Goal: Task Accomplishment & Management: Complete application form

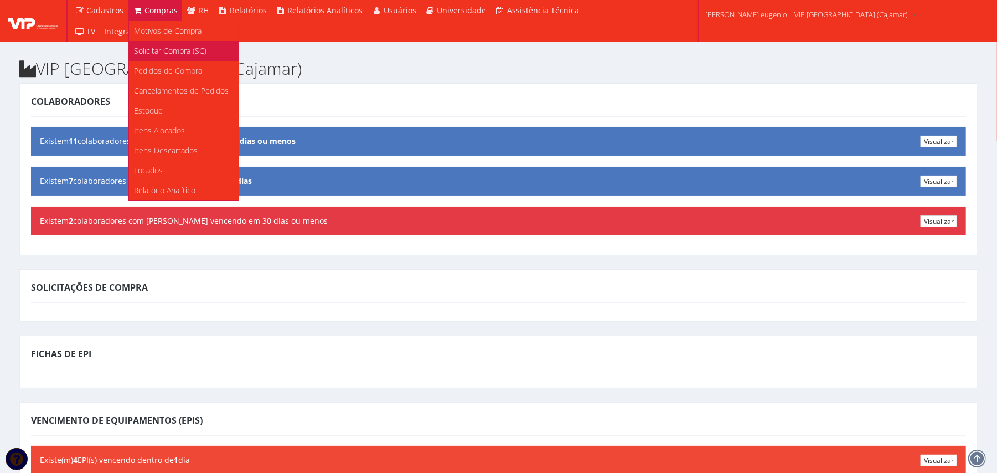
click at [180, 53] on span "Solicitar Compra (SC)" at bounding box center [171, 50] width 73 height 11
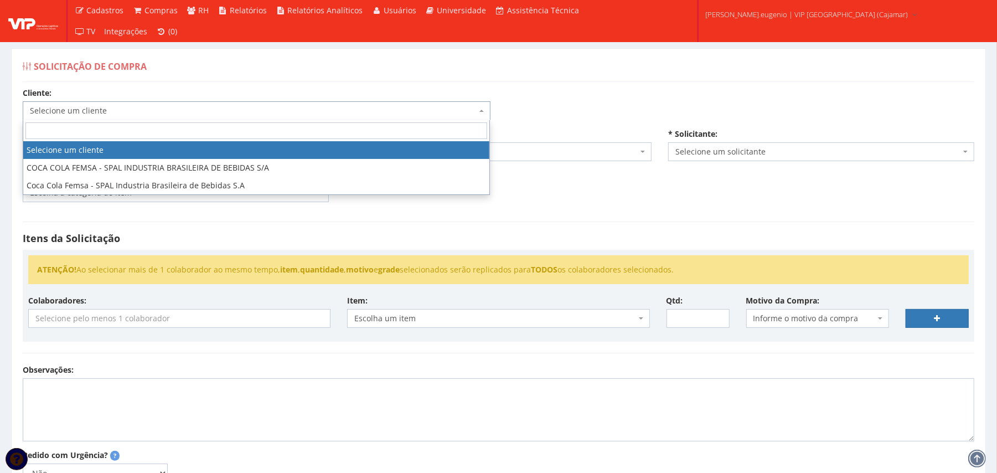
click at [145, 113] on span "Selecione um cliente" at bounding box center [253, 110] width 447 height 11
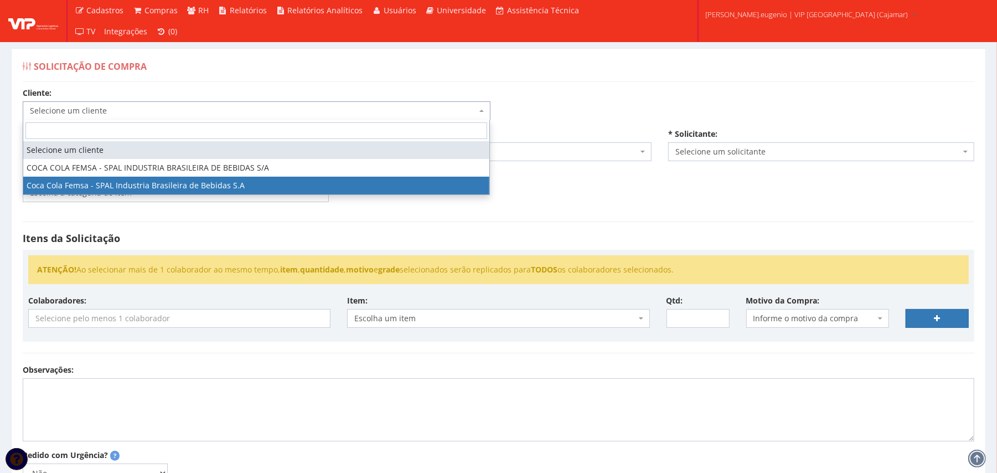
select select "51"
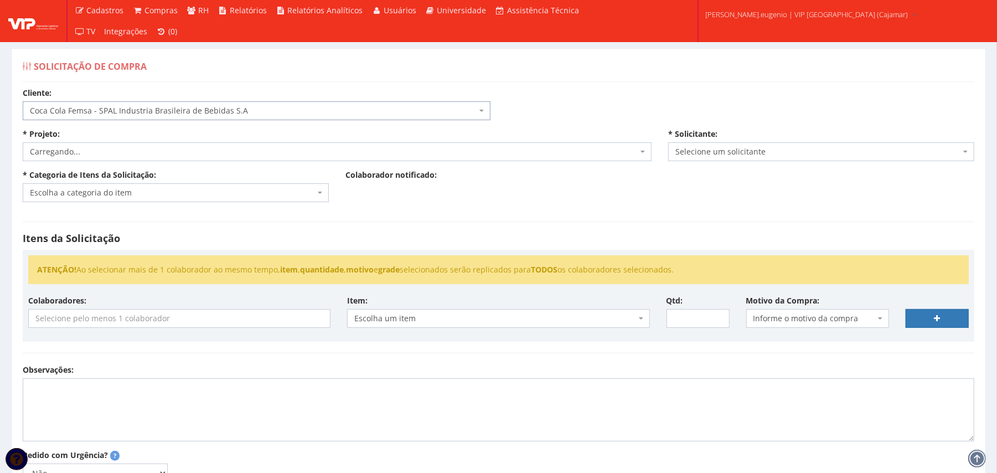
click at [626, 83] on div "Solicitação de Compra Cliente: Selecione um cliente COCA COLA FEMSA - SPAL INDU…" at bounding box center [498, 318] width 975 height 541
click at [220, 146] on span "Selecione um projeto" at bounding box center [334, 151] width 608 height 11
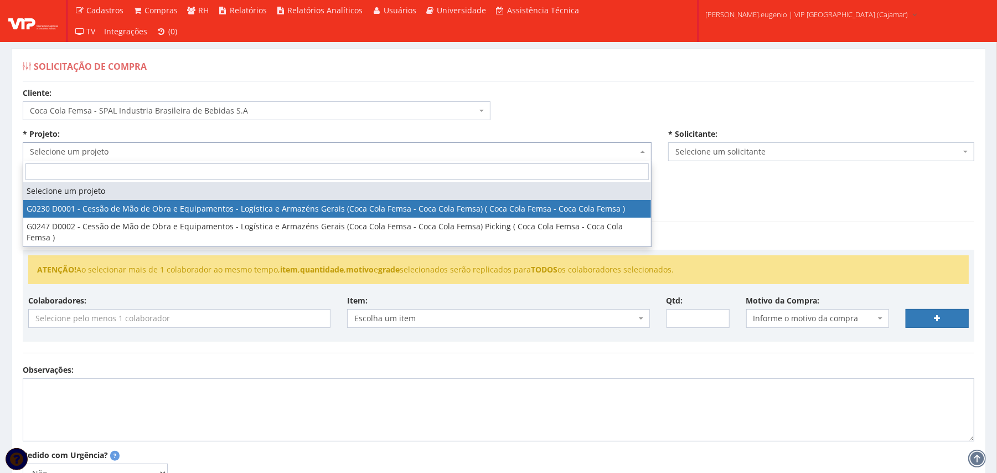
select select "230"
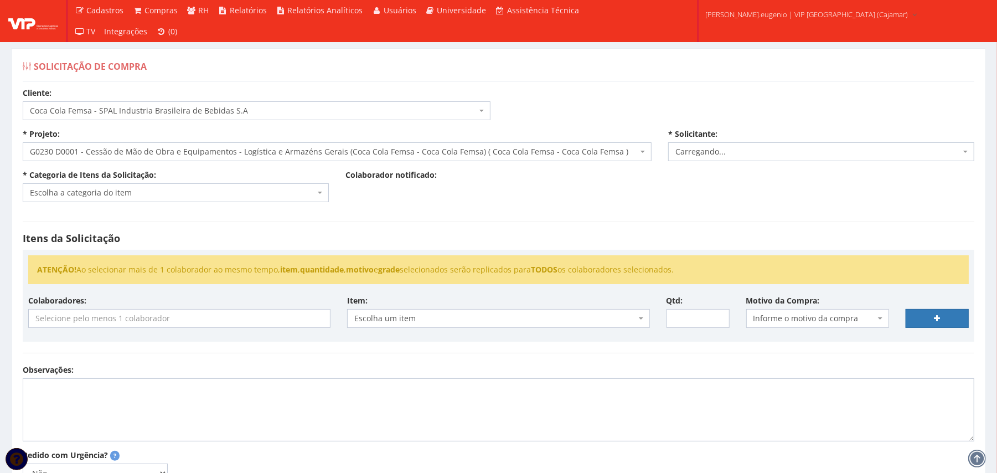
click at [370, 204] on div "Cliente: Selecione um cliente COCA COLA FEMSA - SPAL INDUSTRIA BRASILEIRA DE BE…" at bounding box center [498, 333] width 969 height 493
click at [220, 188] on span "Escolha a categoria do item" at bounding box center [172, 192] width 285 height 11
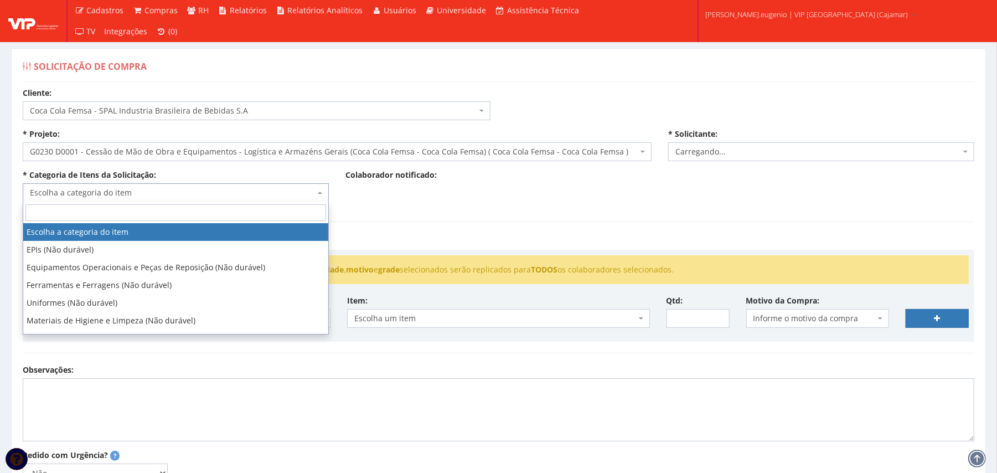
select select "2809"
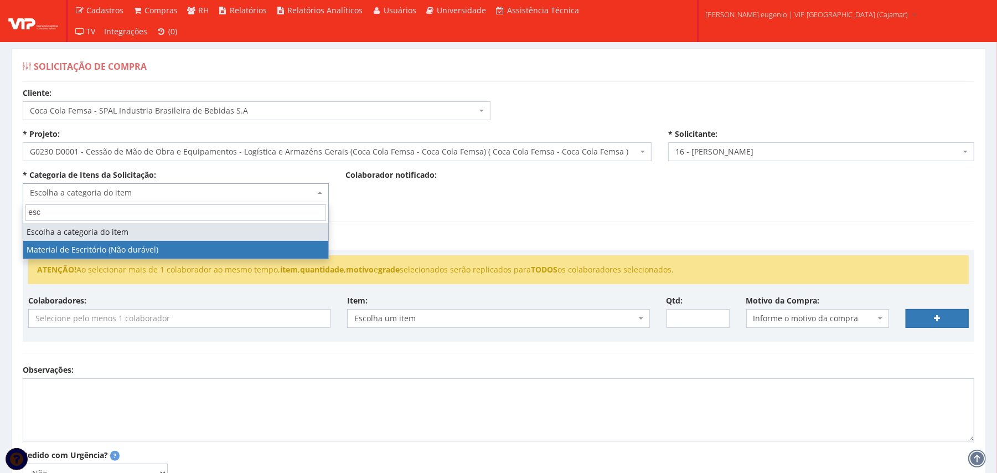
type input "esc"
click at [231, 261] on ul "ATENÇÃO! Ao selecionar mais de 1 colaborador ao mesmo tempo, item , quantidade …" at bounding box center [498, 269] width 941 height 29
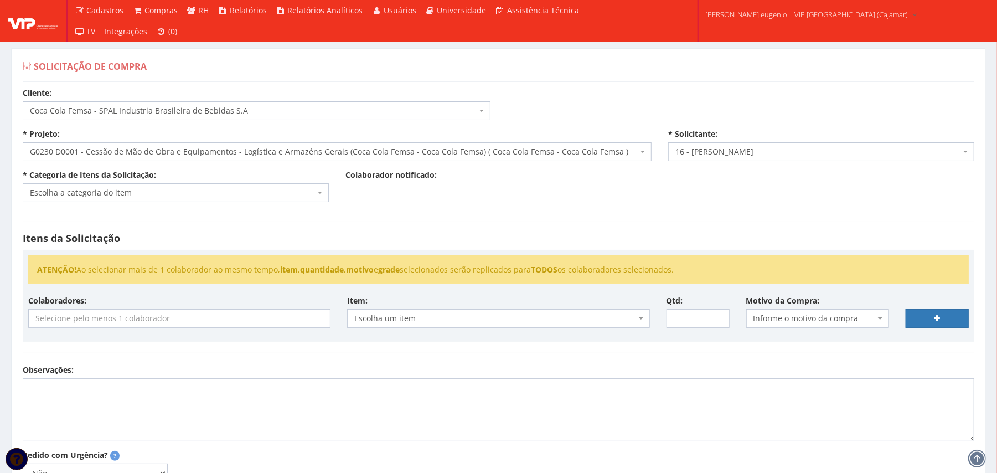
click at [204, 195] on span "Escolha a categoria do item" at bounding box center [172, 192] width 285 height 11
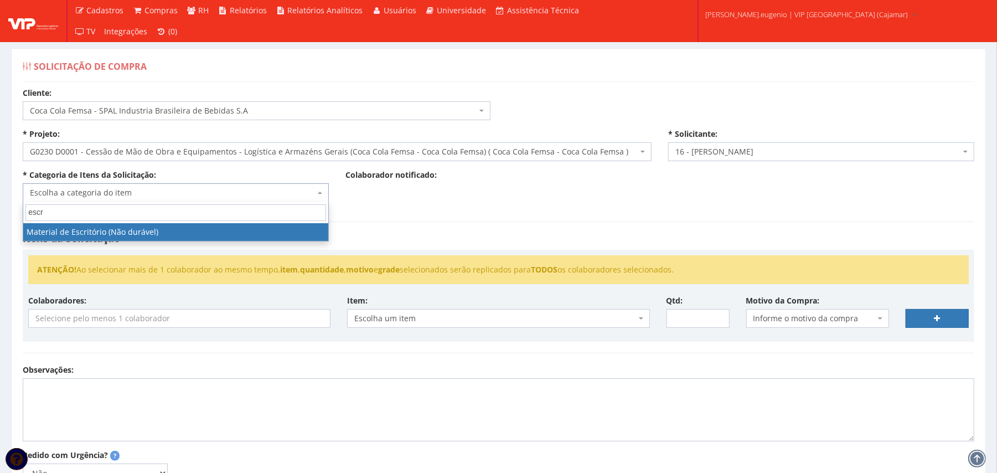
type input "escr"
select select "16"
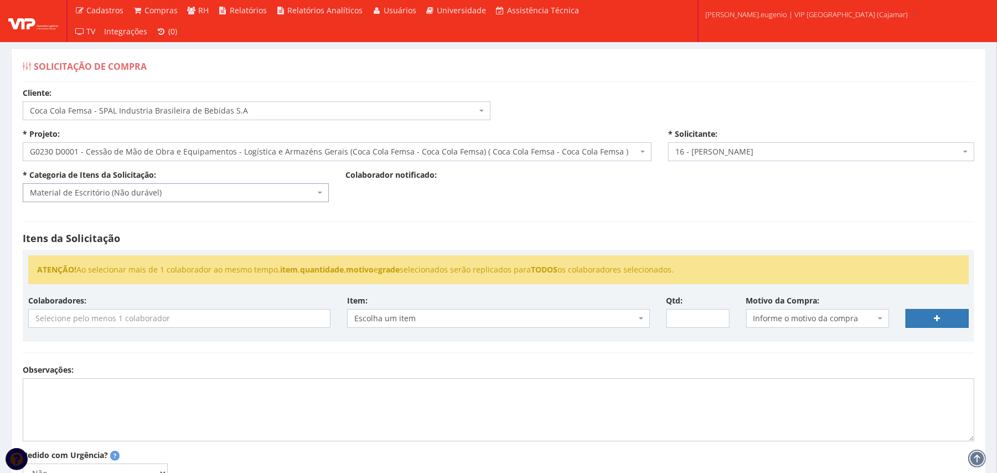
click at [180, 326] on input "search" at bounding box center [179, 319] width 301 height 18
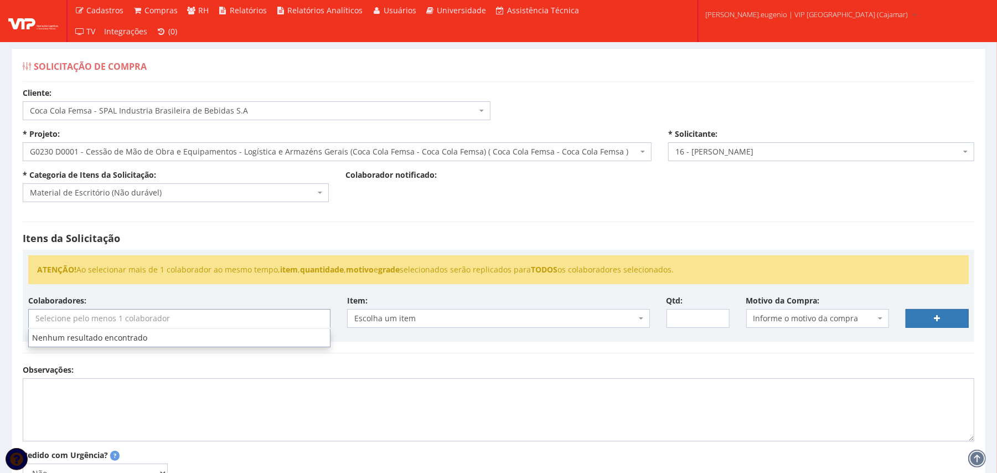
click at [447, 229] on div "Itens da Solicitação ATENÇÃO! Ao selecionar mais de 1 colaborador ao mesmo temp…" at bounding box center [498, 287] width 969 height 154
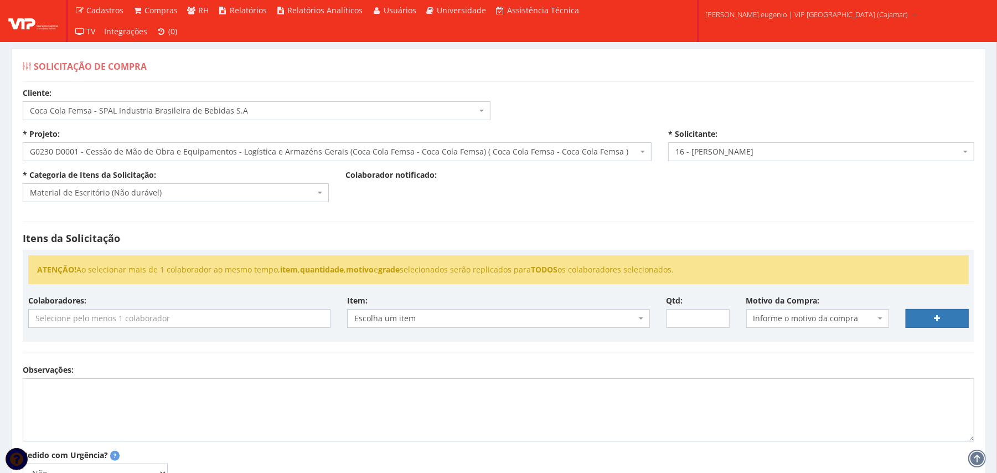
click at [200, 324] on input "search" at bounding box center [179, 319] width 301 height 18
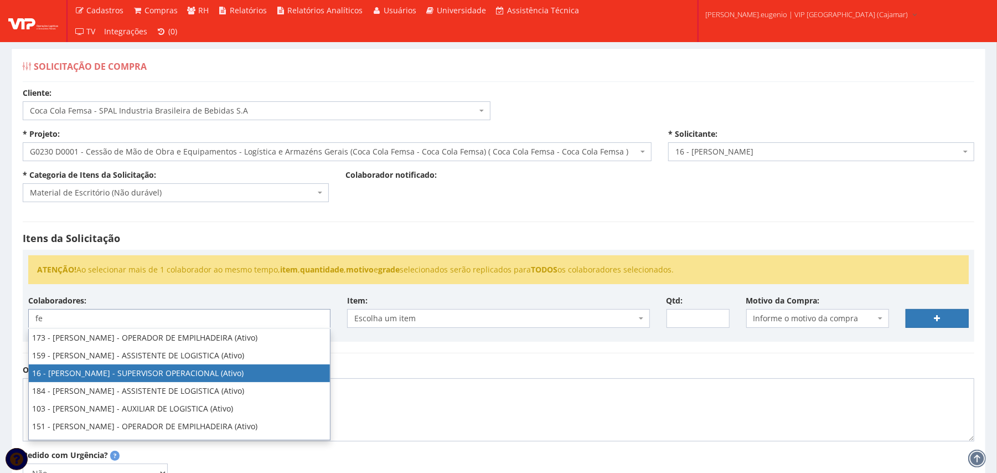
type input "fe"
select select "2809"
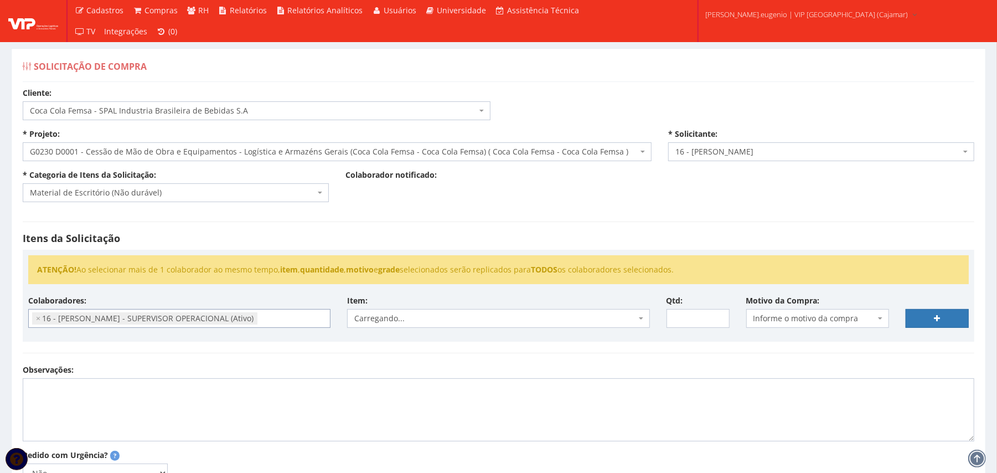
scroll to position [218, 0]
click at [513, 246] on div "Itens da Solicitação ATENÇÃO! Ao selecionar mais de 1 colaborador ao mesmo temp…" at bounding box center [498, 287] width 969 height 154
click at [530, 218] on div "Itens da Solicitação ATENÇÃO! Ao selecionar mais de 1 colaborador ao mesmo temp…" at bounding box center [498, 287] width 969 height 154
click at [482, 320] on span "Escolha um item" at bounding box center [494, 318] width 281 height 11
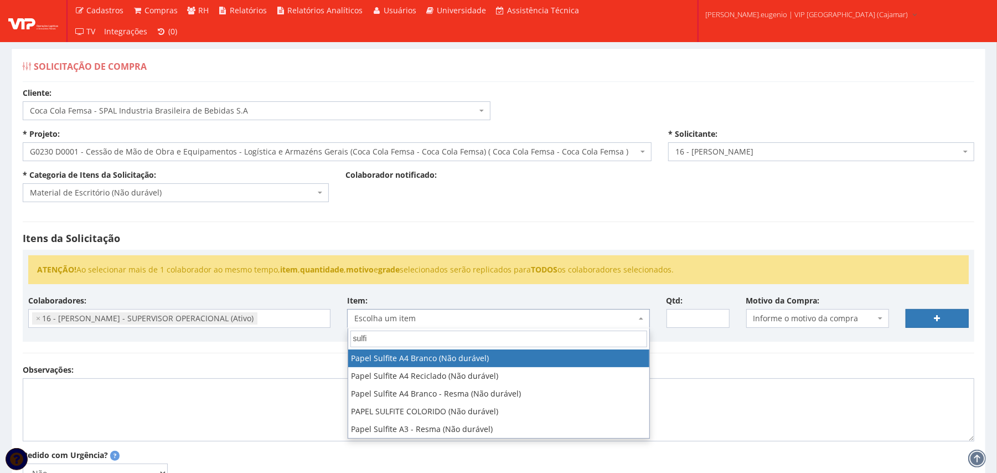
type input "sulfi"
select select "262"
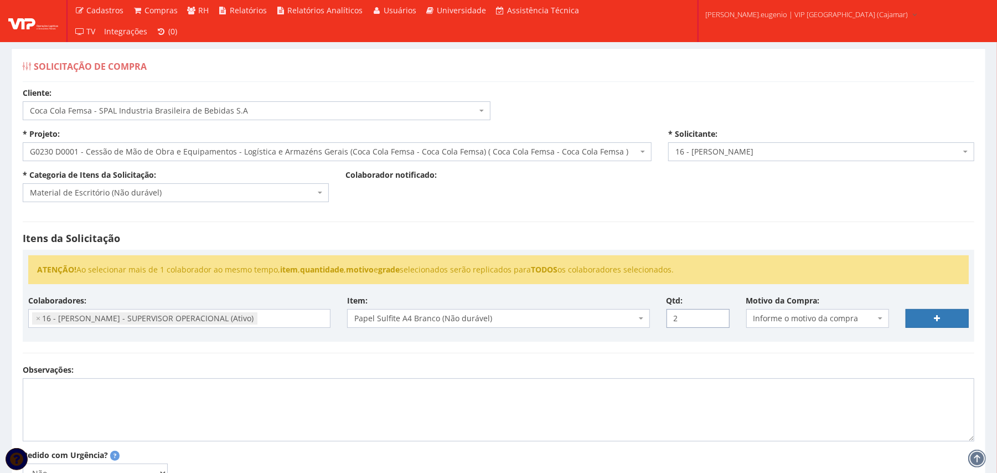
click at [718, 316] on input "2" at bounding box center [698, 318] width 63 height 19
click at [718, 316] on input "3" at bounding box center [698, 318] width 63 height 19
click at [718, 316] on input "4" at bounding box center [698, 318] width 63 height 19
type input "5"
click at [718, 316] on input "5" at bounding box center [698, 318] width 63 height 19
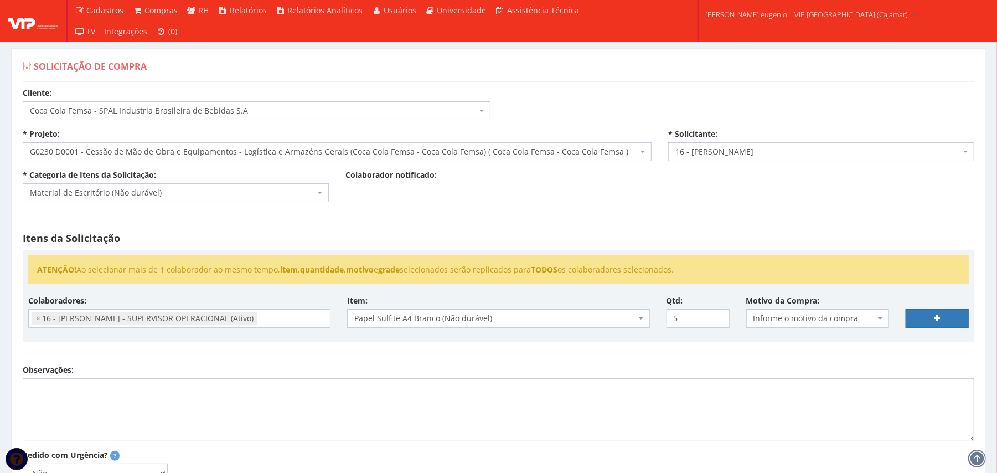
click at [796, 313] on span "Informe o motivo da compra" at bounding box center [817, 318] width 143 height 19
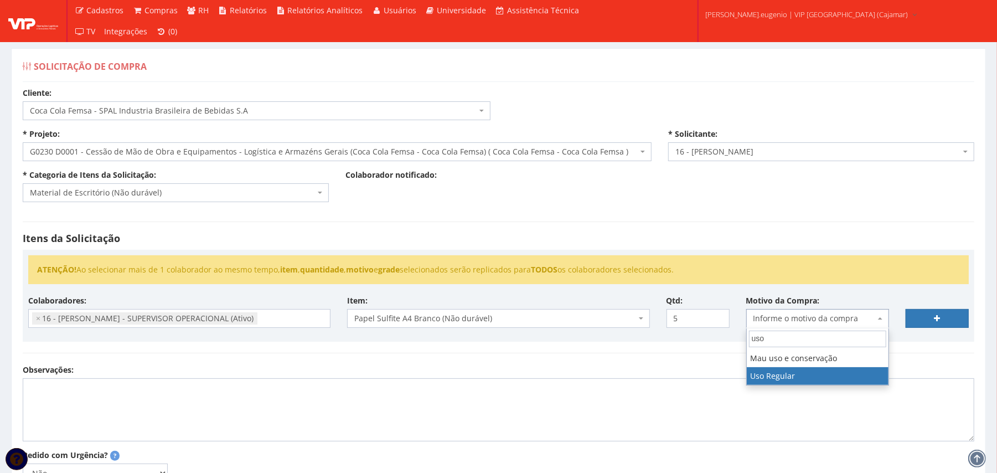
type input "uso"
select select "13"
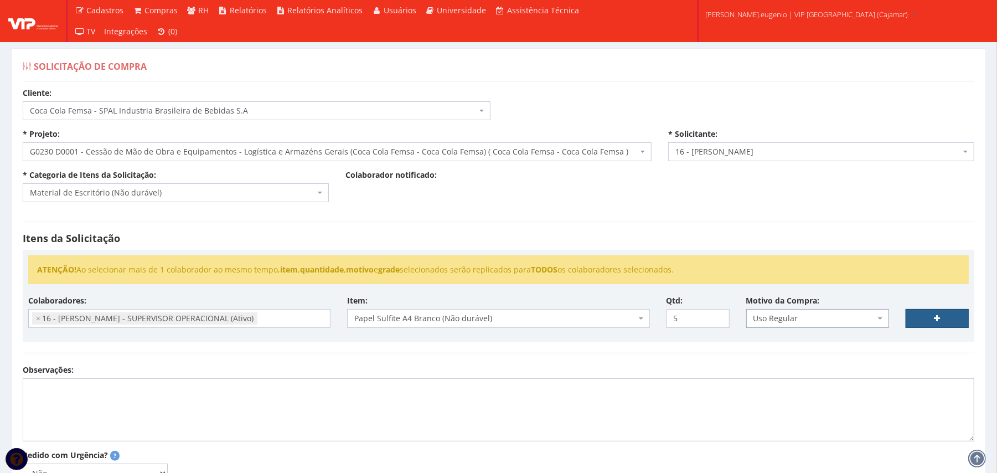
click at [938, 327] on link at bounding box center [937, 318] width 63 height 19
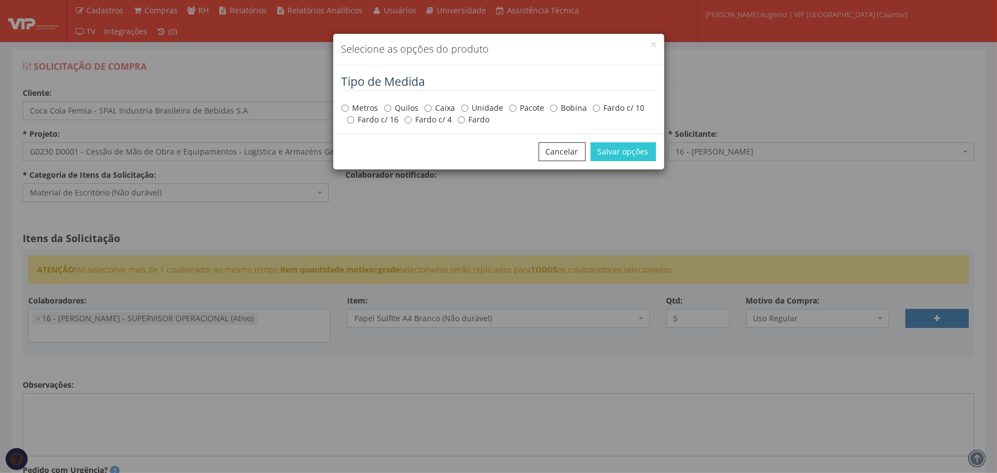
click at [618, 107] on label "Fardo c/ 10" at bounding box center [619, 107] width 52 height 11
click at [600, 107] on input "Fardo c/ 10" at bounding box center [596, 108] width 7 height 7
radio input "true"
click at [603, 103] on label "Fardo c/ 10" at bounding box center [619, 107] width 52 height 11
click at [600, 105] on input "Fardo c/ 10" at bounding box center [596, 108] width 7 height 7
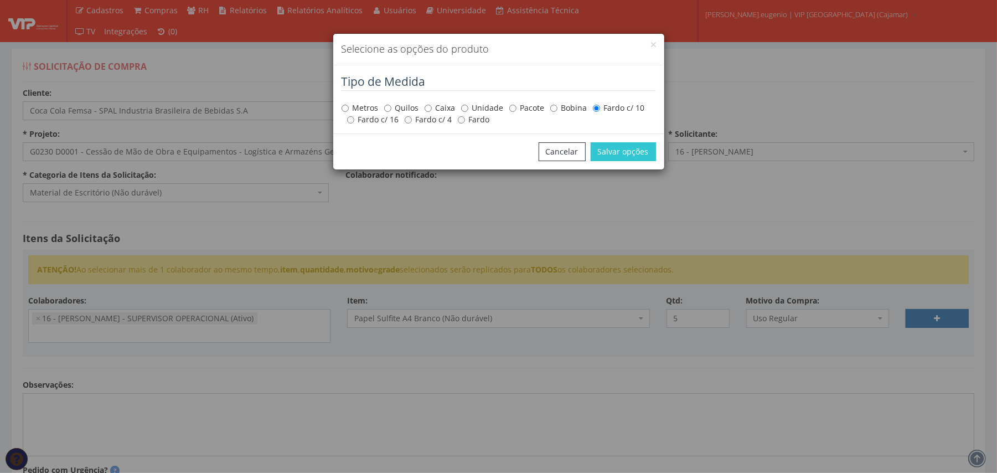
click at [439, 109] on label "Caixa" at bounding box center [440, 107] width 31 height 11
click at [432, 109] on input "Caixa" at bounding box center [428, 108] width 7 height 7
radio input "true"
click at [622, 154] on button "Salvar opções" at bounding box center [623, 151] width 65 height 19
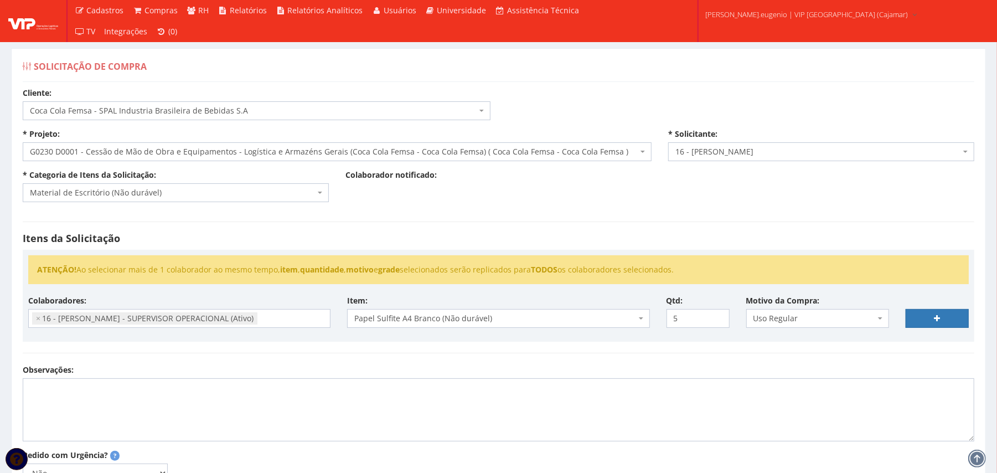
select select
type input "0"
select select
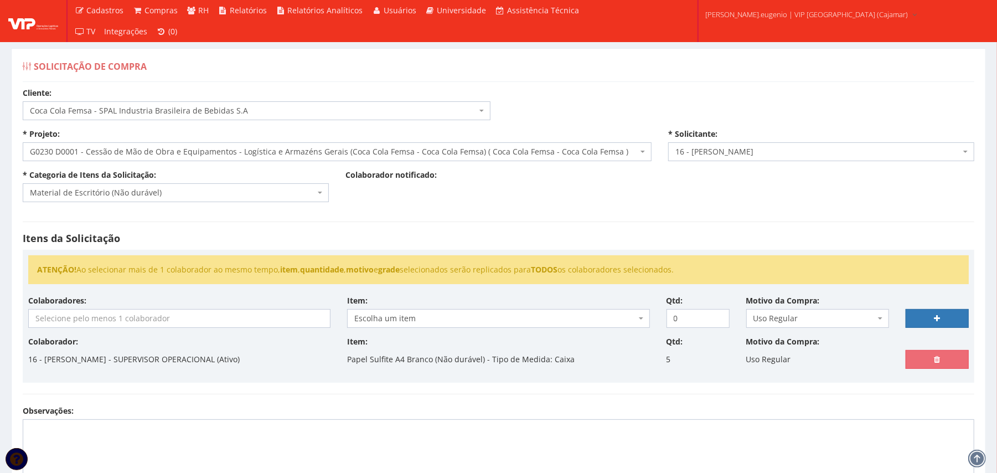
click at [184, 311] on input "search" at bounding box center [179, 319] width 301 height 18
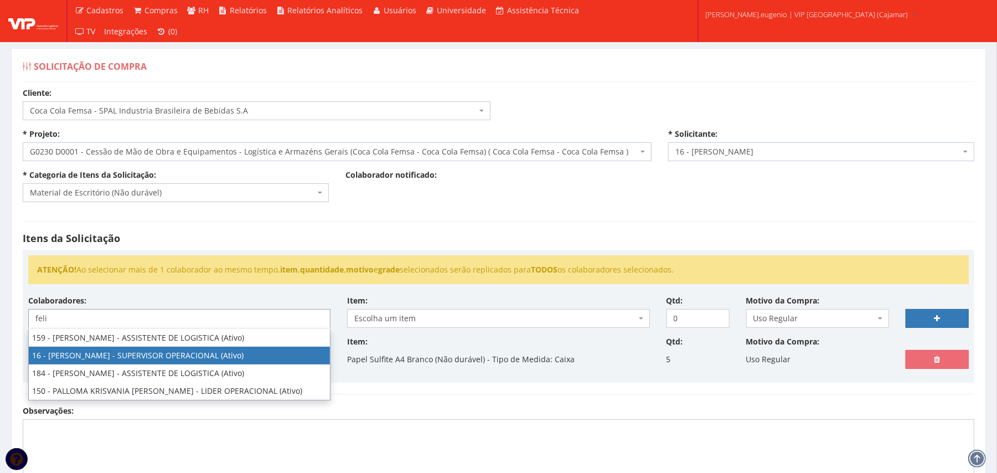
type input "feli"
select select "2809"
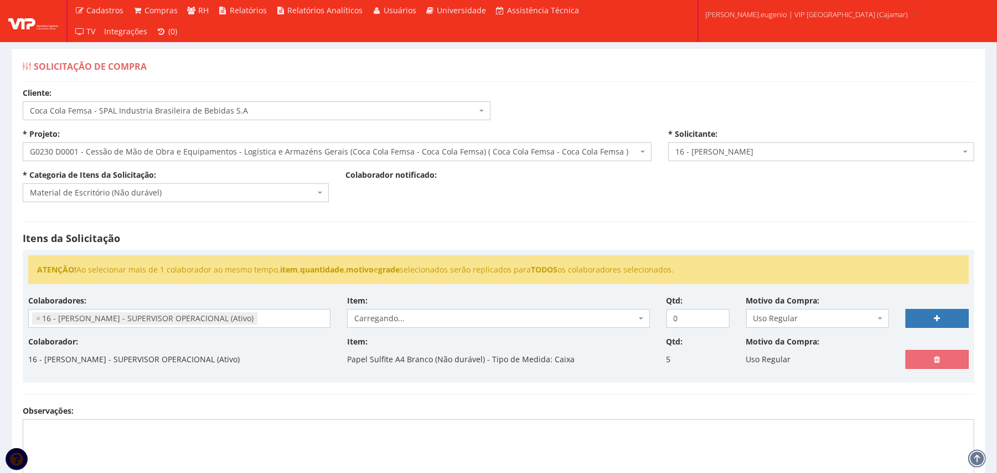
click at [505, 243] on h4 "Itens da Solicitação" at bounding box center [499, 238] width 952 height 11
click at [455, 237] on h4 "Itens da Solicitação" at bounding box center [499, 238] width 952 height 11
click at [465, 246] on div "Itens da Solicitação ATENÇÃO! Ao selecionar mais de 1 colaborador ao mesmo temp…" at bounding box center [498, 307] width 969 height 195
click at [481, 231] on div "Itens da Solicitação ATENÇÃO! Ao selecionar mais de 1 colaborador ao mesmo temp…" at bounding box center [498, 307] width 969 height 195
click at [424, 318] on span "Escolha um item" at bounding box center [494, 318] width 281 height 11
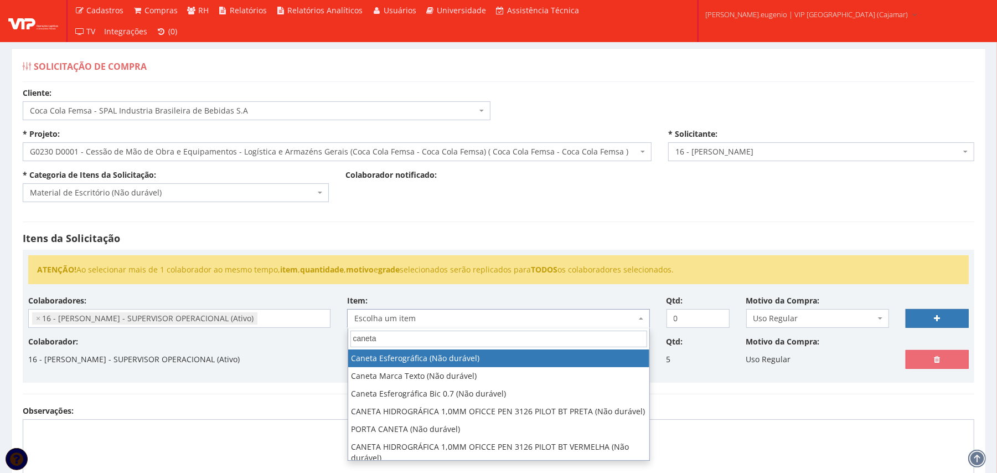
type input "caneta"
select select "76"
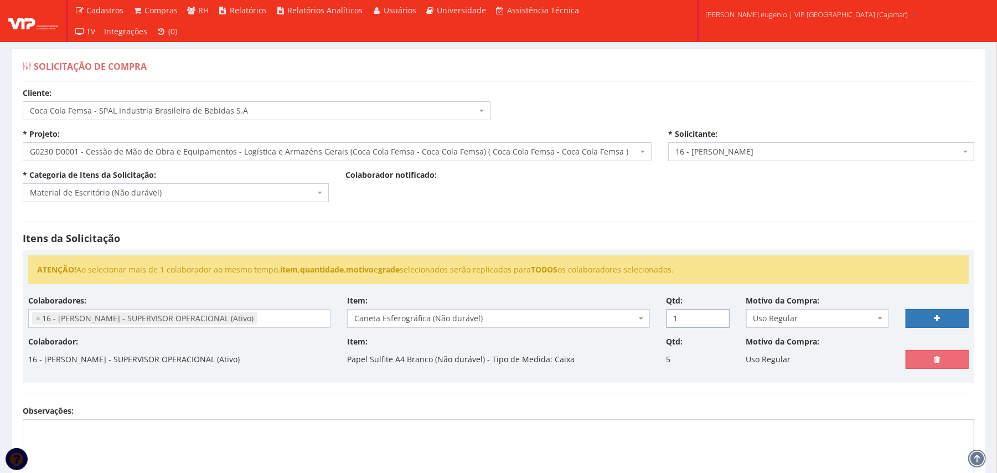
type input "1"
click at [716, 317] on input "1" at bounding box center [698, 318] width 63 height 19
click at [926, 318] on link at bounding box center [937, 318] width 63 height 19
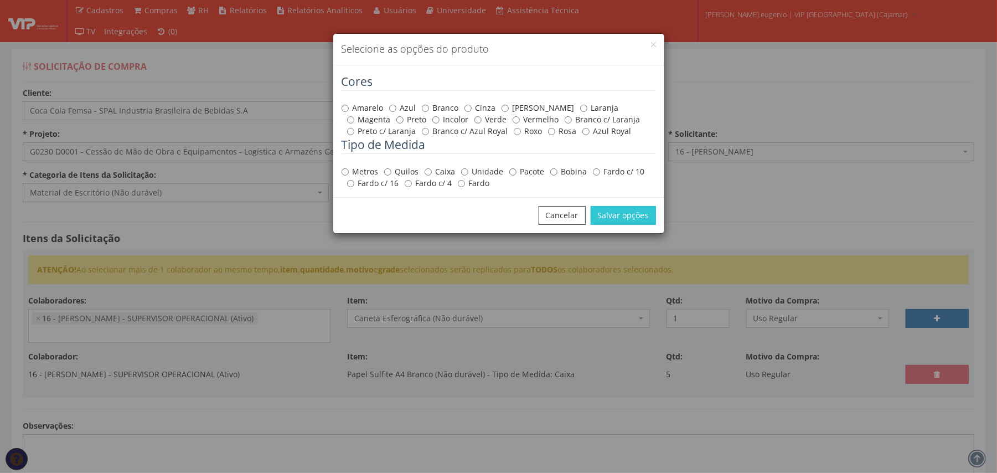
click at [397, 114] on label "Preto" at bounding box center [412, 119] width 30 height 11
click at [397, 116] on input "Preto" at bounding box center [400, 119] width 7 height 7
radio input "true"
click at [436, 168] on label "Caixa" at bounding box center [440, 171] width 31 height 11
click at [432, 168] on input "Caixa" at bounding box center [428, 171] width 7 height 7
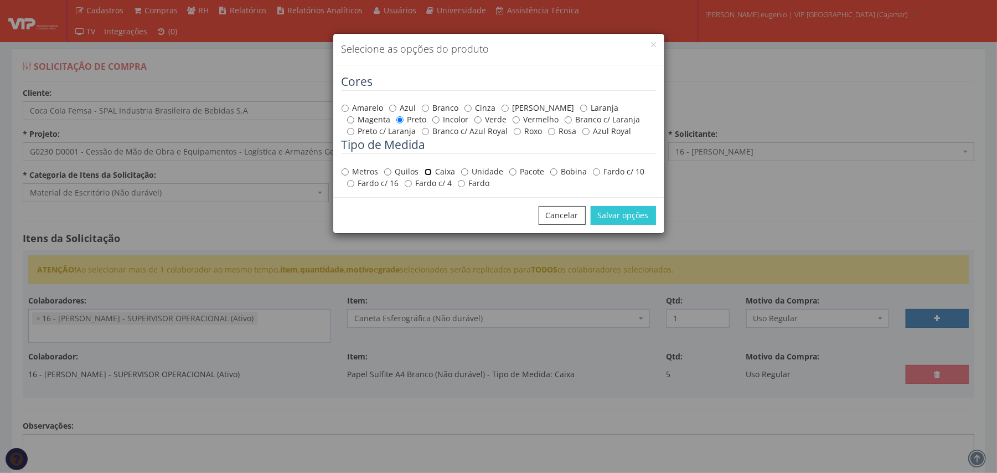
radio input "true"
click at [653, 215] on button "Salvar opções" at bounding box center [623, 215] width 65 height 19
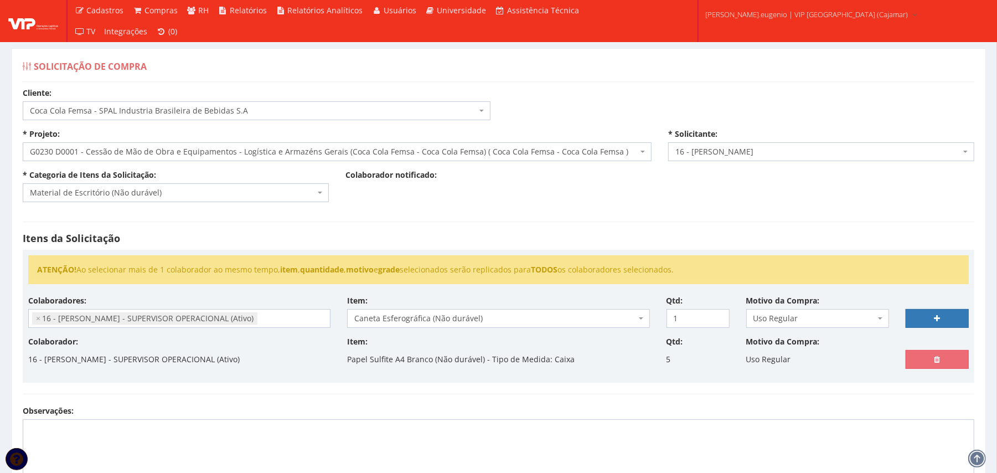
select select
type input "0"
select select
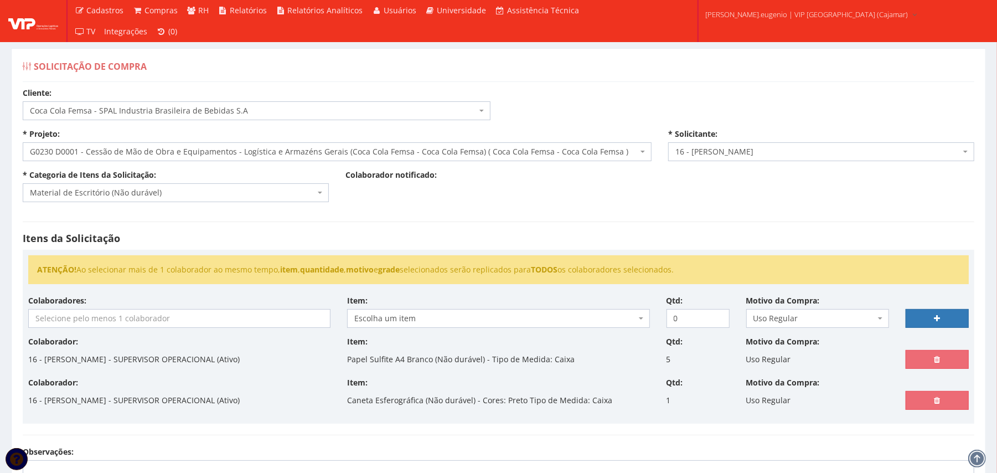
click at [199, 318] on input "search" at bounding box center [179, 319] width 301 height 18
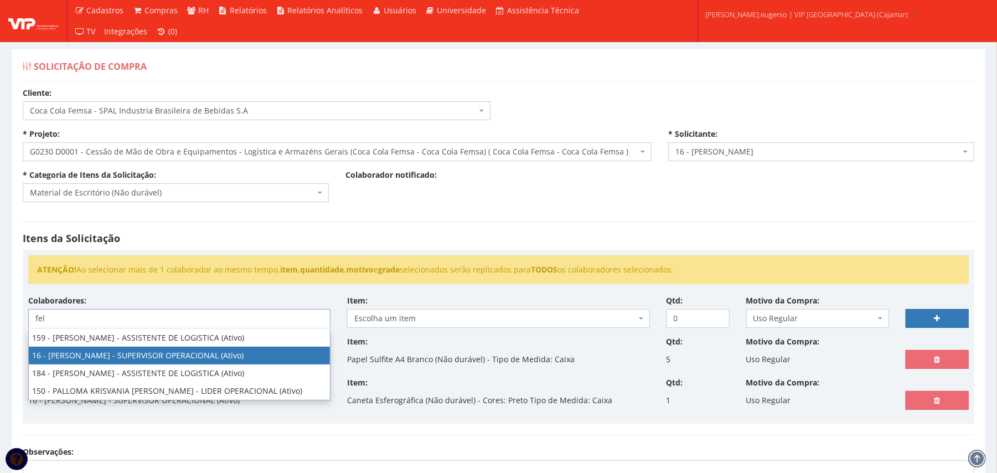
type input "fel"
select select "2809"
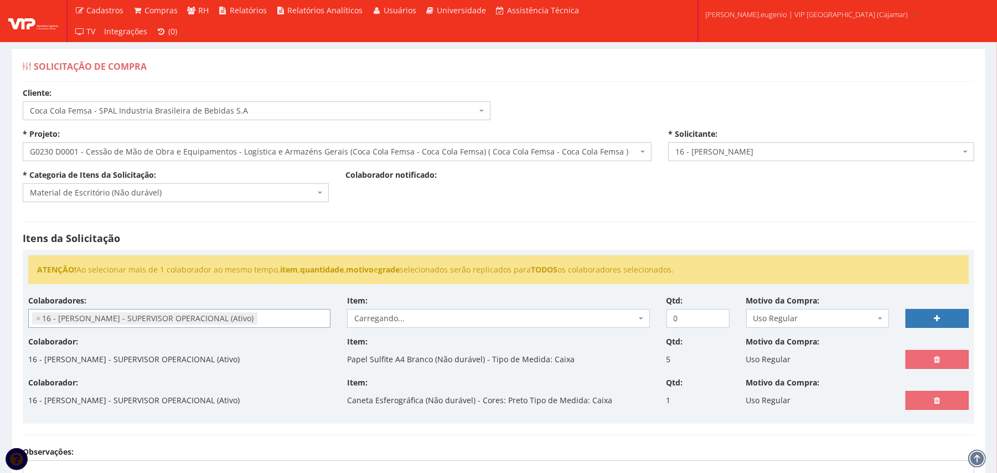
click at [581, 220] on div "Itens da Solicitação ATENÇÃO! Ao selecionar mais de 1 colaborador ao mesmo temp…" at bounding box center [498, 328] width 969 height 236
click at [464, 231] on div "Itens da Solicitação ATENÇÃO! Ao selecionar mais de 1 colaborador ao mesmo temp…" at bounding box center [498, 328] width 969 height 236
click at [465, 235] on div "Itens da Solicitação ATENÇÃO! Ao selecionar mais de 1 colaborador ao mesmo temp…" at bounding box center [498, 328] width 969 height 236
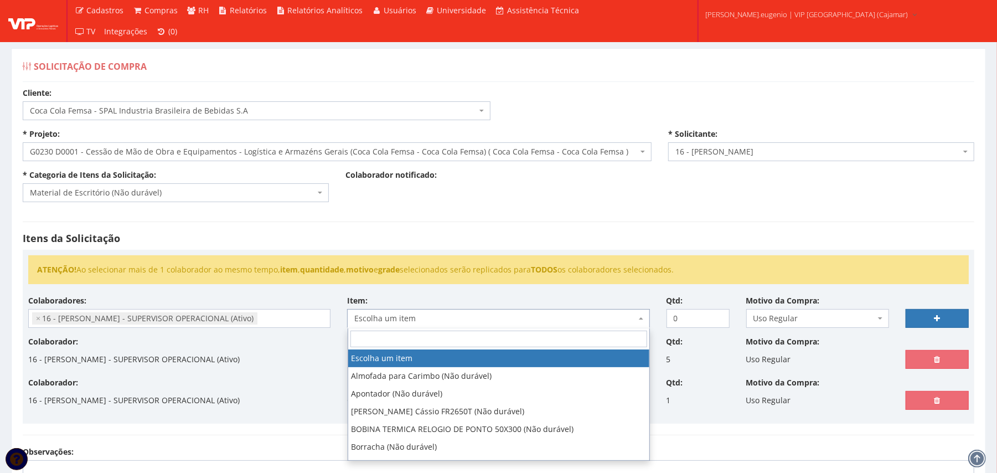
click at [463, 312] on span "Escolha um item" at bounding box center [498, 318] width 302 height 19
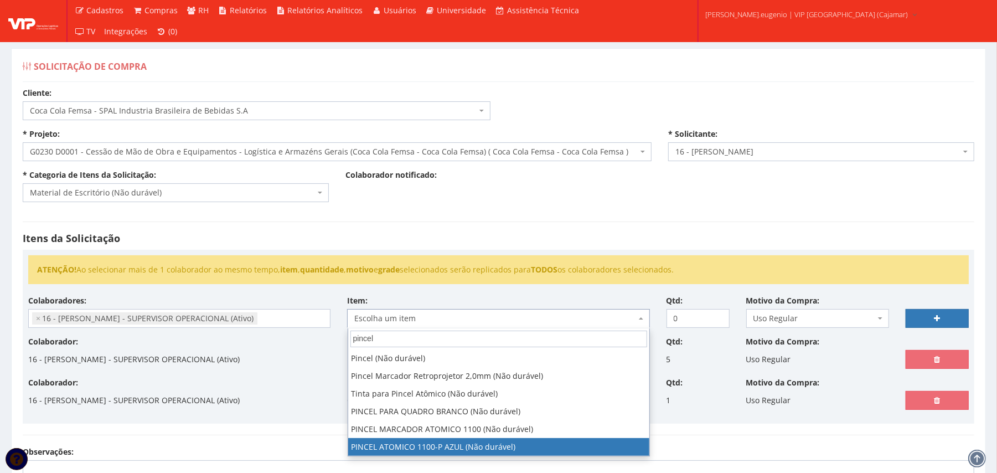
type input "pincel"
select select "2248"
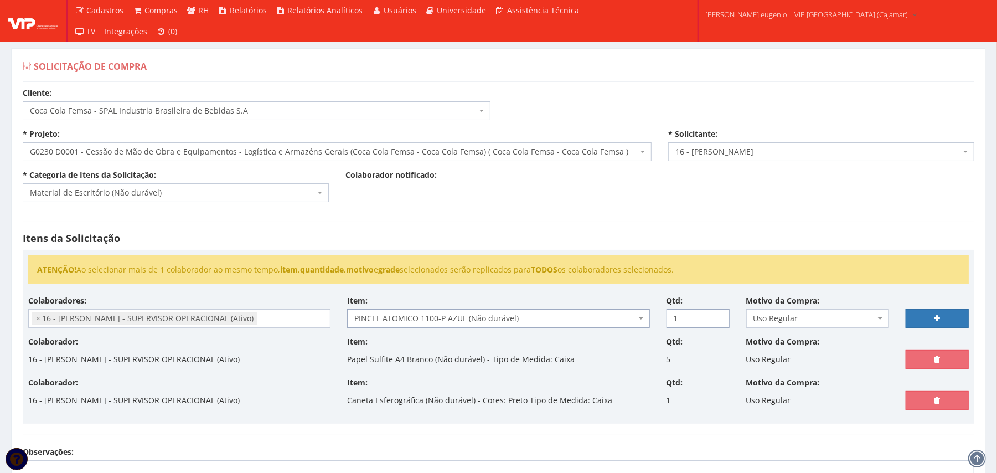
click at [717, 315] on input "1" at bounding box center [698, 318] width 63 height 19
click at [717, 315] on input "2" at bounding box center [698, 318] width 63 height 19
click at [717, 315] on input "3" at bounding box center [698, 318] width 63 height 19
click at [717, 320] on input "2" at bounding box center [698, 318] width 63 height 19
click at [717, 320] on input "1" at bounding box center [698, 318] width 63 height 19
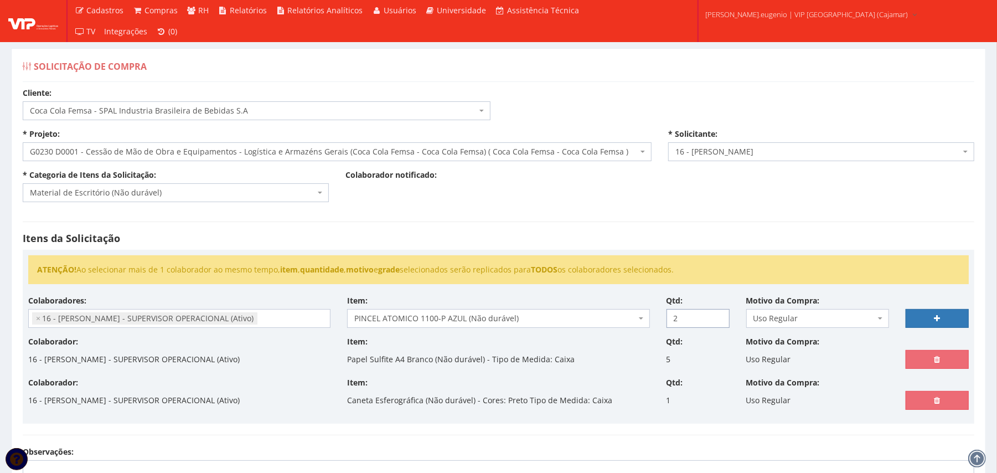
click at [717, 317] on input "2" at bounding box center [698, 318] width 63 height 19
click at [717, 317] on input "3" at bounding box center [698, 318] width 63 height 19
click at [717, 317] on input "4" at bounding box center [698, 318] width 63 height 19
click at [717, 317] on input "5" at bounding box center [698, 318] width 63 height 19
click at [717, 317] on input "6" at bounding box center [698, 318] width 63 height 19
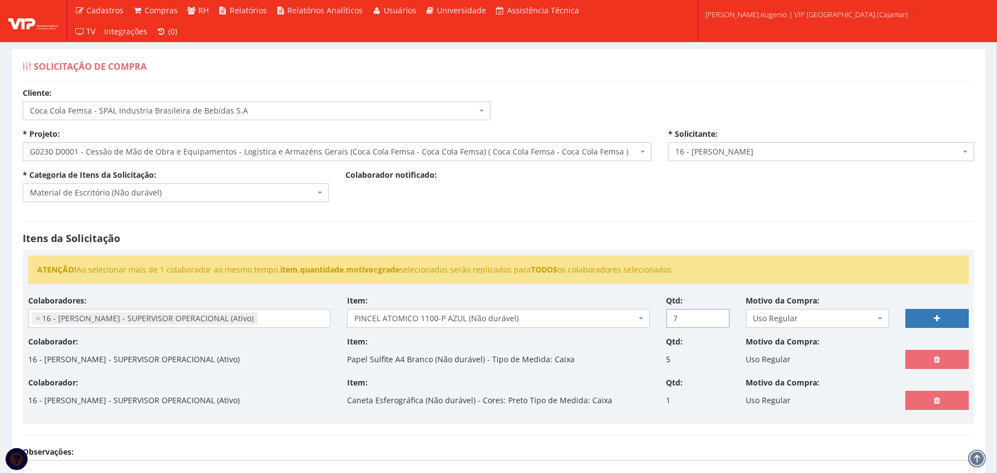
click at [717, 317] on input "7" at bounding box center [698, 318] width 63 height 19
click at [717, 317] on input "8" at bounding box center [698, 318] width 63 height 19
click at [717, 317] on input "9" at bounding box center [698, 318] width 63 height 19
click at [717, 317] on input "10" at bounding box center [698, 318] width 63 height 19
click at [717, 317] on input "11" at bounding box center [698, 318] width 63 height 19
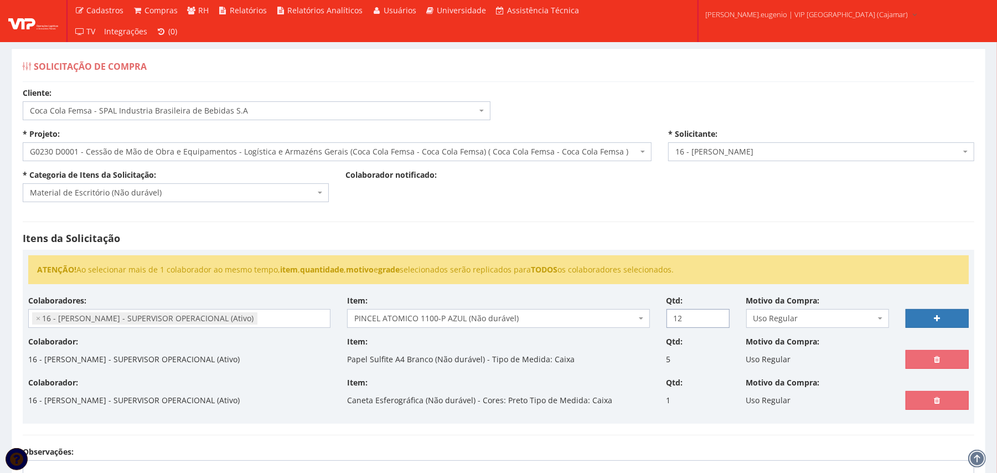
type input "12"
click at [717, 317] on input "12" at bounding box center [698, 318] width 63 height 19
click at [946, 322] on link at bounding box center [937, 318] width 63 height 19
select select
type input "0"
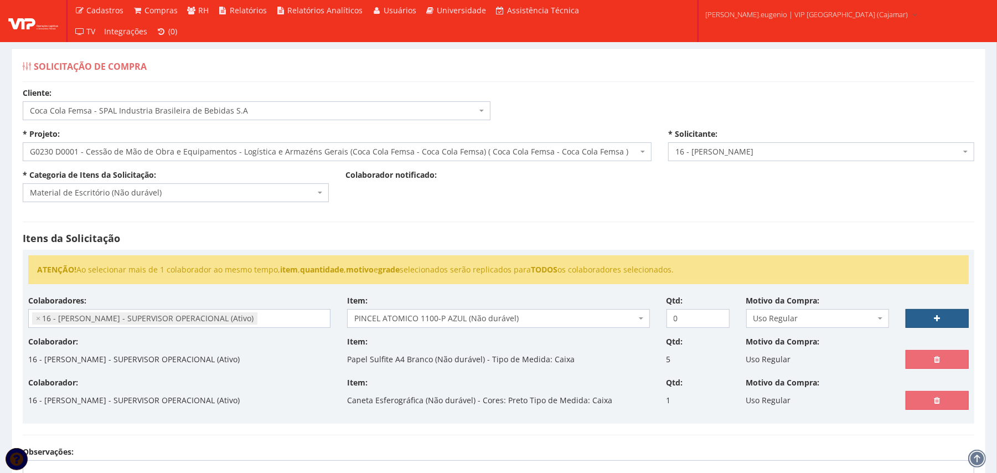
select select
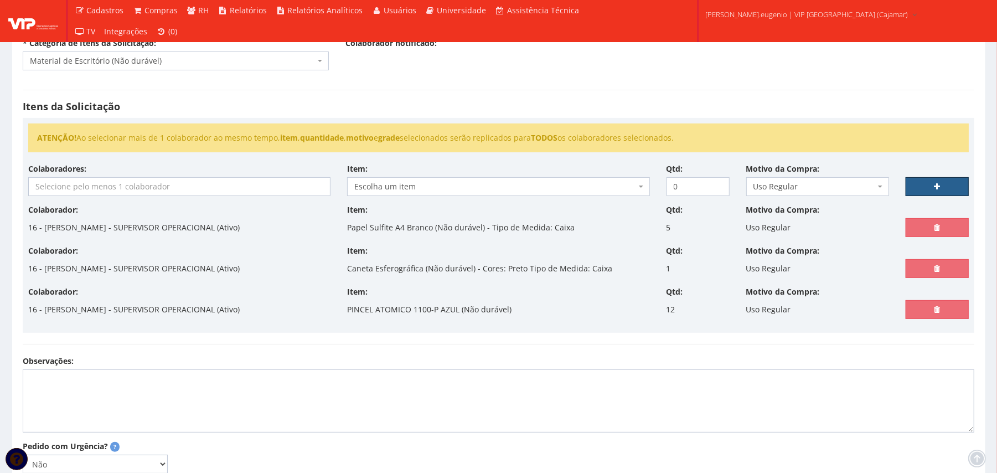
scroll to position [147, 0]
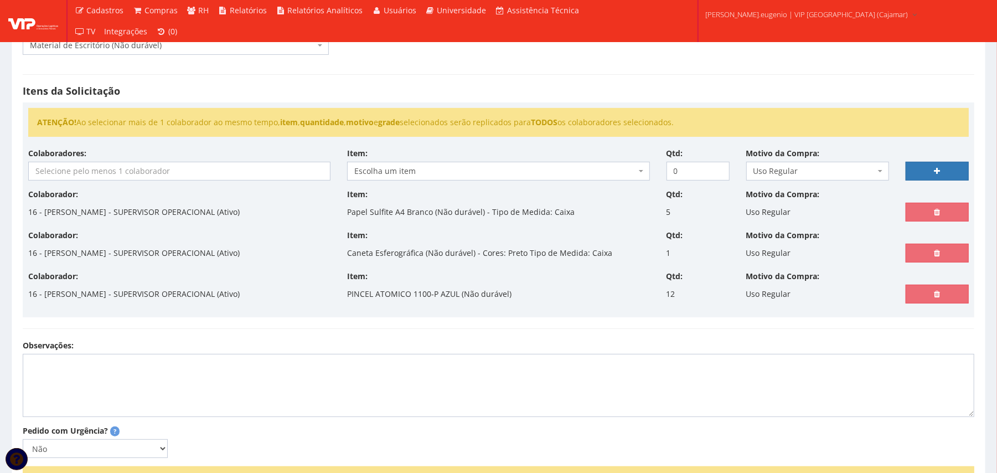
click at [185, 172] on input "search" at bounding box center [179, 171] width 301 height 18
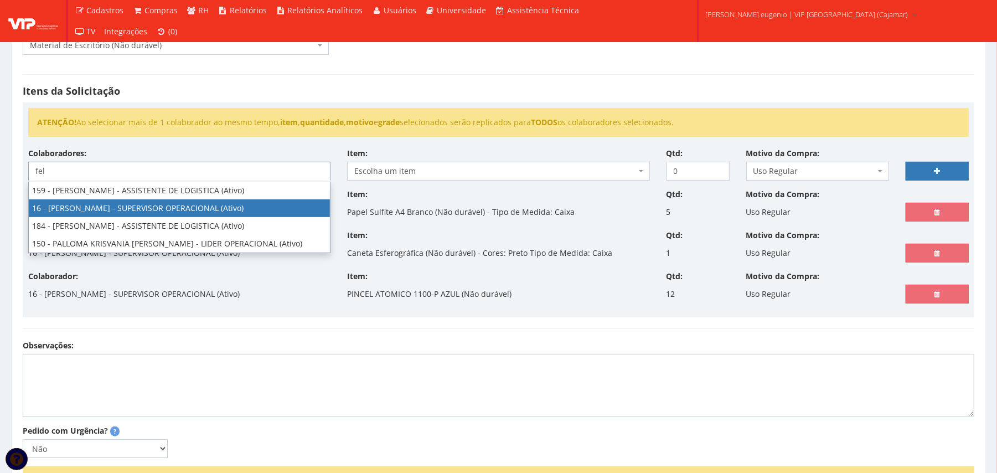
type input "fel"
select select "2809"
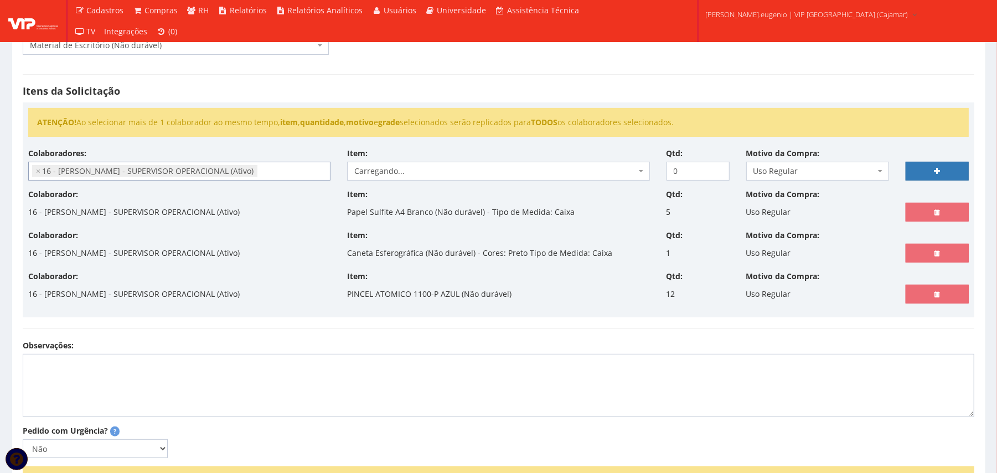
click at [588, 120] on li "ATENÇÃO! Ao selecionar mais de 1 colaborador ao mesmo tempo, item , quantidade …" at bounding box center [498, 122] width 923 height 11
click at [597, 83] on div "Itens da Solicitação ATENÇÃO! Ao selecionar mais de 1 colaborador ao mesmo temp…" at bounding box center [498, 201] width 969 height 277
click at [554, 90] on h4 "Itens da Solicitação" at bounding box center [499, 91] width 952 height 11
click at [497, 167] on span "Escolha um item" at bounding box center [494, 171] width 281 height 11
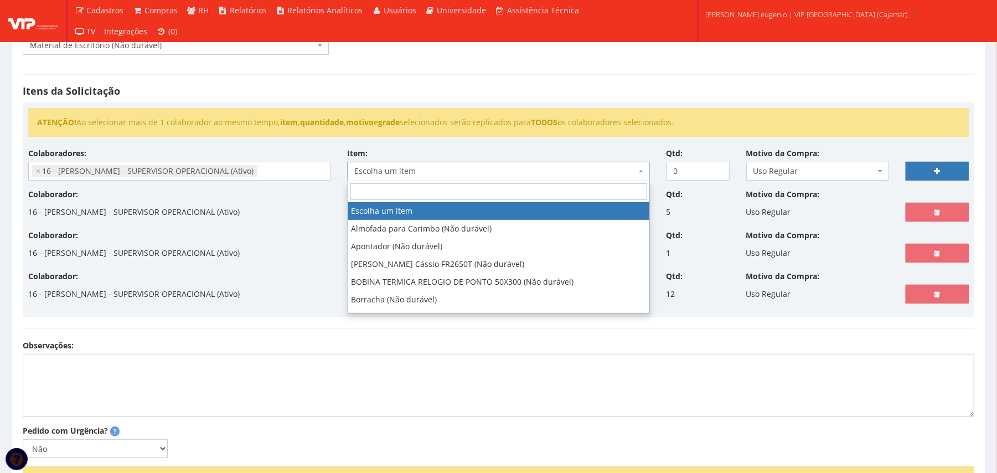
click at [560, 108] on ul "ATENÇÃO! Ao selecionar mais de 1 colaborador ao mesmo tempo, item , quantidade …" at bounding box center [498, 122] width 941 height 29
click at [470, 171] on span "Escolha um item" at bounding box center [494, 171] width 281 height 11
type input "t"
click at [574, 83] on div "Itens da Solicitação ATENÇÃO! Ao selecionar mais de 1 colaborador ao mesmo temp…" at bounding box center [498, 201] width 969 height 277
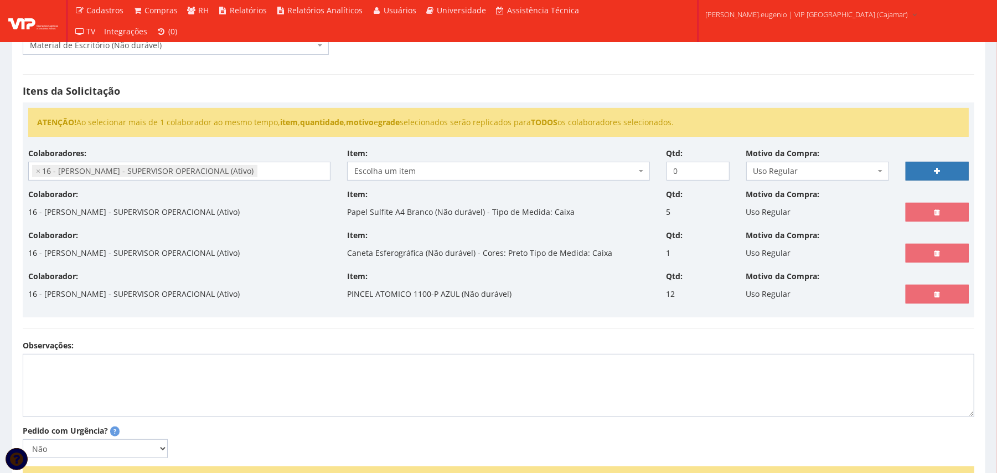
click at [457, 169] on span "Escolha um item" at bounding box center [494, 171] width 281 height 11
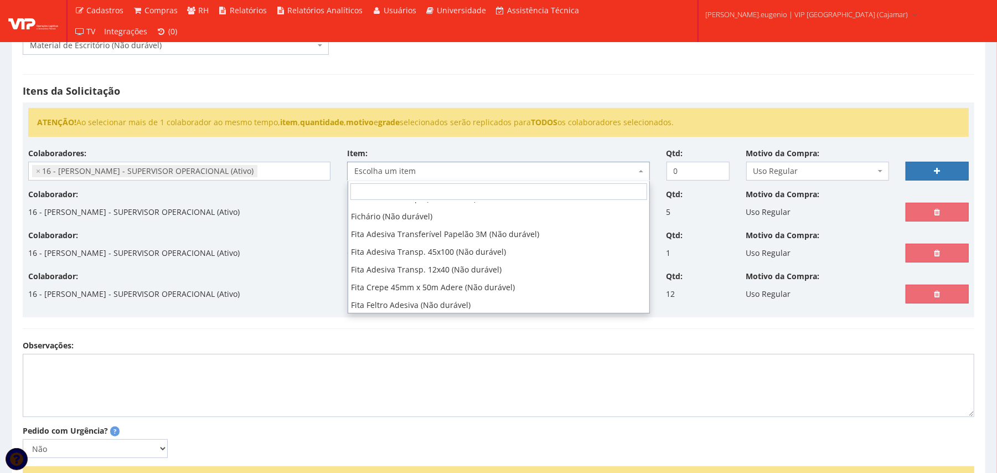
scroll to position [502, 0]
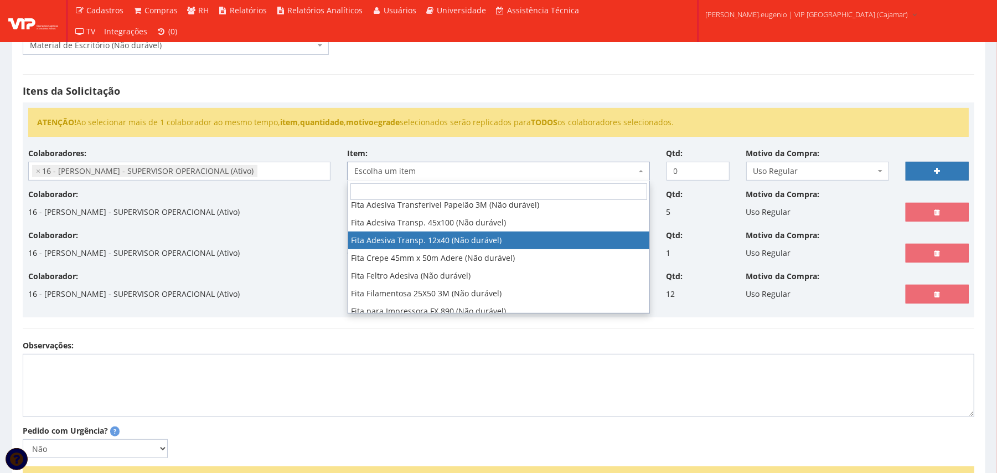
select select "172"
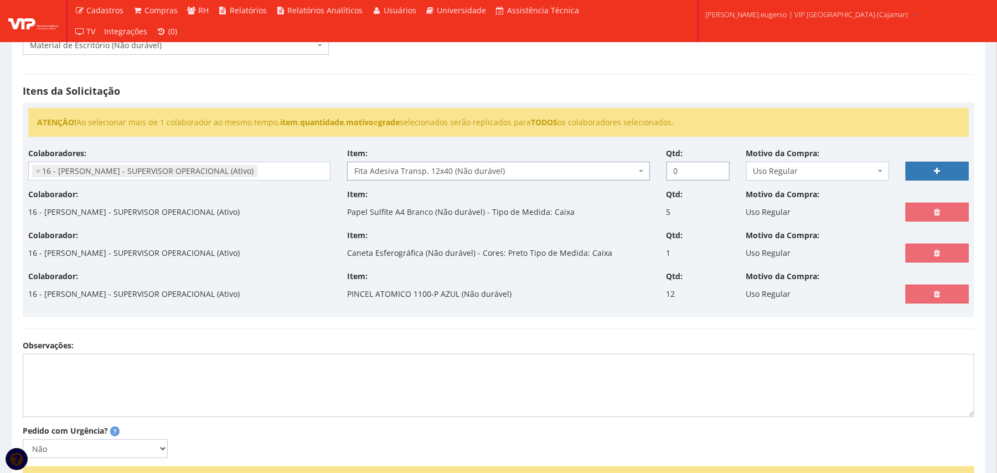
click at [718, 164] on input "0" at bounding box center [698, 171] width 63 height 19
click at [718, 166] on input "1" at bounding box center [698, 171] width 63 height 19
click at [718, 166] on input "2" at bounding box center [698, 171] width 63 height 19
click at [718, 166] on input "3" at bounding box center [698, 171] width 63 height 19
click at [718, 166] on input "4" at bounding box center [698, 171] width 63 height 19
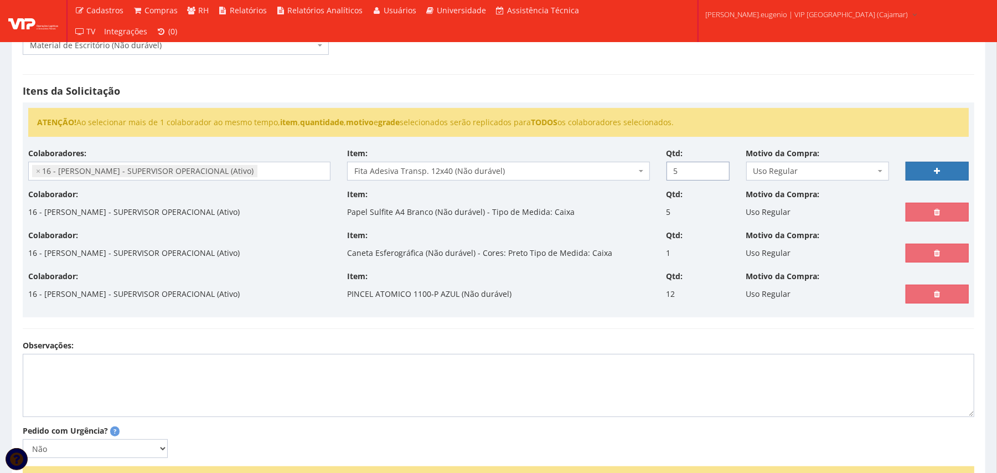
click at [718, 166] on input "5" at bounding box center [698, 171] width 63 height 19
click at [718, 166] on input "6" at bounding box center [698, 171] width 63 height 19
click at [718, 166] on input "7" at bounding box center [698, 171] width 63 height 19
click at [718, 166] on input "8" at bounding box center [698, 171] width 63 height 19
click at [718, 166] on input "9" at bounding box center [698, 171] width 63 height 19
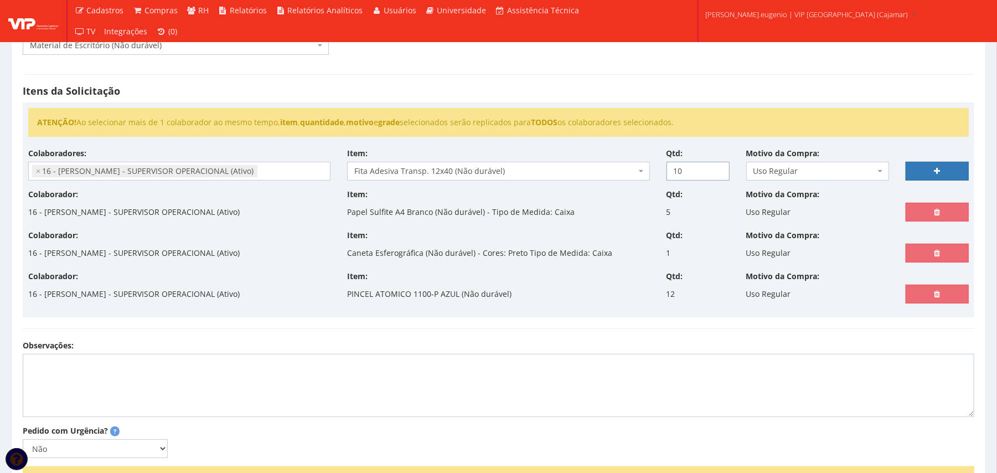
click at [718, 166] on input "10" at bounding box center [698, 171] width 63 height 19
click at [718, 166] on input "11" at bounding box center [698, 171] width 63 height 19
click at [718, 166] on input "12" at bounding box center [698, 171] width 63 height 19
click at [718, 166] on input "13" at bounding box center [698, 171] width 63 height 19
click at [718, 175] on input "12" at bounding box center [698, 171] width 63 height 19
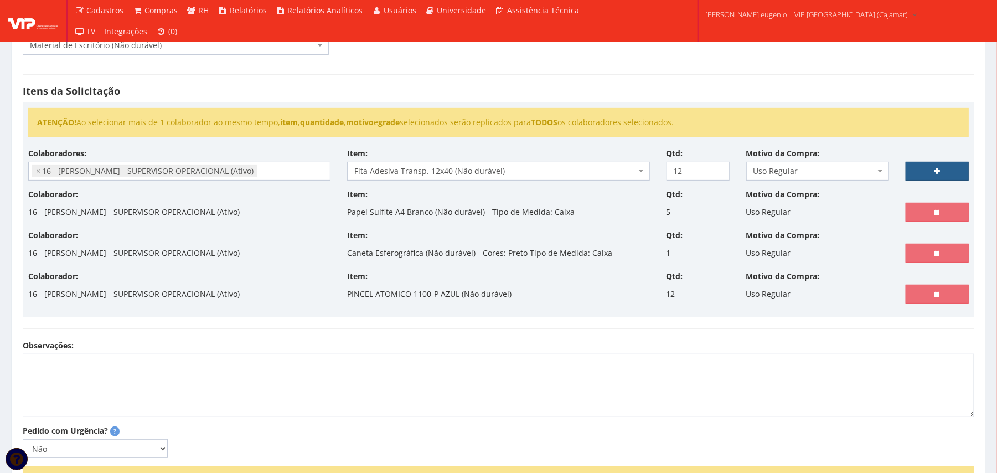
click at [936, 168] on icon at bounding box center [937, 171] width 6 height 8
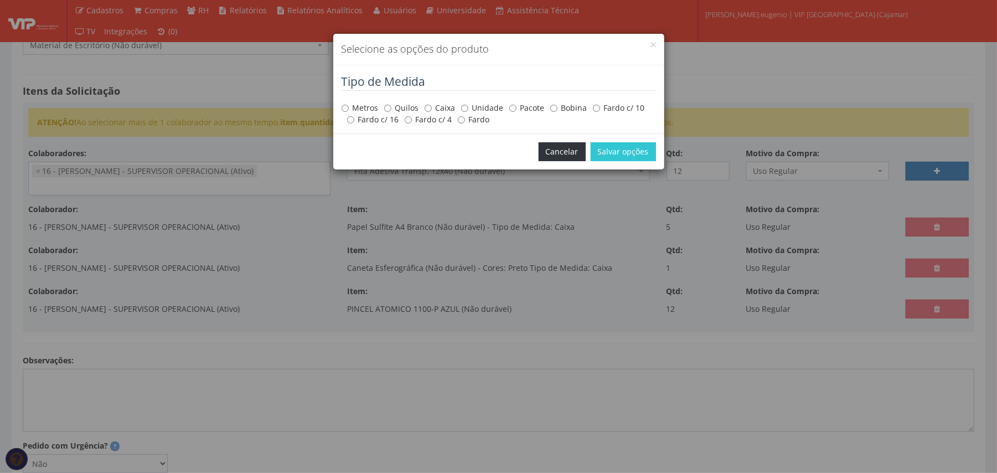
click at [568, 148] on button "Cancelar" at bounding box center [562, 151] width 47 height 19
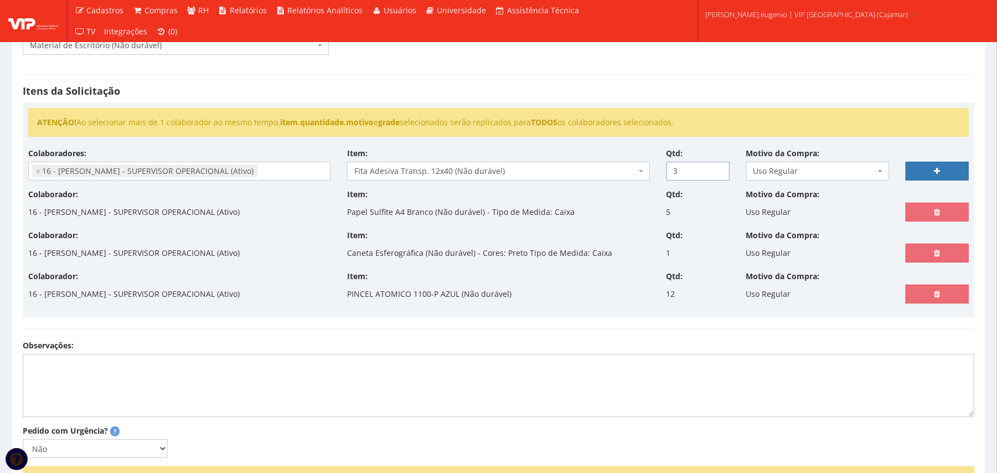
click at [718, 173] on input "3" at bounding box center [698, 171] width 63 height 19
click at [718, 173] on input "0" at bounding box center [698, 171] width 63 height 19
click at [718, 168] on input "1" at bounding box center [698, 171] width 63 height 19
type input "2"
click at [718, 168] on input "2" at bounding box center [698, 171] width 63 height 19
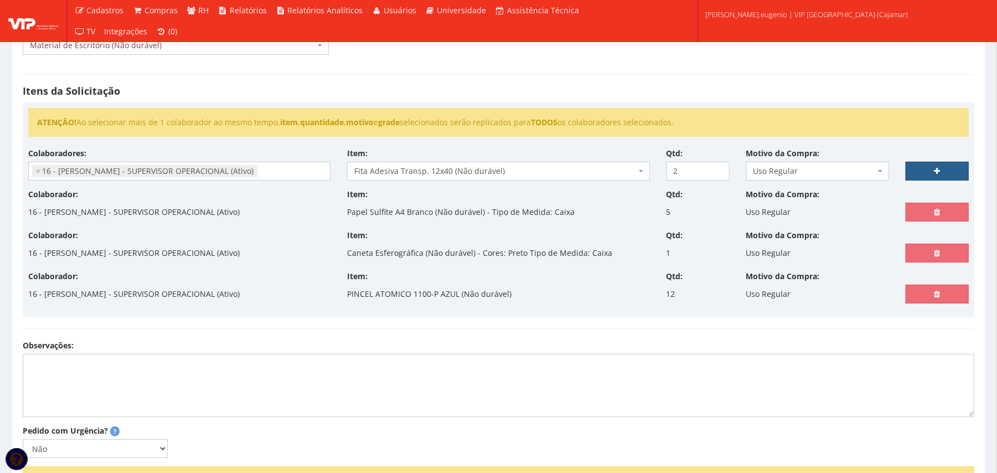
click at [940, 168] on link at bounding box center [937, 171] width 63 height 19
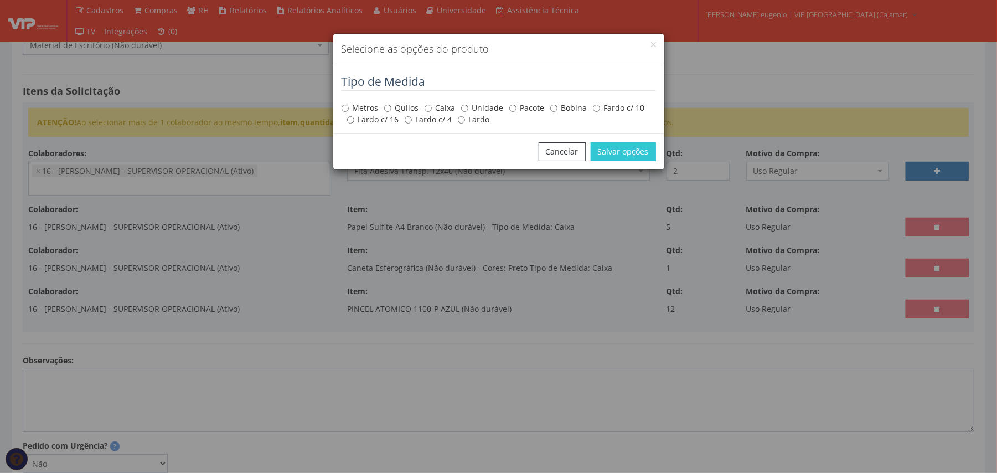
click at [421, 118] on label "Fardo c/ 4" at bounding box center [429, 119] width 48 height 11
click at [412, 118] on input "Fardo c/ 4" at bounding box center [408, 119] width 7 height 7
radio input "true"
click at [624, 151] on button "Salvar opções" at bounding box center [623, 151] width 65 height 19
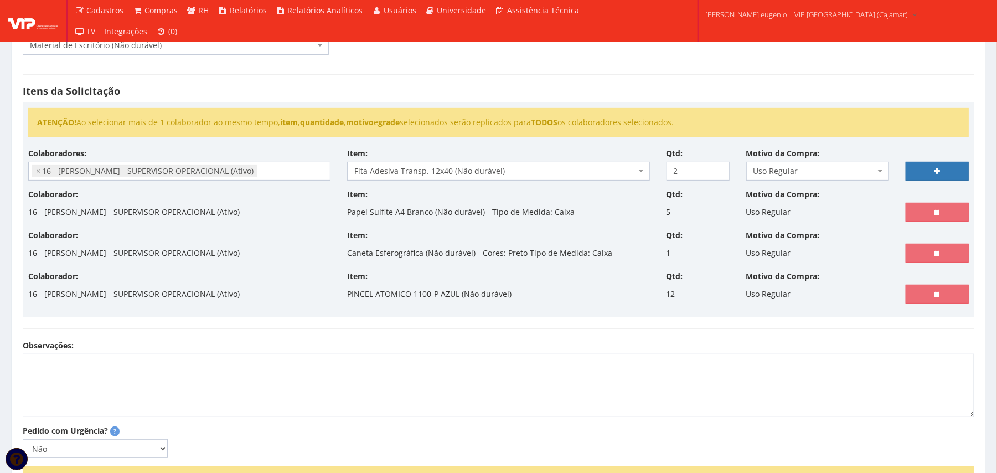
select select
type input "0"
select select
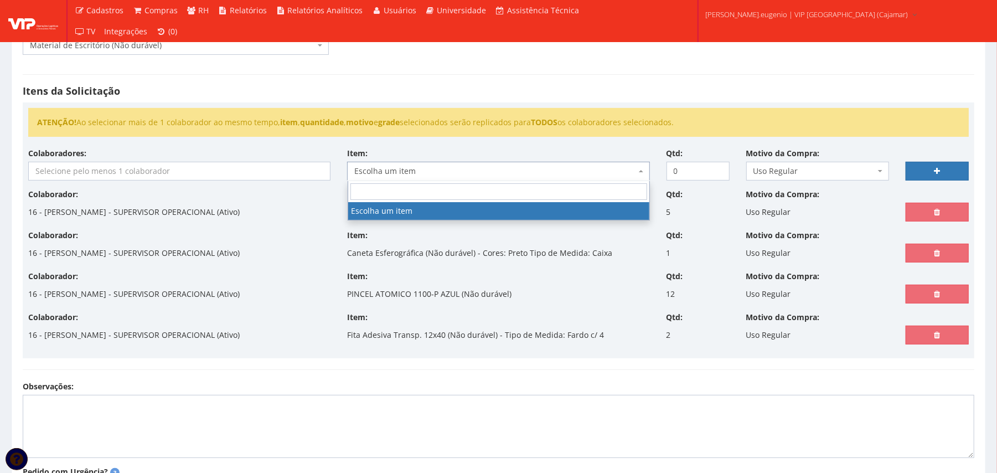
click at [628, 164] on span "Escolha um item" at bounding box center [498, 171] width 302 height 19
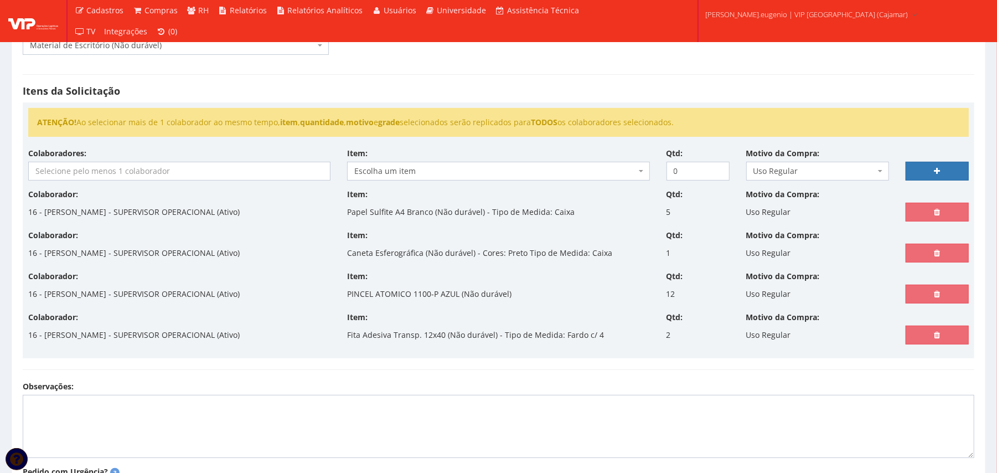
click at [225, 161] on div "Colaboradores: 76 - ADRIANO SILVA ARAUJO - OPERADOR DE EMPILHADEIRA (Ativo) 191…" at bounding box center [179, 164] width 319 height 33
click at [224, 169] on input "search" at bounding box center [179, 171] width 301 height 18
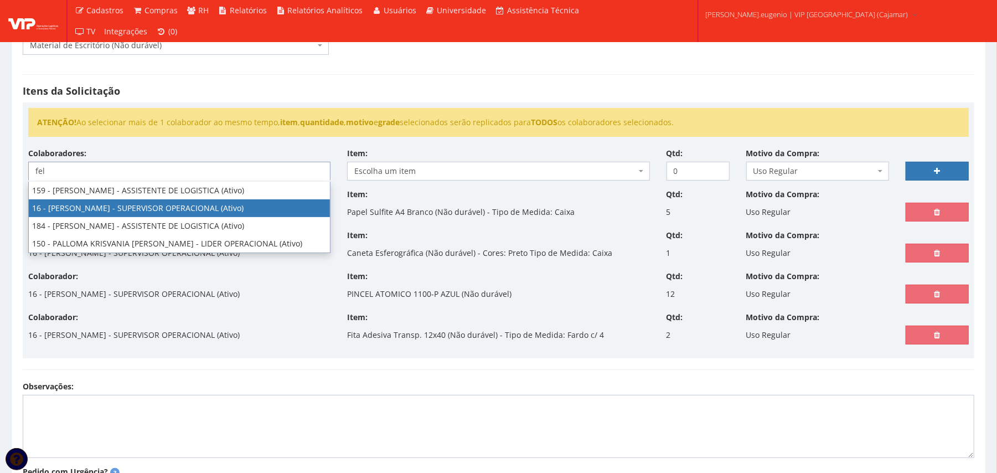
type input "fel"
select select "2809"
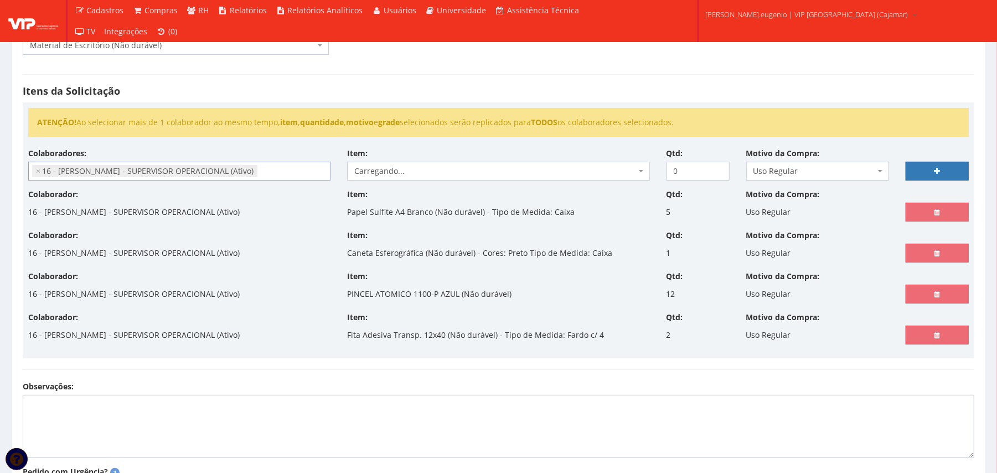
click at [512, 75] on div "Itens da Solicitação ATENÇÃO! Ao selecionar mais de 1 colaborador ao mesmo temp…" at bounding box center [498, 222] width 969 height 318
click at [454, 171] on span "Escolha um item" at bounding box center [494, 171] width 281 height 11
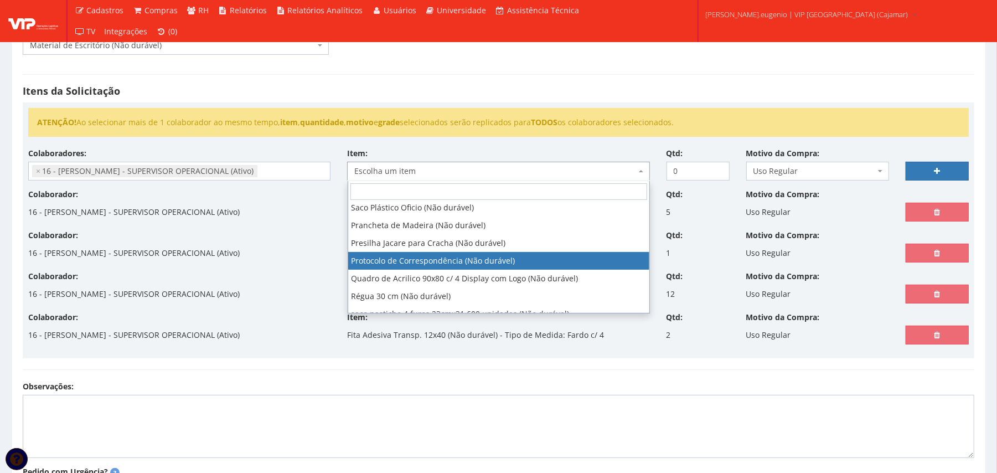
scroll to position [1033, 0]
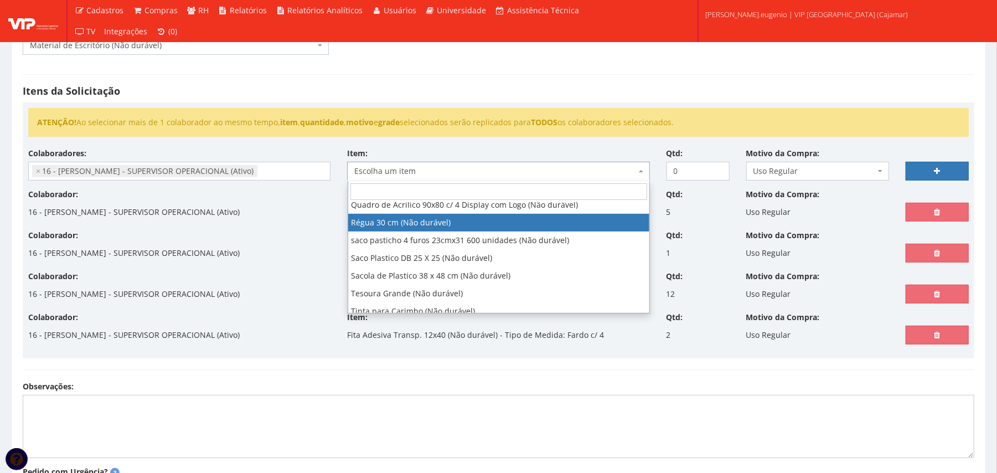
select select "309"
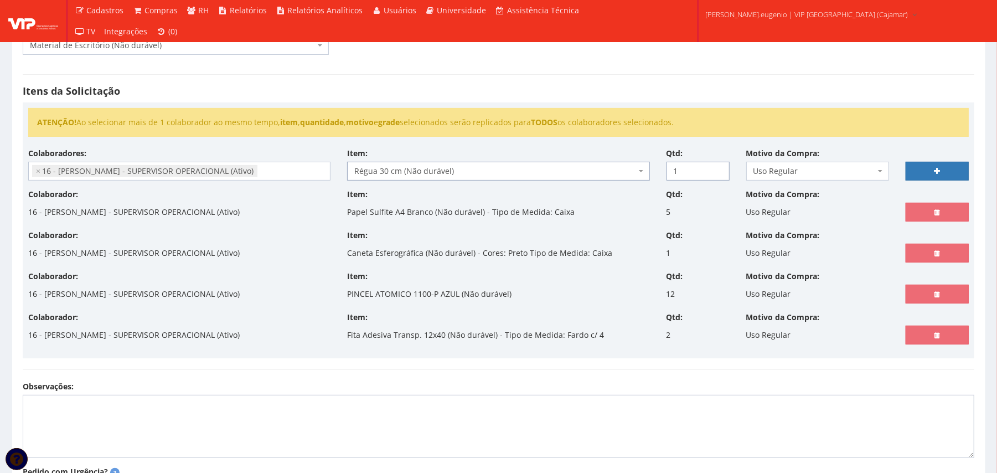
click at [718, 169] on input "1" at bounding box center [698, 171] width 63 height 19
click at [718, 169] on input "2" at bounding box center [698, 171] width 63 height 19
click at [718, 169] on input "3" at bounding box center [698, 171] width 63 height 19
click at [718, 169] on input "4" at bounding box center [698, 171] width 63 height 19
type input "5"
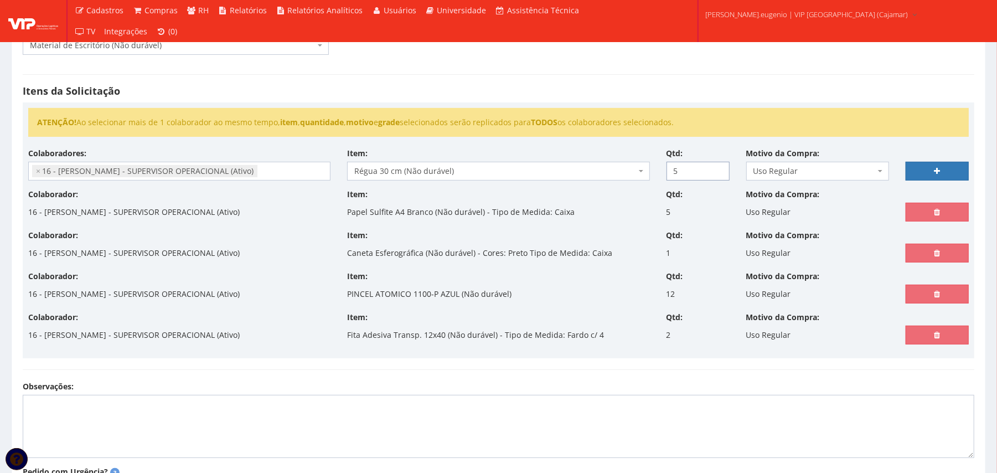
click at [718, 169] on input "5" at bounding box center [698, 171] width 63 height 19
click at [936, 166] on link at bounding box center [937, 171] width 63 height 19
select select
type input "0"
select select
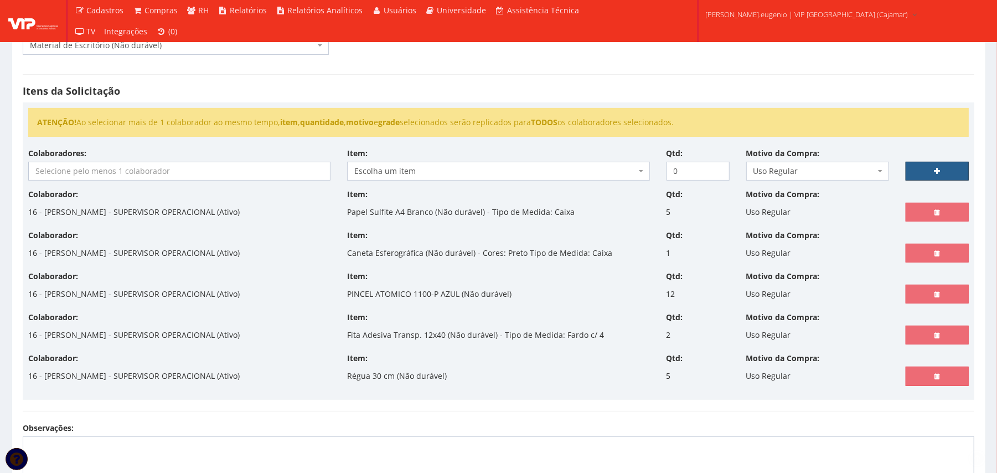
scroll to position [364, 0]
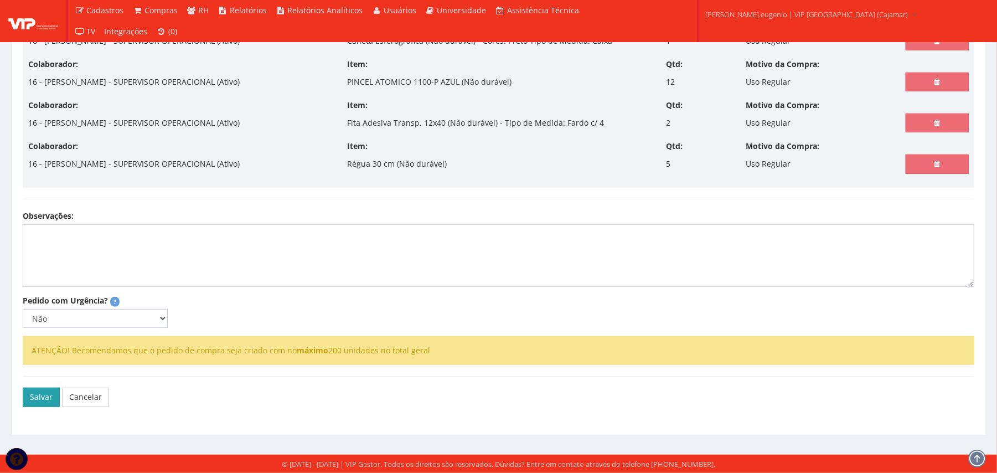
click at [45, 393] on button "Salvar" at bounding box center [41, 397] width 37 height 19
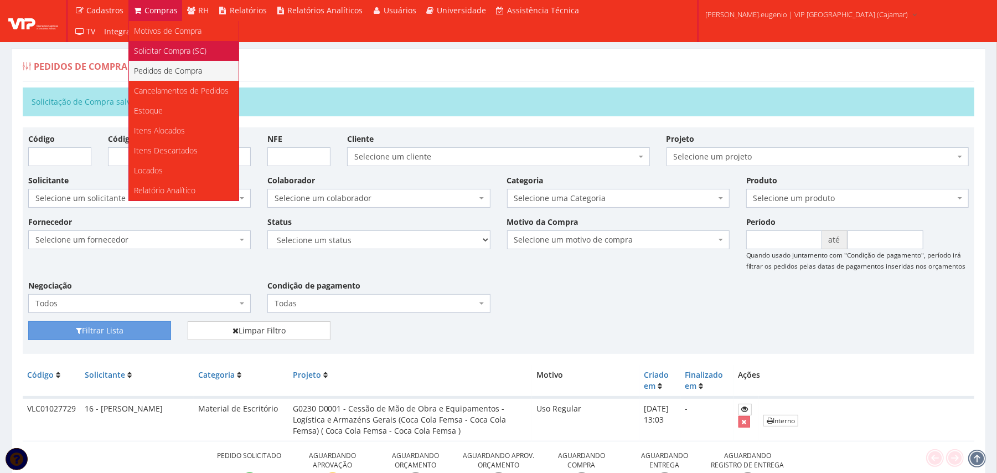
click at [159, 49] on span "Solicitar Compra (SC)" at bounding box center [171, 50] width 73 height 11
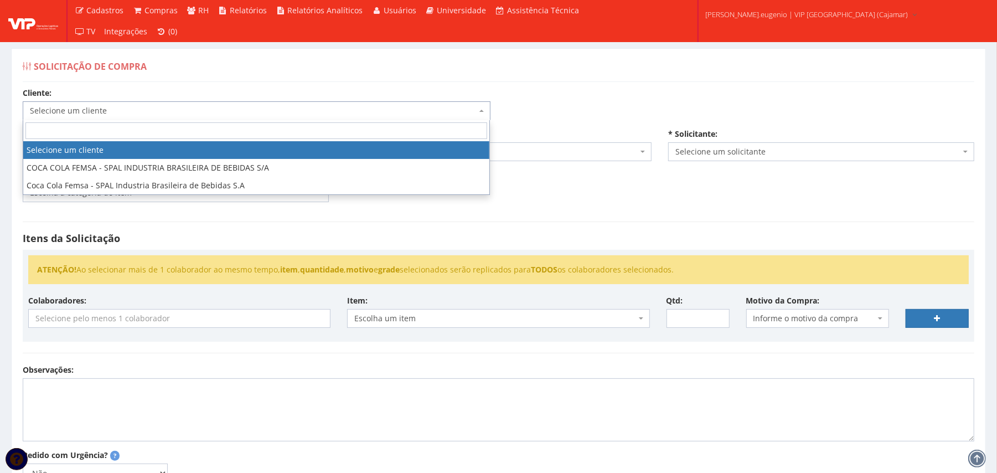
click at [308, 120] on body "Cadastros Clientes Unidades Subclientes Unidades de Subclientes Projetos Vagas …" at bounding box center [498, 313] width 997 height 627
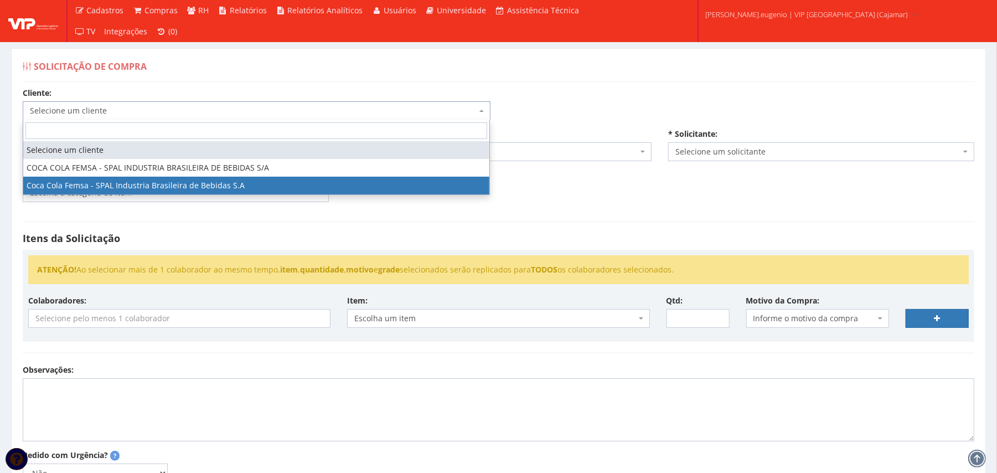
select select "51"
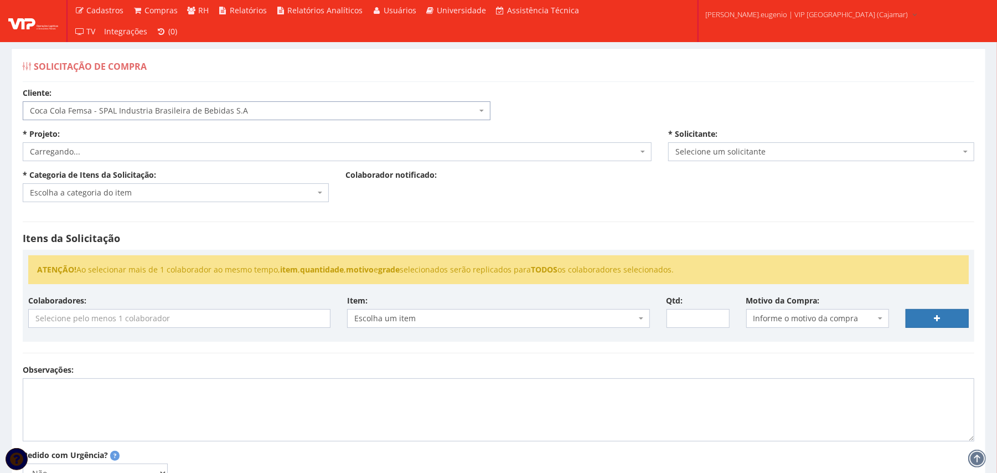
click at [630, 75] on div "Solicitação de Compra" at bounding box center [499, 68] width 952 height 27
click at [231, 148] on span "Selecione um projeto" at bounding box center [334, 151] width 608 height 11
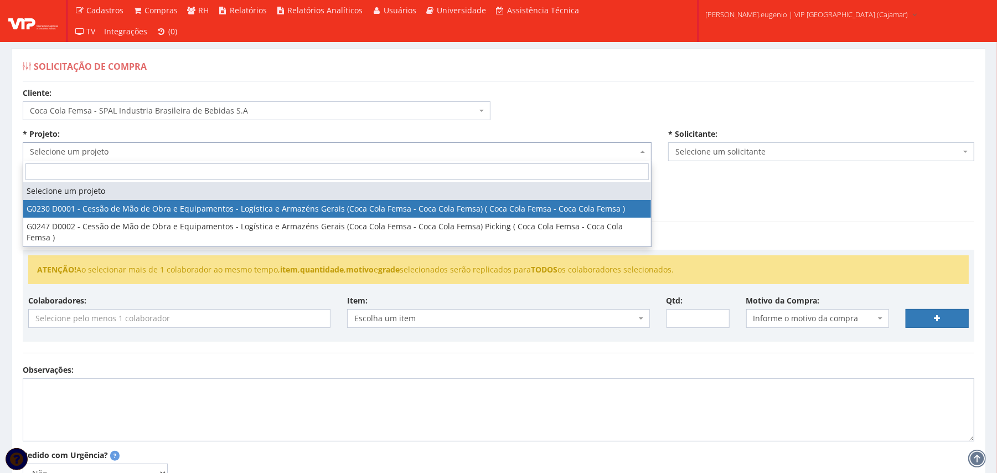
select select "230"
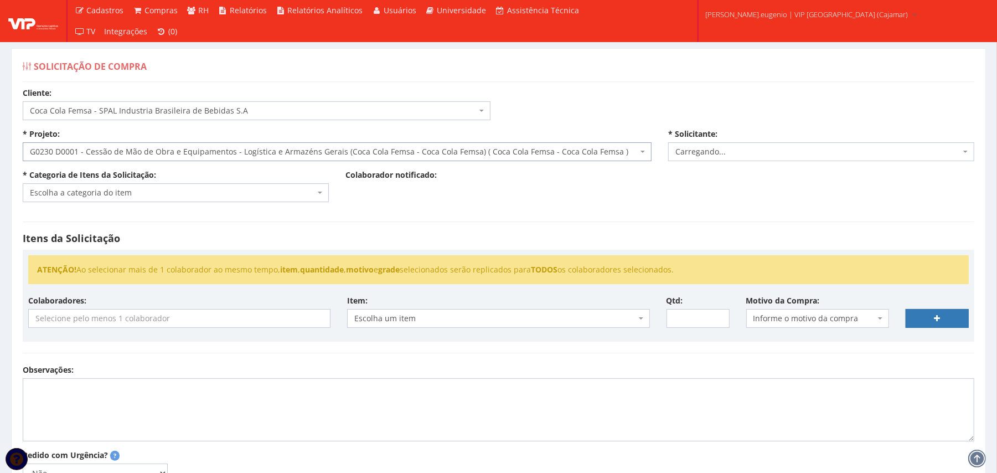
click at [439, 220] on div "Itens da Solicitação ATENÇÃO! Ao selecionar mais de 1 colaborador ao mesmo temp…" at bounding box center [498, 287] width 969 height 154
click at [248, 198] on span "Escolha a categoria do item" at bounding box center [172, 192] width 285 height 11
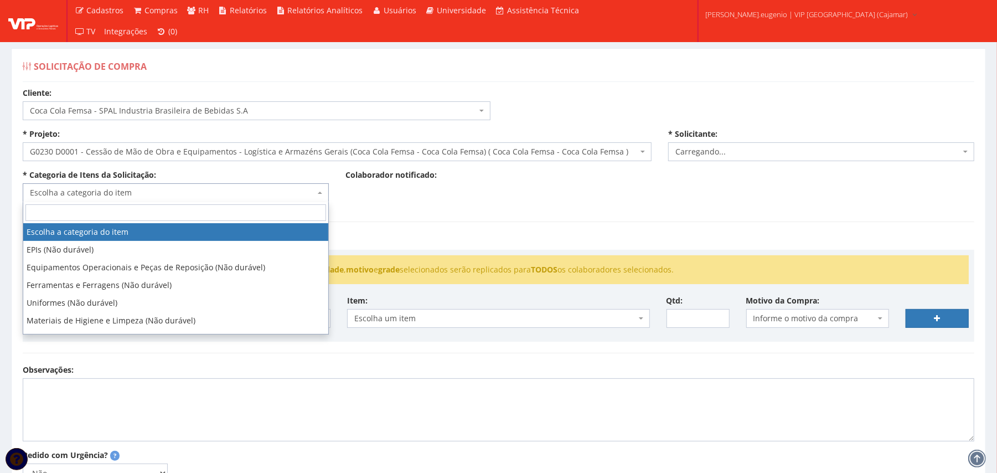
select select "2809"
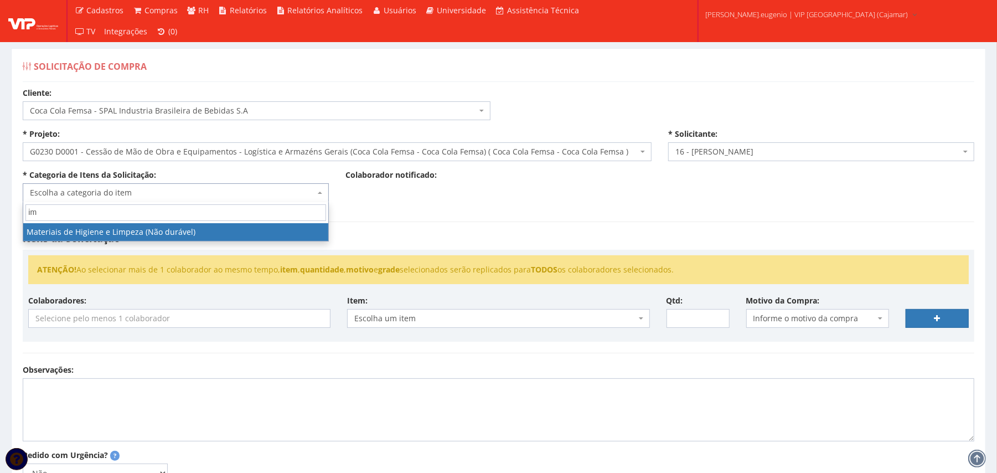
type input "i"
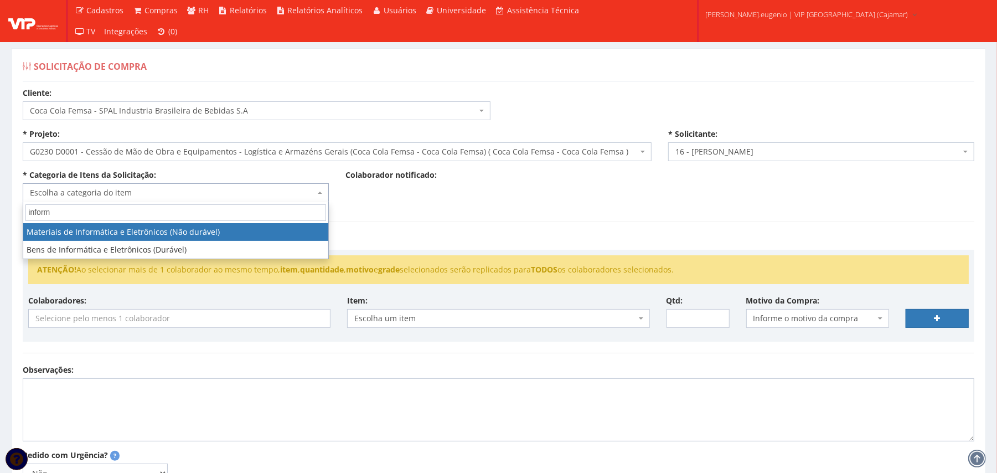
type input "inform"
select select "9"
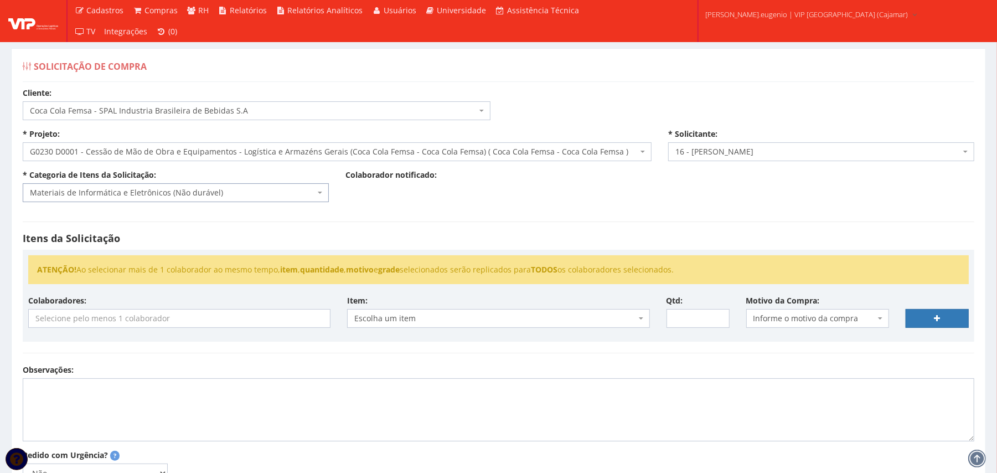
click at [194, 331] on div "Colaboradores: Carregando... Item: Escolha um item Escolha um item Qtd: Motivo …" at bounding box center [498, 315] width 957 height 41
click at [204, 325] on input "search" at bounding box center [179, 319] width 301 height 18
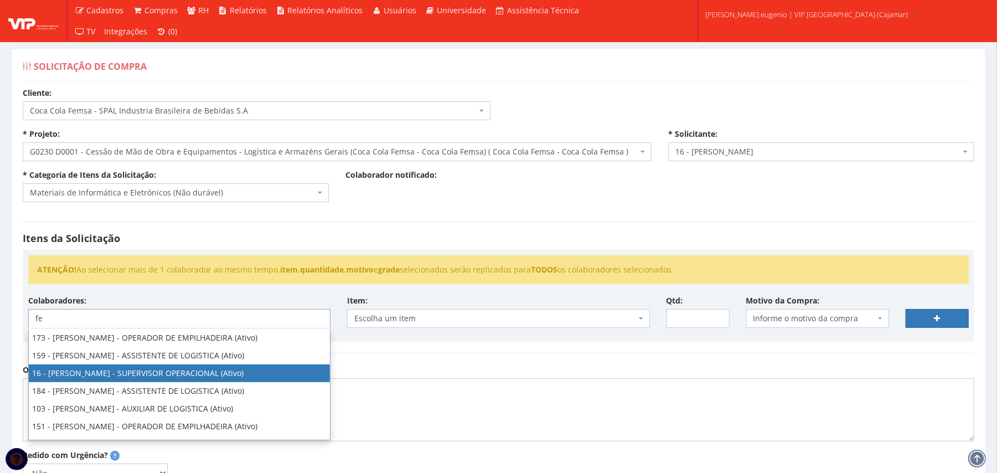
type input "fe"
select select "2809"
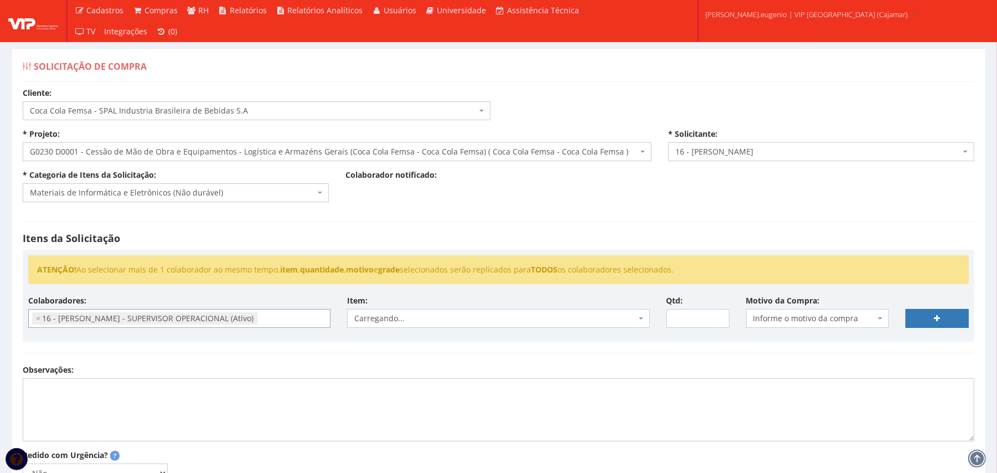
scroll to position [218, 0]
click at [583, 253] on div "ATENÇÃO! Ao selecionar mais de 1 colaborador ao mesmo tempo, item , quantidade …" at bounding box center [499, 296] width 952 height 92
click at [463, 321] on span "Escolha um item" at bounding box center [494, 318] width 281 height 11
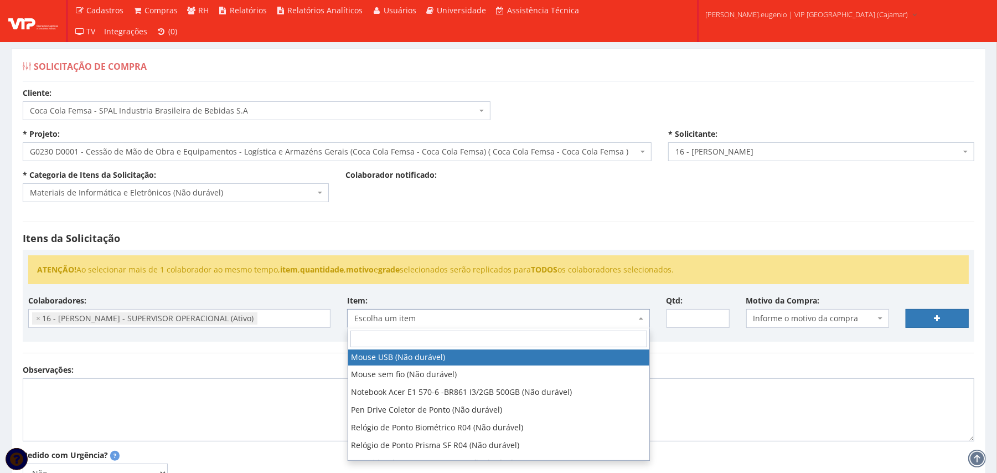
scroll to position [222, 0]
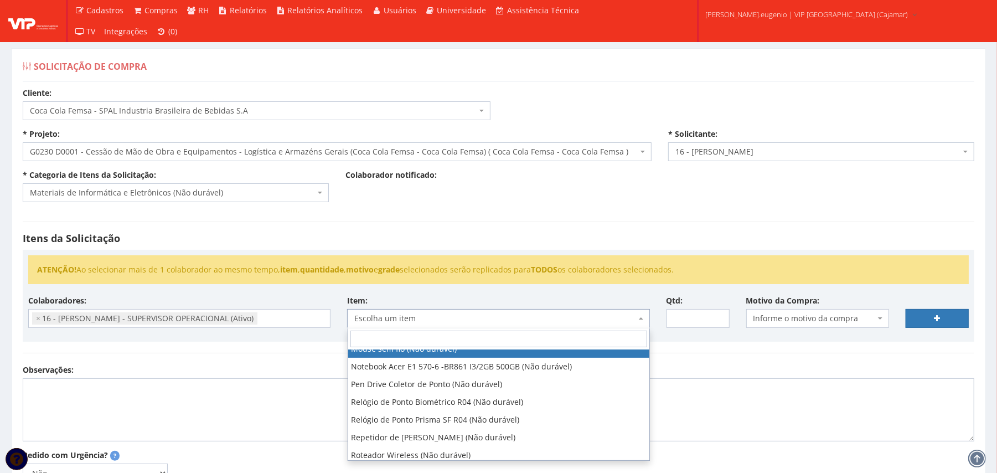
click at [564, 205] on div "Cliente: Selecione um cliente COCA COLA FEMSA - SPAL INDUSTRIA BRASILEIRA DE BE…" at bounding box center [498, 333] width 969 height 493
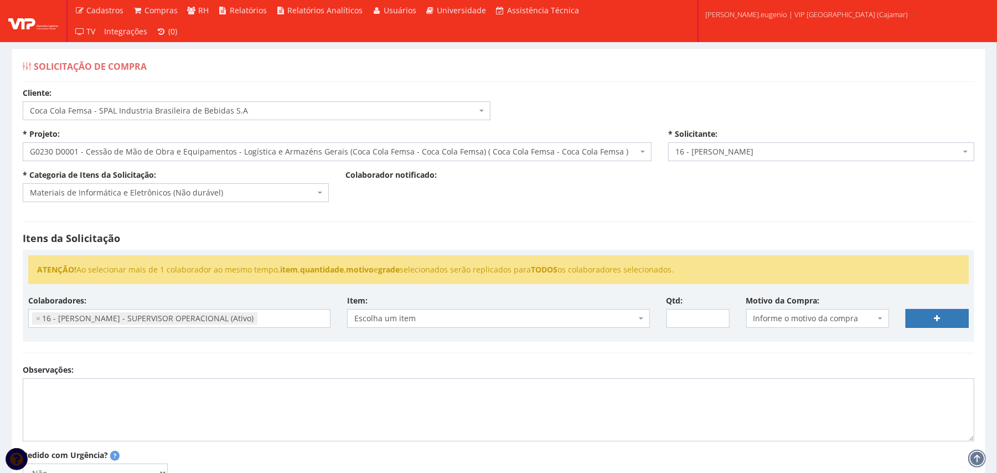
click at [508, 317] on span "Escolha um item" at bounding box center [494, 318] width 281 height 11
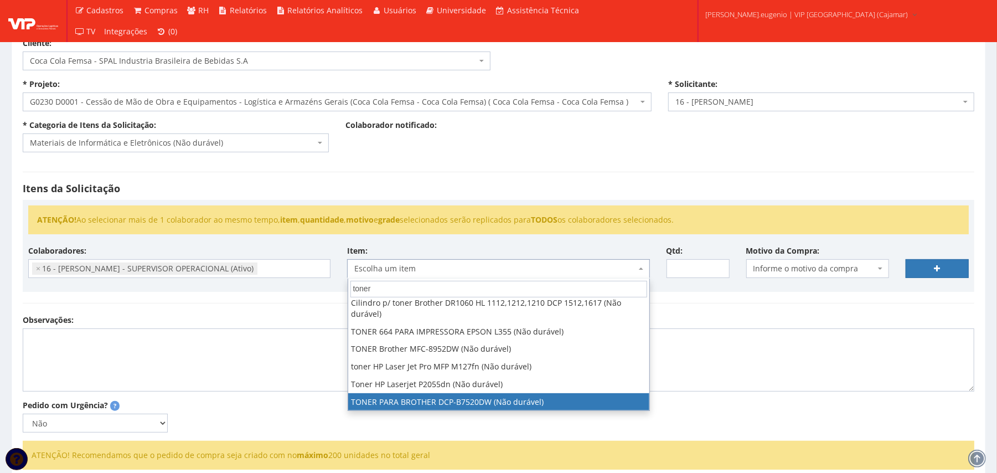
scroll to position [74, 0]
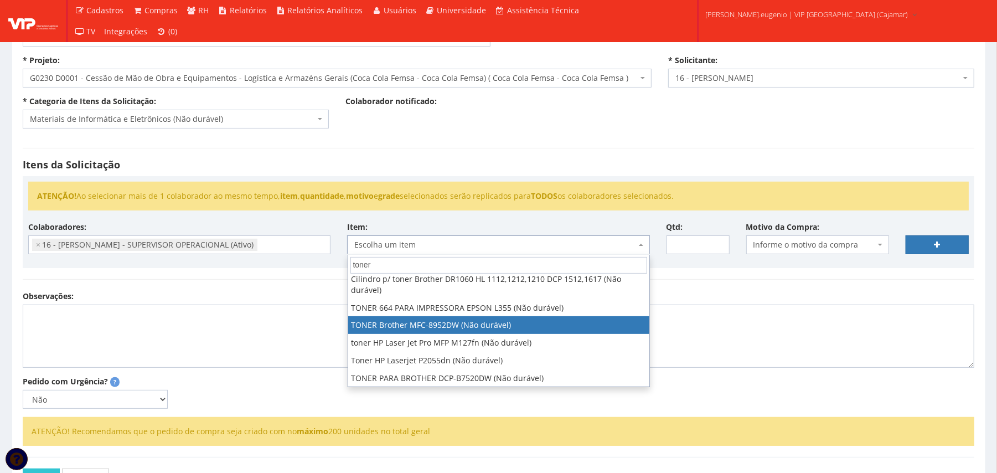
type input "toner"
select select "2433"
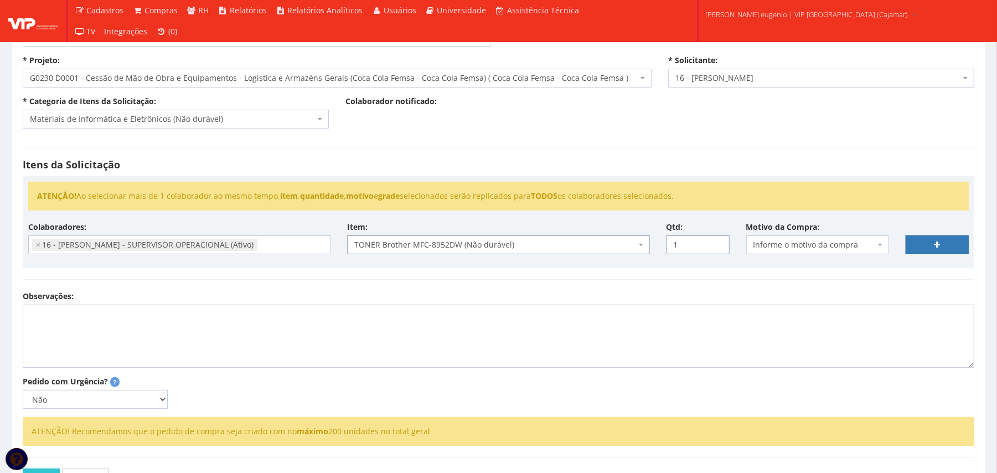
click at [714, 243] on input "1" at bounding box center [698, 244] width 63 height 19
type input "2"
click at [714, 243] on input "2" at bounding box center [698, 244] width 63 height 19
click at [802, 242] on span "Informe o motivo da compra" at bounding box center [815, 244] width 122 height 11
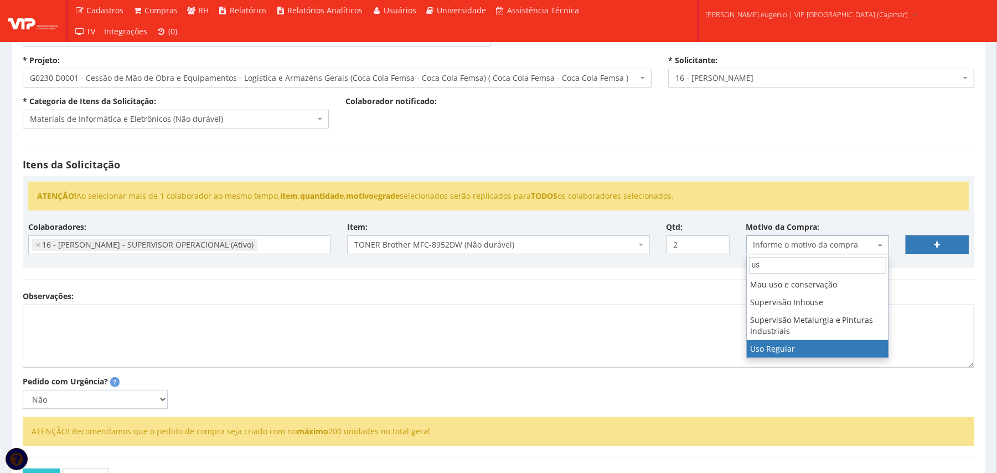
type input "us"
select select "13"
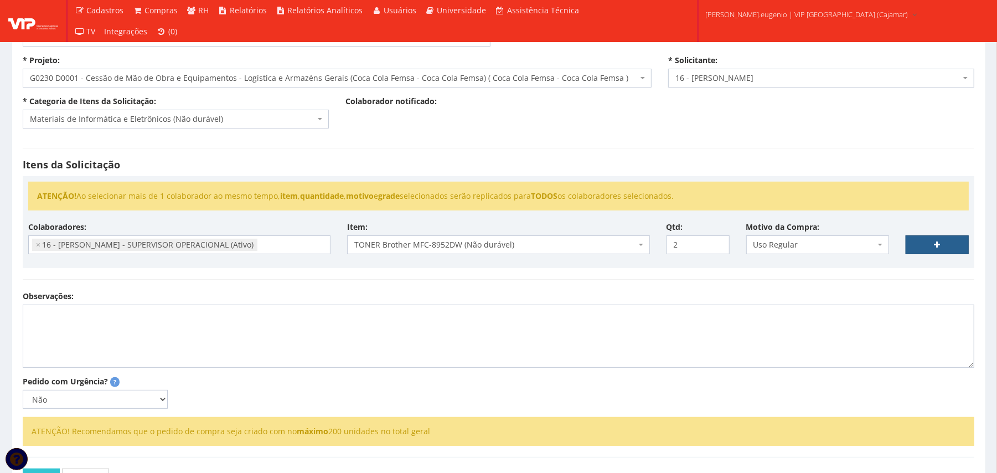
click at [942, 249] on link at bounding box center [937, 244] width 63 height 19
select select
type input "0"
select select
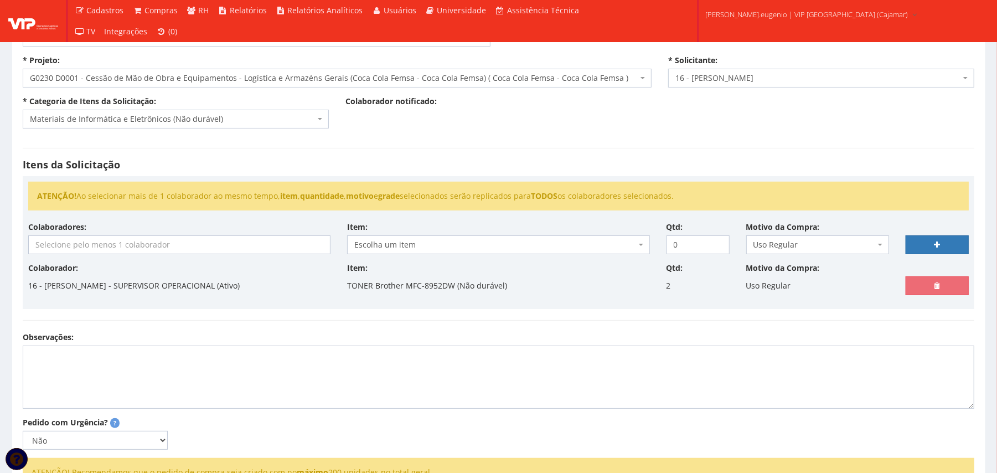
click at [173, 246] on input "search" at bounding box center [179, 245] width 301 height 18
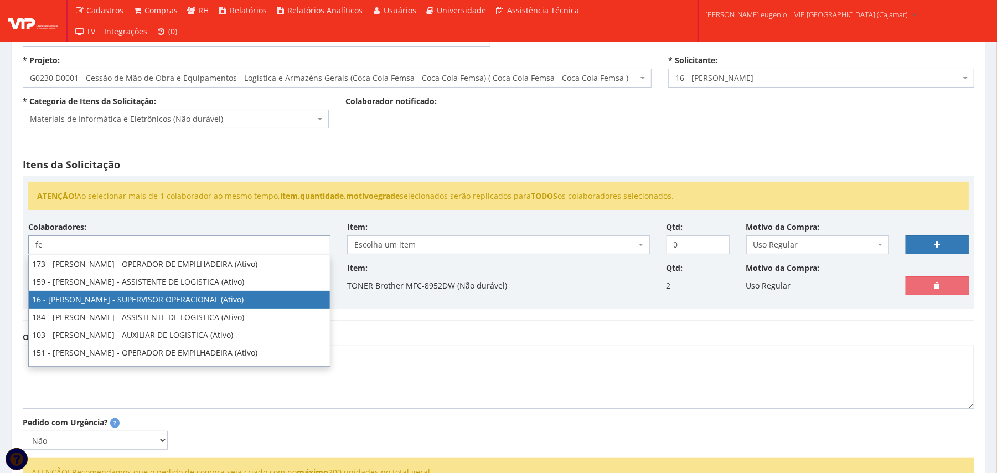
type input "fe"
select select "2809"
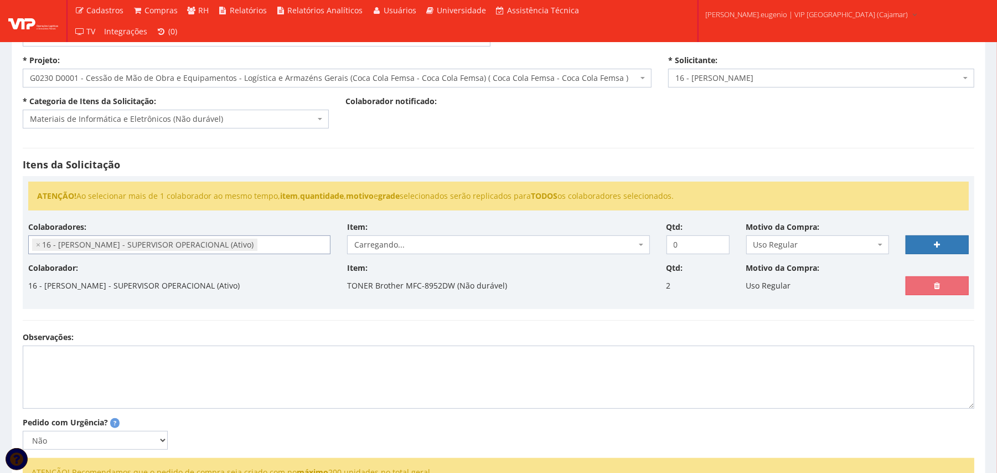
click at [565, 175] on div "Itens da Solicitação ATENÇÃO! Ao selecionar mais de 1 colaborador ao mesmo temp…" at bounding box center [498, 234] width 969 height 195
click at [468, 162] on h4 "Itens da Solicitação" at bounding box center [499, 164] width 952 height 11
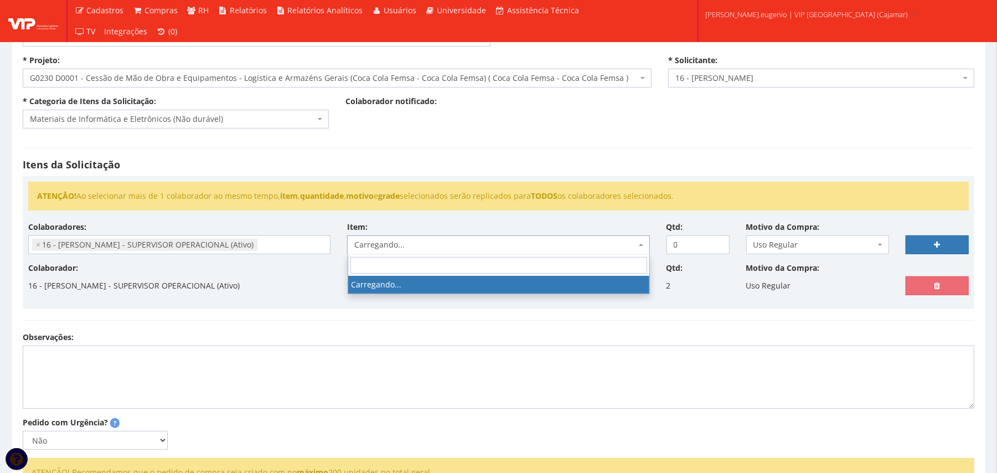
click at [486, 249] on span "Carregando..." at bounding box center [494, 244] width 281 height 11
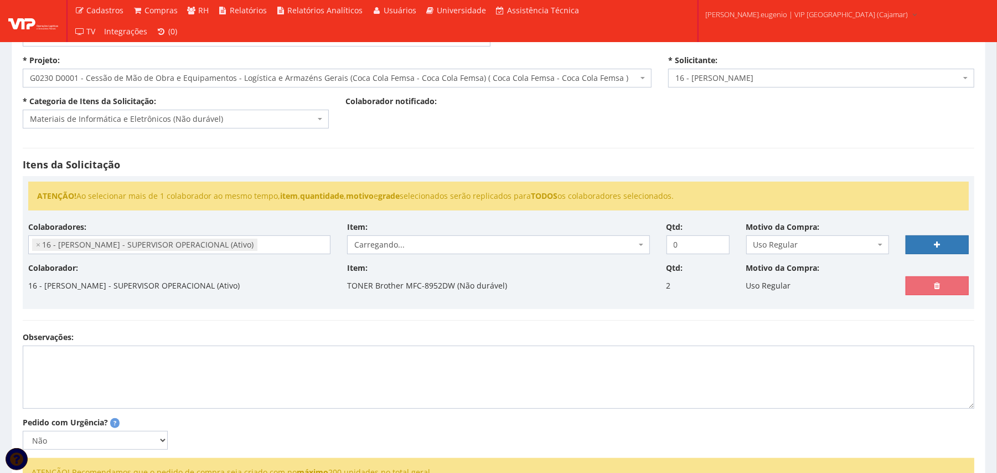
click at [586, 141] on div "Itens da Solicitação ATENÇÃO! Ao selecionar mais de 1 colaborador ao mesmo temp…" at bounding box center [498, 234] width 969 height 195
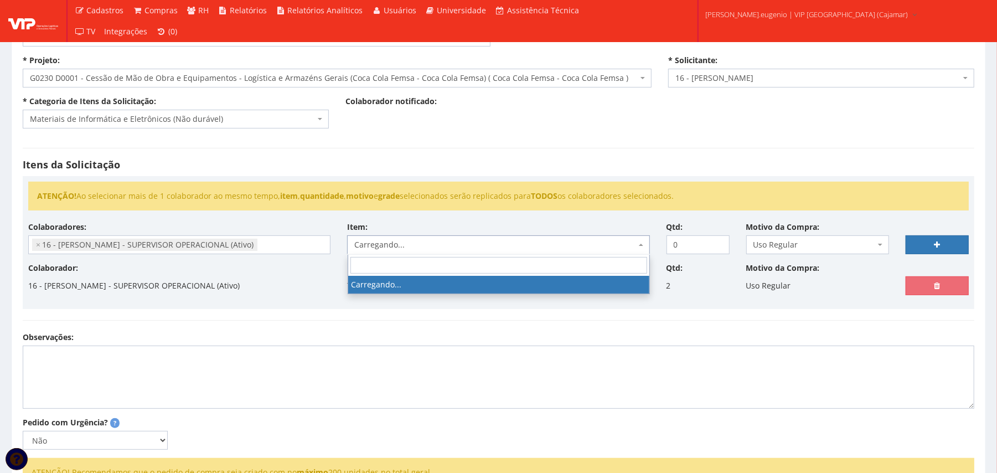
click at [544, 249] on span "Carregando..." at bounding box center [494, 244] width 281 height 11
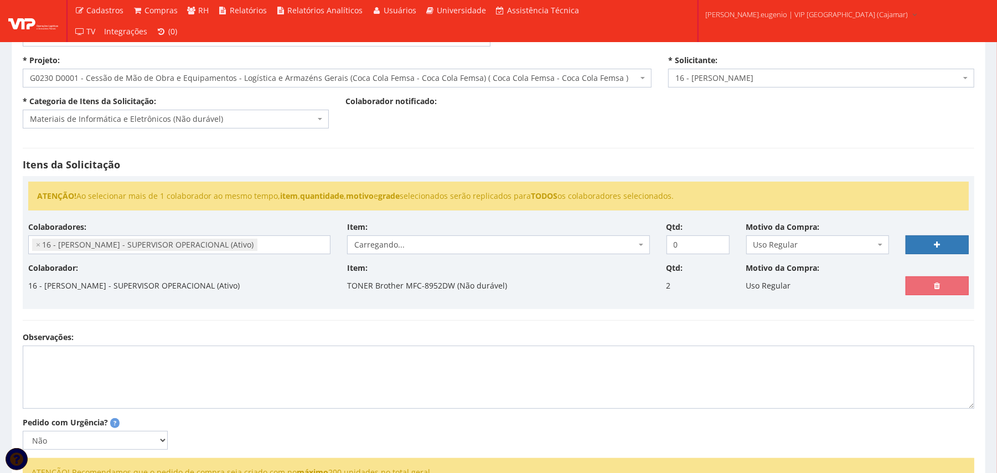
click at [625, 130] on div "Cliente: Selecione um cliente COCA COLA FEMSA - SPAL INDUSTRIA BRASILEIRA DE BE…" at bounding box center [498, 281] width 969 height 534
click at [479, 248] on span "Escolha um item" at bounding box center [494, 244] width 281 height 11
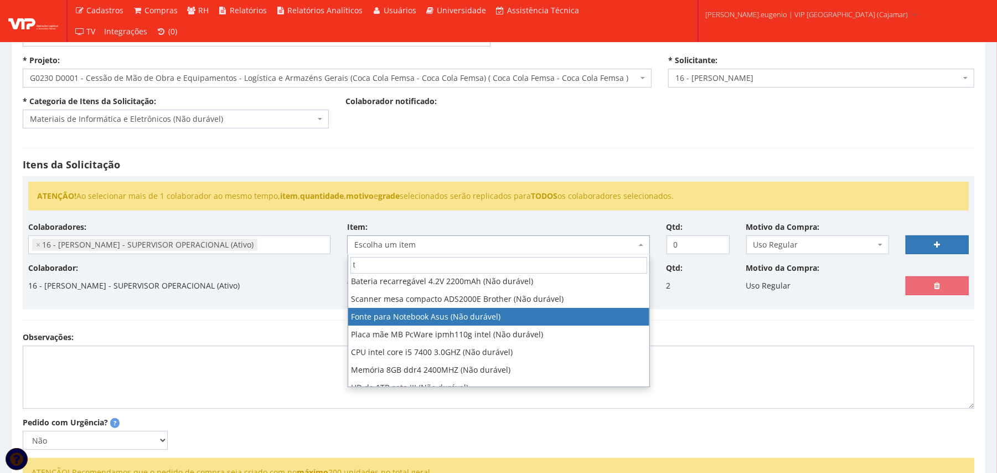
scroll to position [0, 0]
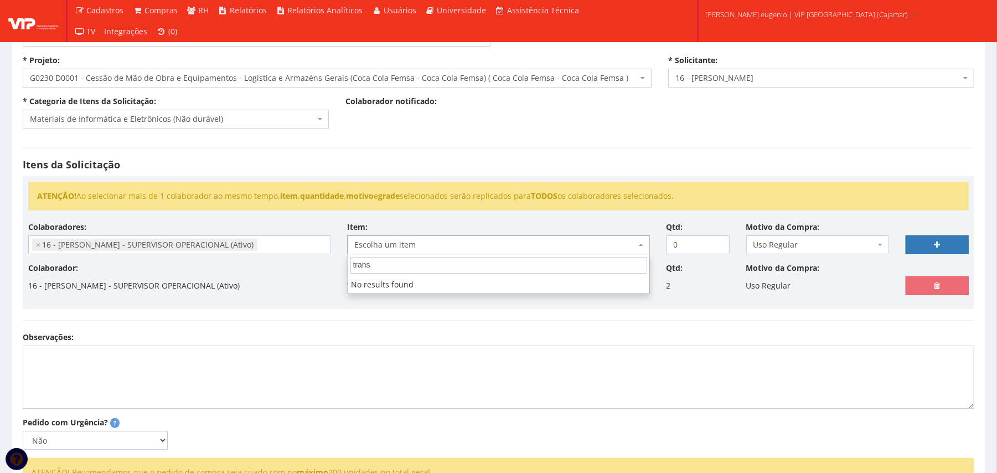
type input "trans"
drag, startPoint x: 429, startPoint y: 141, endPoint x: 437, endPoint y: 147, distance: 11.1
click at [433, 147] on div "Itens da Solicitação ATENÇÃO! Ao selecionar mais de 1 colaborador ao mesmo temp…" at bounding box center [498, 234] width 969 height 195
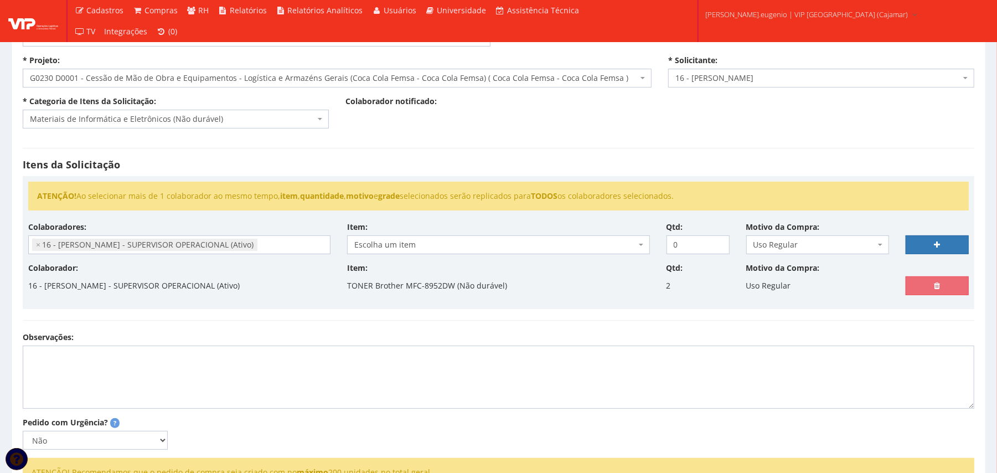
click at [421, 255] on body "Cadastros Clientes Unidades Subclientes Unidades de Subclientes Projetos Vagas …" at bounding box center [498, 260] width 997 height 668
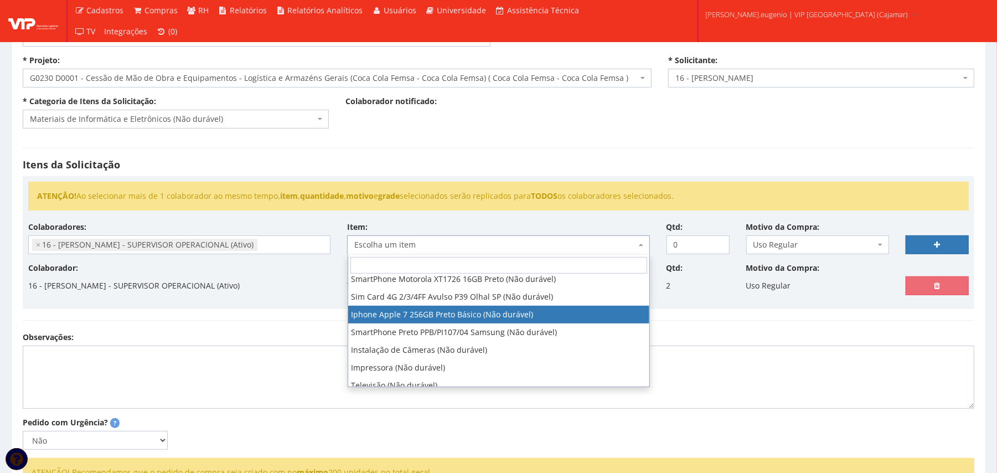
scroll to position [738, 0]
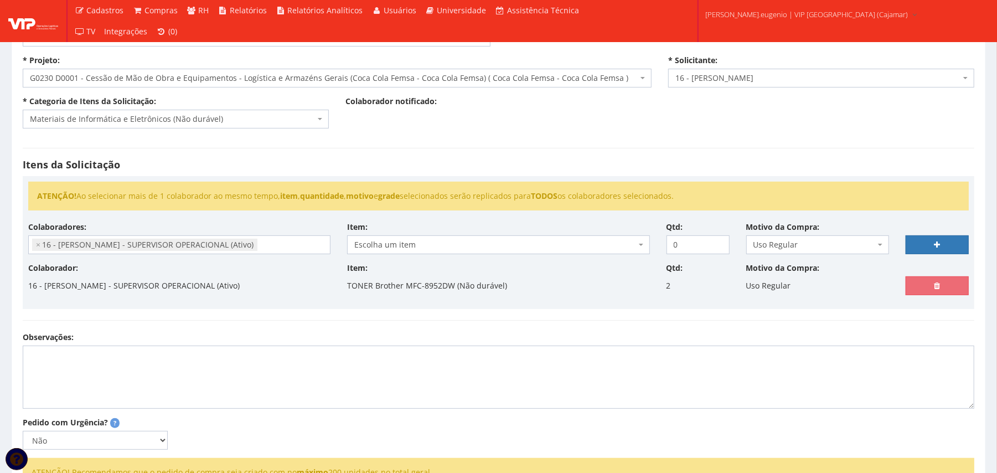
click at [651, 127] on div "Cliente: Selecione um cliente COCA COLA FEMSA - SPAL INDUSTRIA BRASILEIRA DE BE…" at bounding box center [498, 281] width 969 height 534
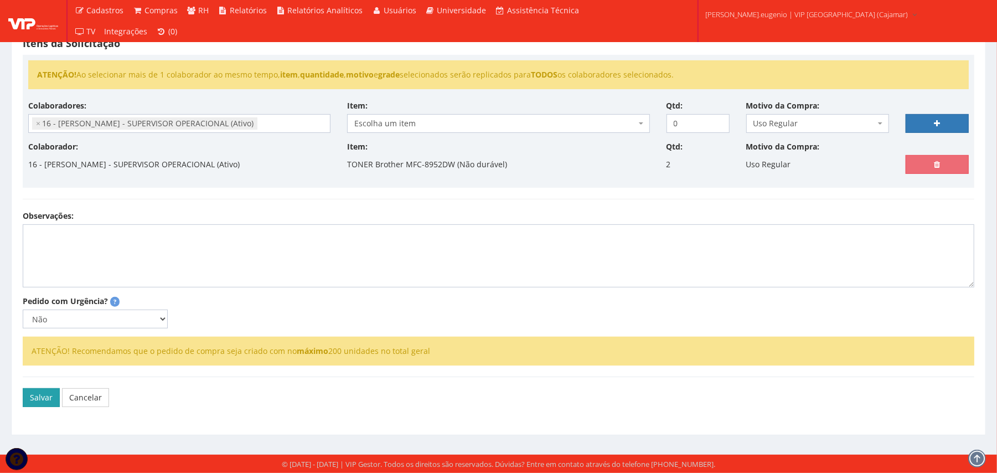
click at [43, 395] on button "Salvar" at bounding box center [41, 397] width 37 height 19
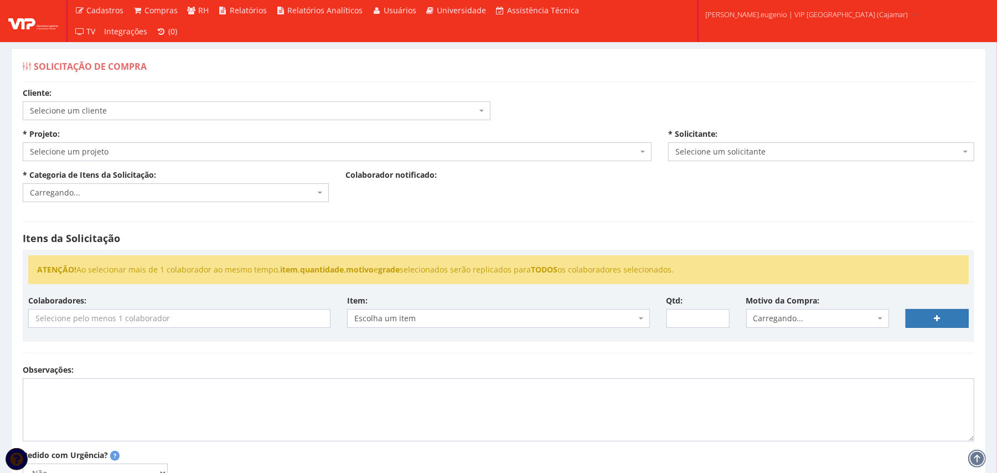
drag, startPoint x: 271, startPoint y: 96, endPoint x: 269, endPoint y: 113, distance: 16.8
click at [269, 113] on div "Cliente: Selecione um cliente COCA COLA FEMSA - SPAL INDUSTRIA BRASILEIRA DE BE…" at bounding box center [256, 103] width 485 height 33
click at [269, 113] on span "Selecione um cliente" at bounding box center [253, 110] width 447 height 11
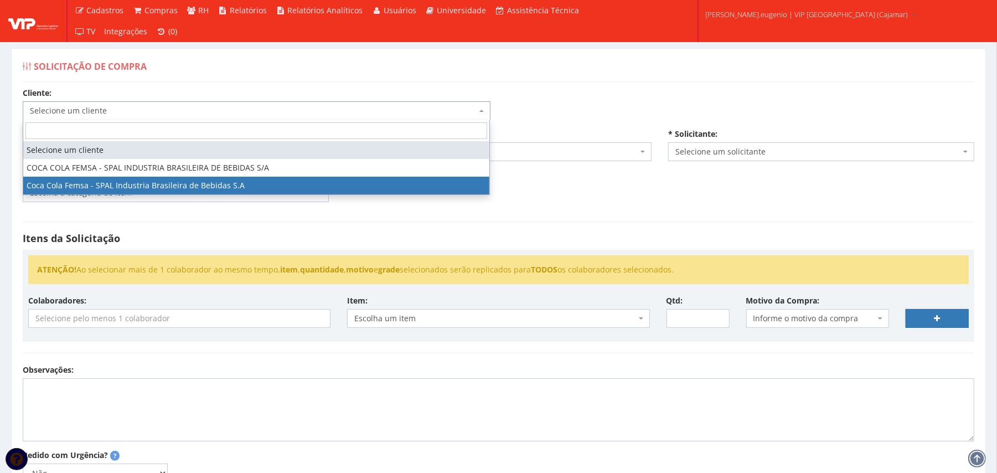
select select "51"
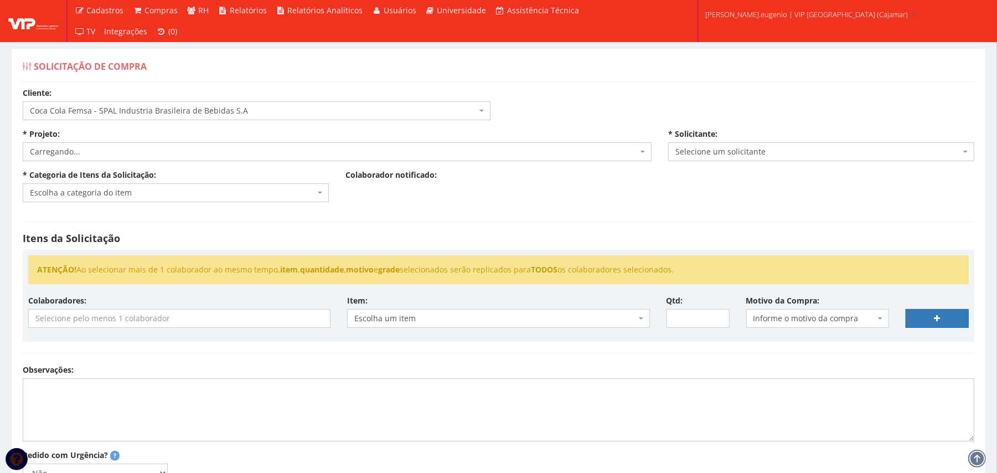
click at [570, 100] on div "Cliente: Selecione um cliente COCA COLA FEMSA - SPAL INDUSTRIA BRASILEIRA DE BE…" at bounding box center [498, 333] width 969 height 493
click at [357, 147] on span "Selecione um projeto" at bounding box center [334, 151] width 608 height 11
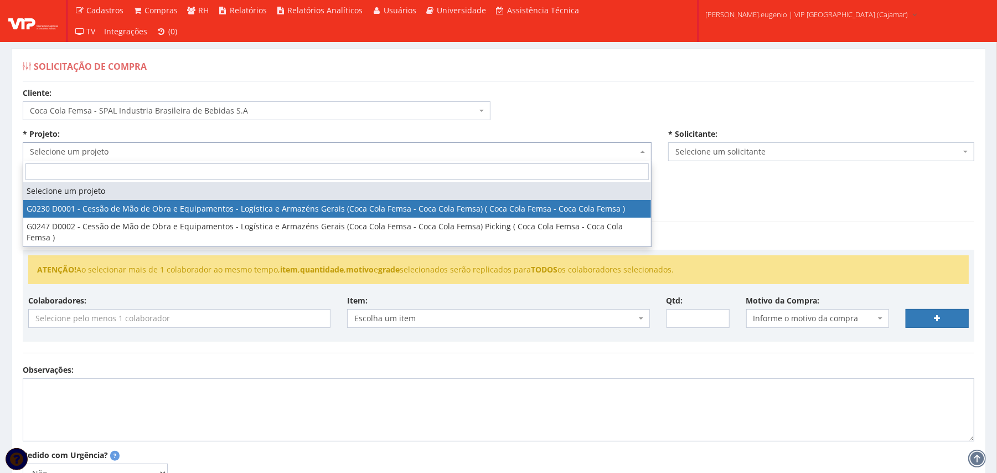
select select "230"
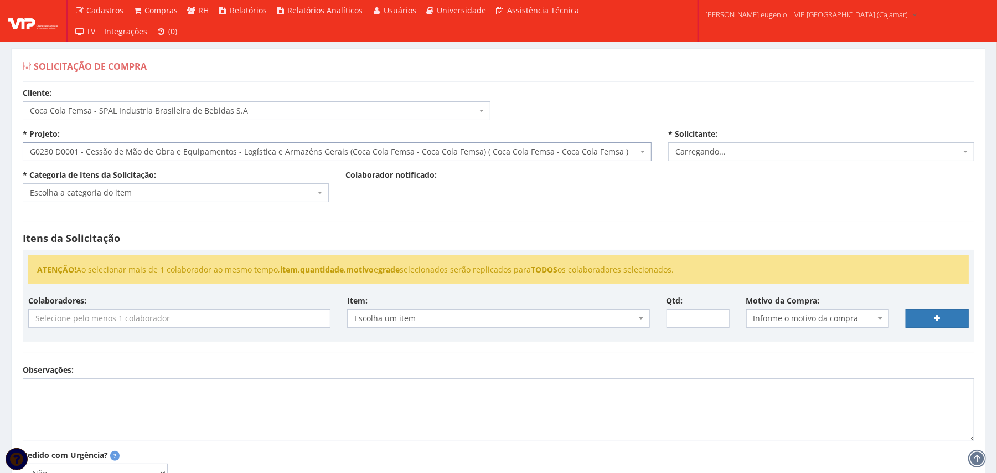
click at [444, 228] on div "Itens da Solicitação ATENÇÃO! Ao selecionar mais de 1 colaborador ao mesmo temp…" at bounding box center [498, 287] width 969 height 154
click at [260, 184] on span "Escolha a categoria do item" at bounding box center [176, 192] width 306 height 19
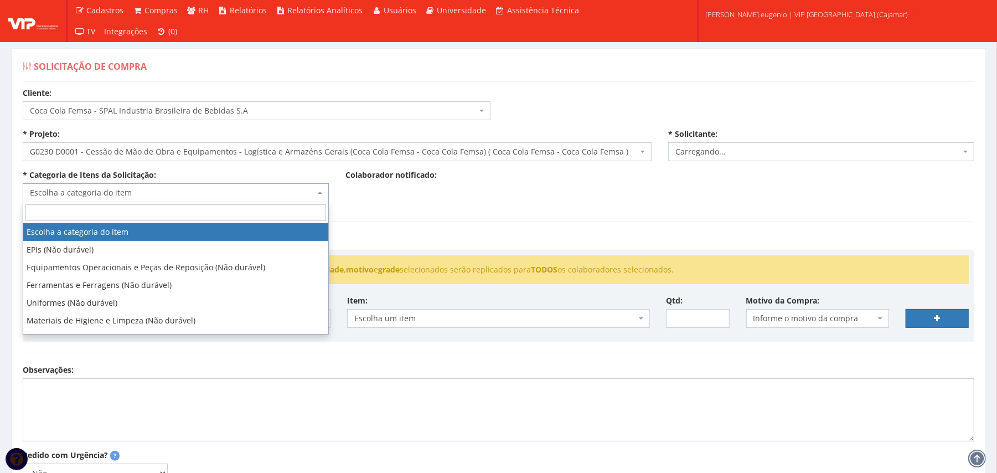
select select "2809"
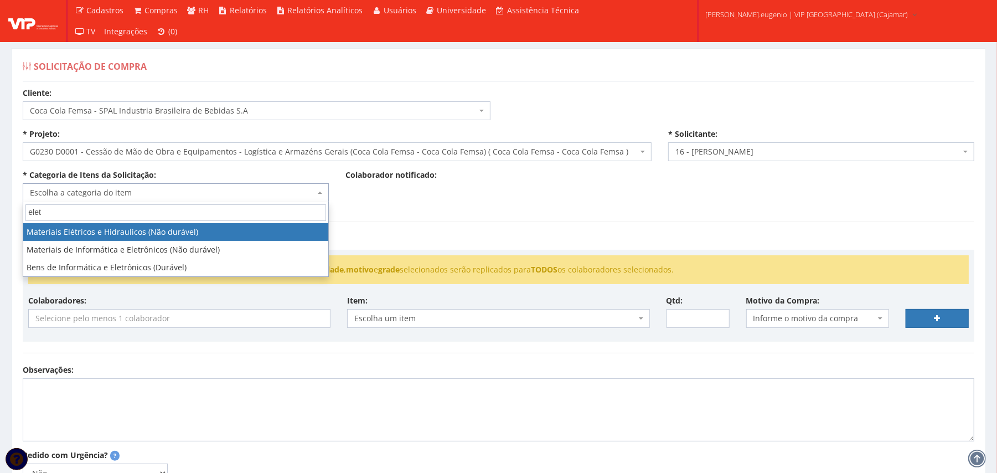
type input "elet"
select select "6"
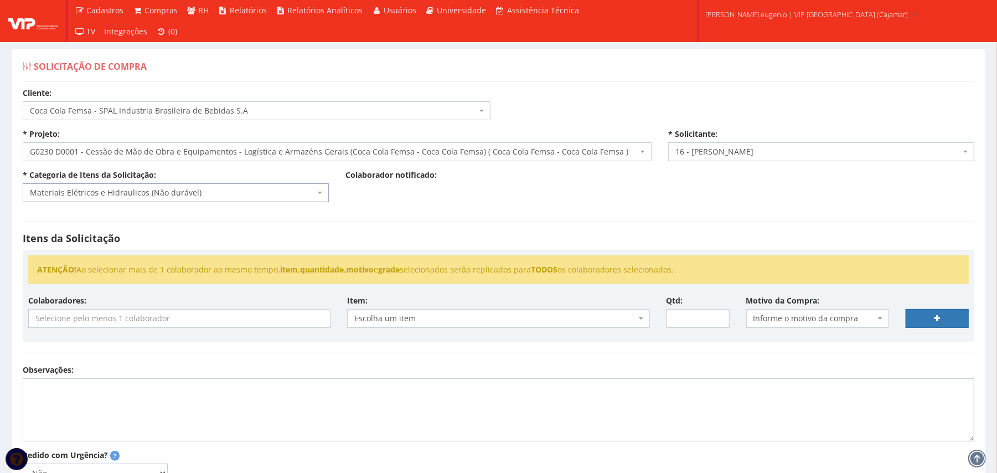
click at [173, 324] on input "search" at bounding box center [179, 319] width 301 height 18
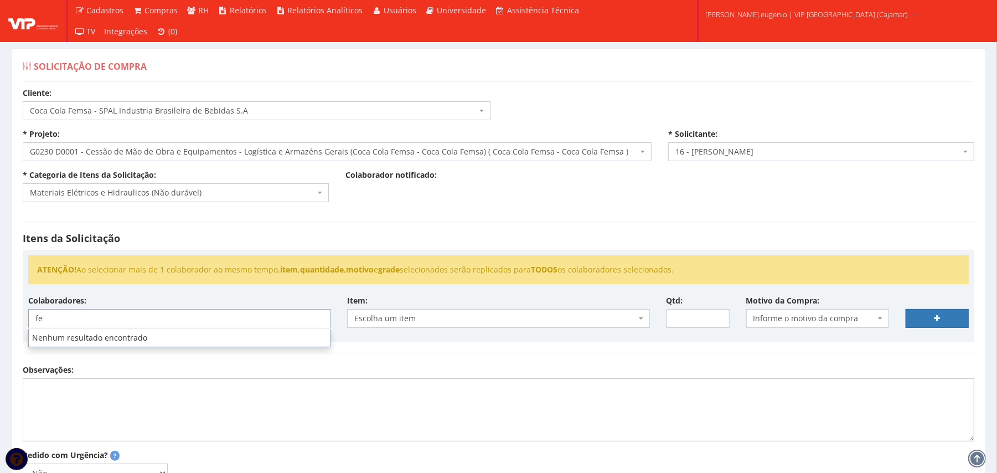
type input "fe"
click at [404, 249] on div "Itens da Solicitação ATENÇÃO! Ao selecionar mais de 1 colaborador ao mesmo temp…" at bounding box center [498, 287] width 969 height 154
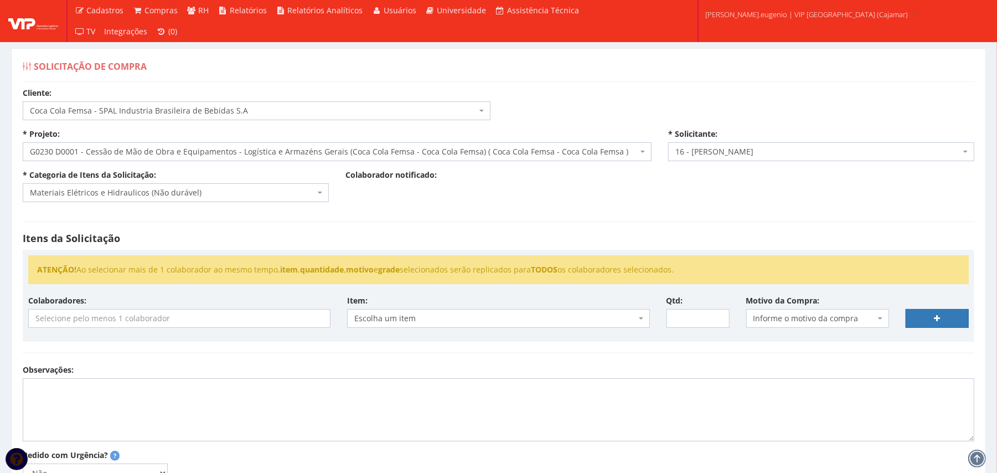
click at [83, 326] on input "search" at bounding box center [179, 319] width 301 height 18
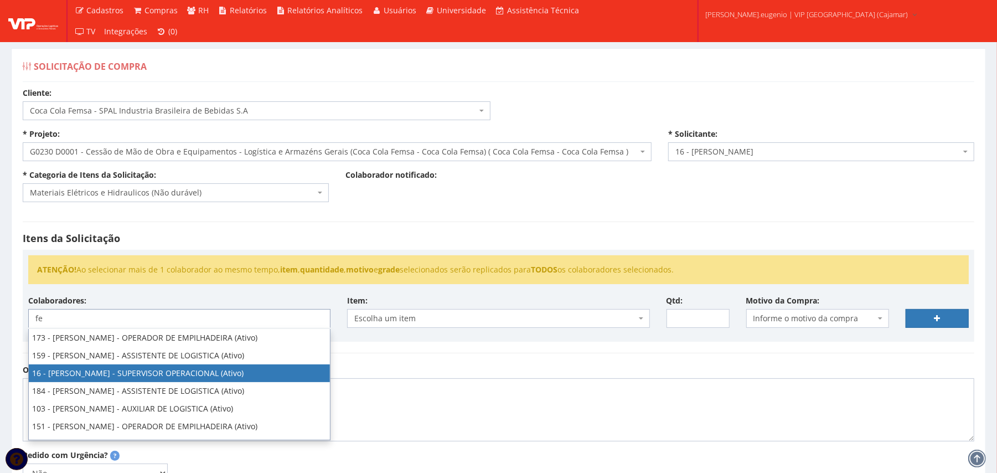
type input "fe"
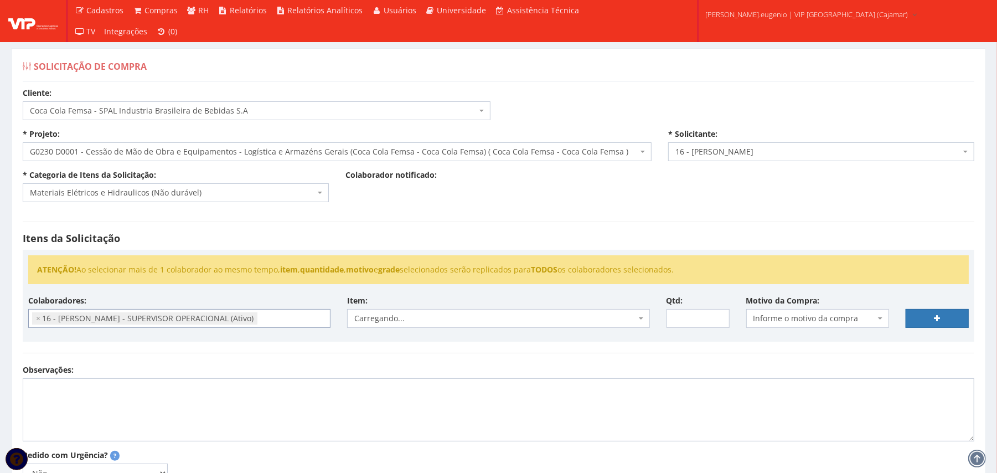
select select "2809"
click at [406, 323] on span "Carregando..." at bounding box center [494, 318] width 281 height 11
click at [718, 389] on div "Observações:" at bounding box center [498, 402] width 969 height 77
click at [441, 319] on span "Carregando..." at bounding box center [494, 318] width 281 height 11
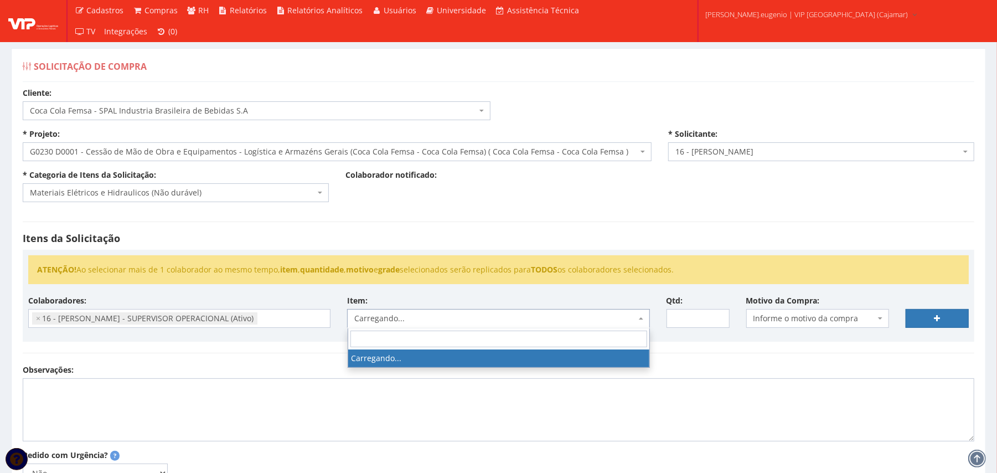
click at [599, 235] on h4 "Itens da Solicitação" at bounding box center [499, 238] width 952 height 11
click at [461, 321] on span "Carregando..." at bounding box center [494, 318] width 281 height 11
click at [523, 224] on div "Itens da Solicitação ATENÇÃO! Ao selecionar mais de 1 colaborador ao mesmo temp…" at bounding box center [498, 287] width 969 height 154
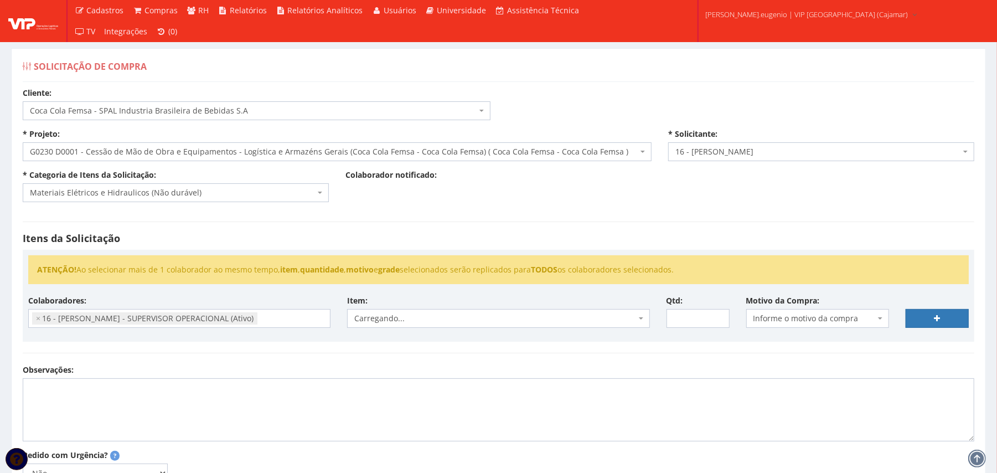
click at [453, 317] on span "Carregando..." at bounding box center [494, 318] width 281 height 11
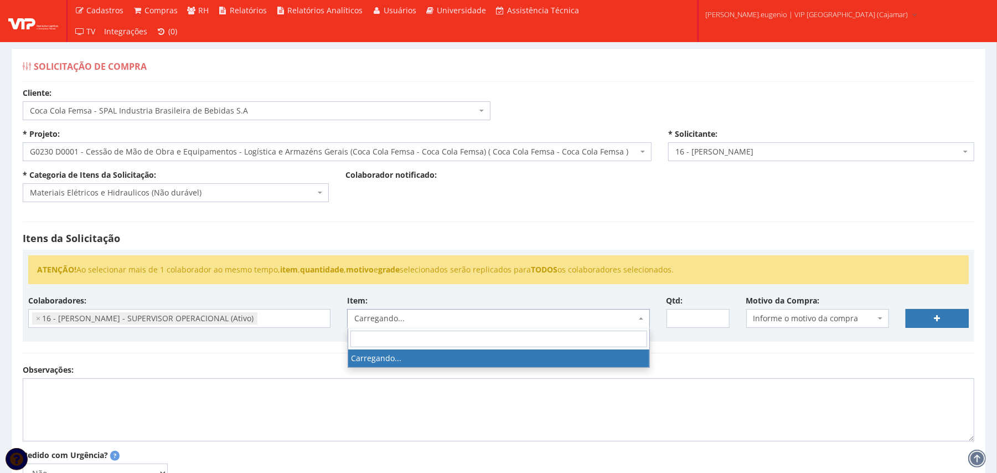
click at [447, 244] on h4 "Itens da Solicitação" at bounding box center [499, 238] width 952 height 11
click at [424, 327] on span "Carregando..." at bounding box center [498, 318] width 302 height 19
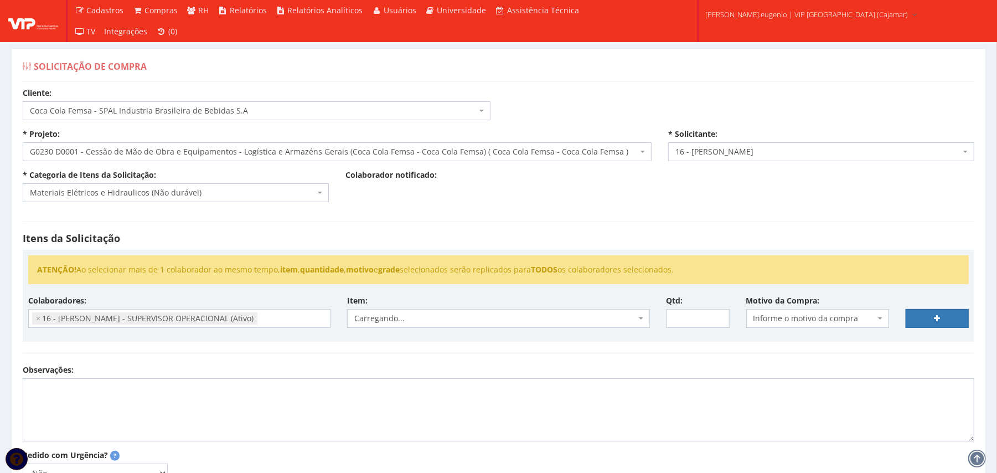
click at [477, 219] on div "Itens da Solicitação ATENÇÃO! Ao selecionar mais de 1 colaborador ao mesmo temp…" at bounding box center [498, 287] width 969 height 154
click at [509, 311] on span "Escolha um item" at bounding box center [498, 318] width 302 height 19
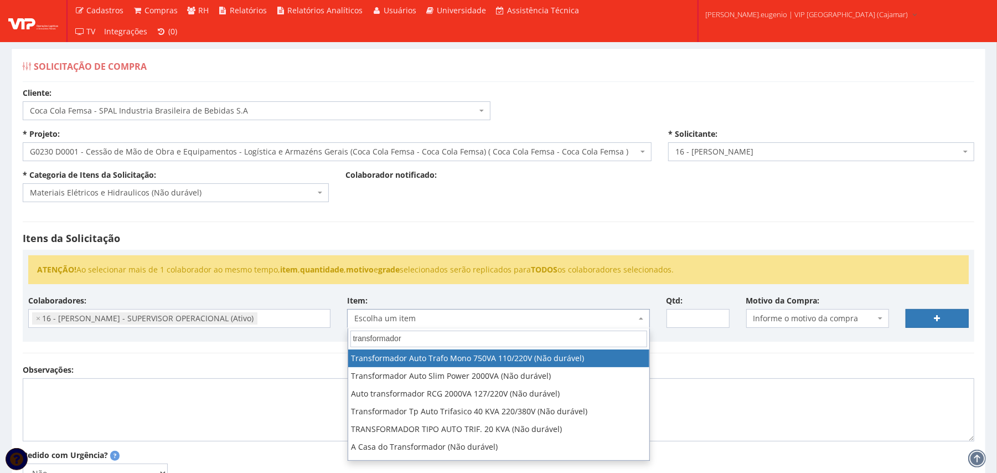
type input "transformador"
select select "817"
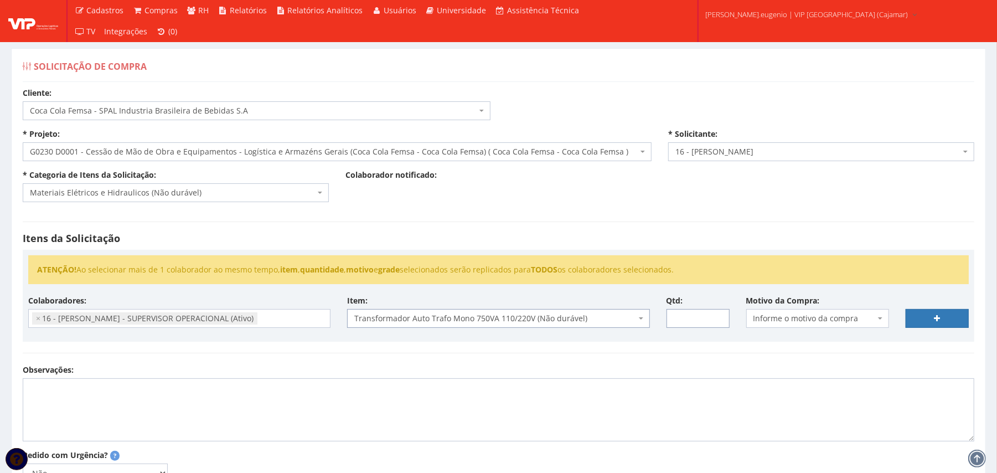
click at [703, 316] on input "Qtd:" at bounding box center [698, 318] width 63 height 19
type input "2"
click at [796, 317] on span "Informe o motivo da compra" at bounding box center [815, 318] width 122 height 11
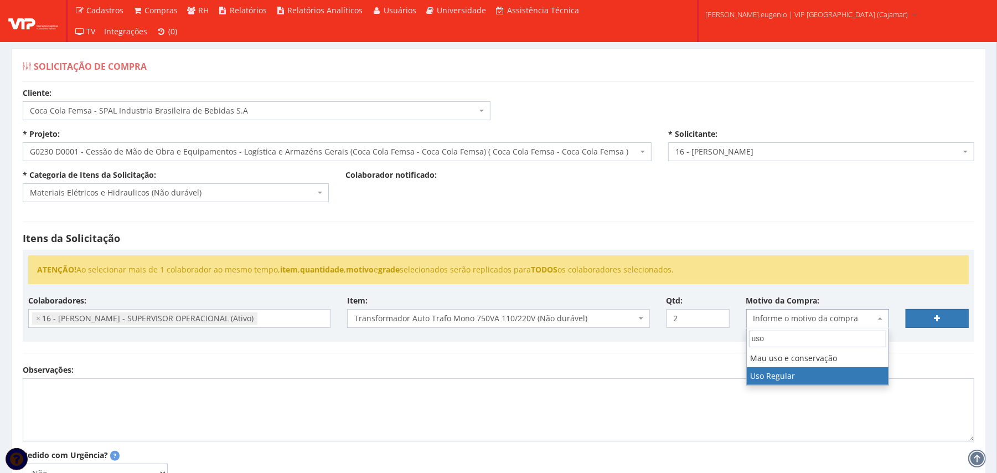
type input "uso"
select select "13"
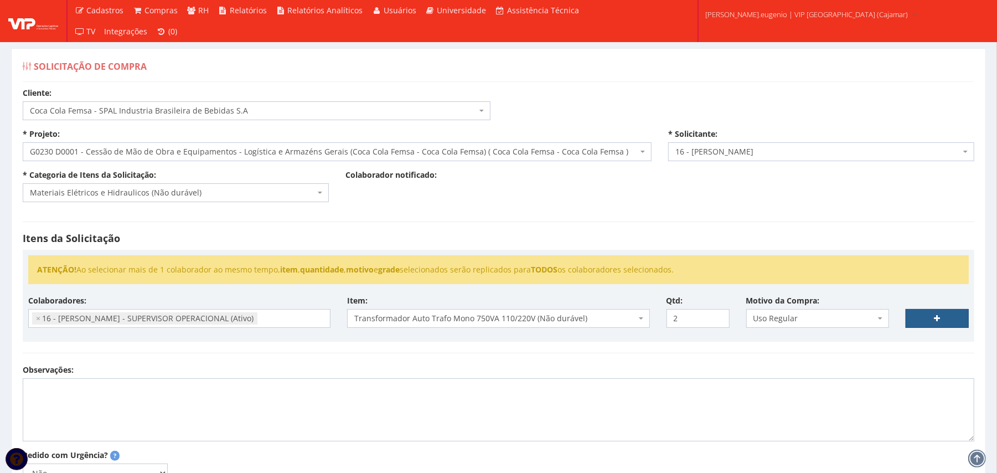
click at [940, 311] on link at bounding box center [937, 318] width 63 height 19
select select
type input "0"
select select
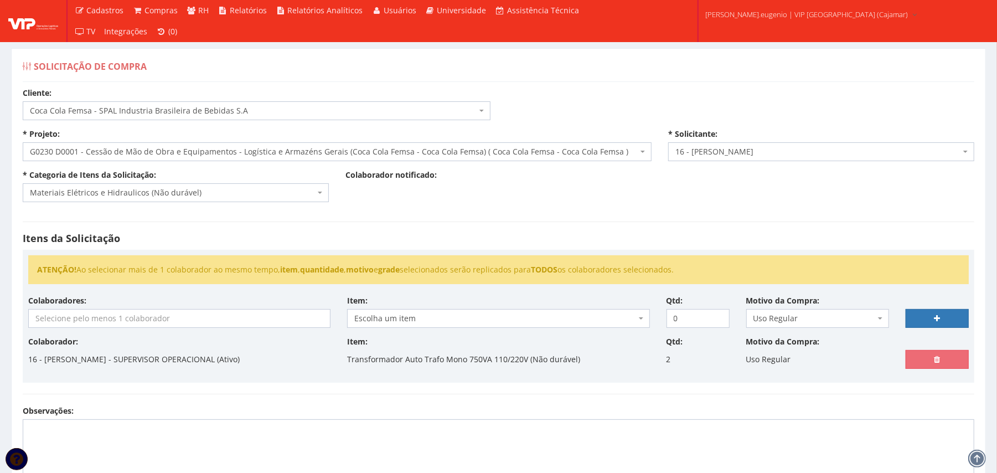
click at [340, 322] on div "Item: Escolha um item Escolha um item" at bounding box center [498, 311] width 319 height 33
click at [242, 320] on input "search" at bounding box center [179, 319] width 301 height 18
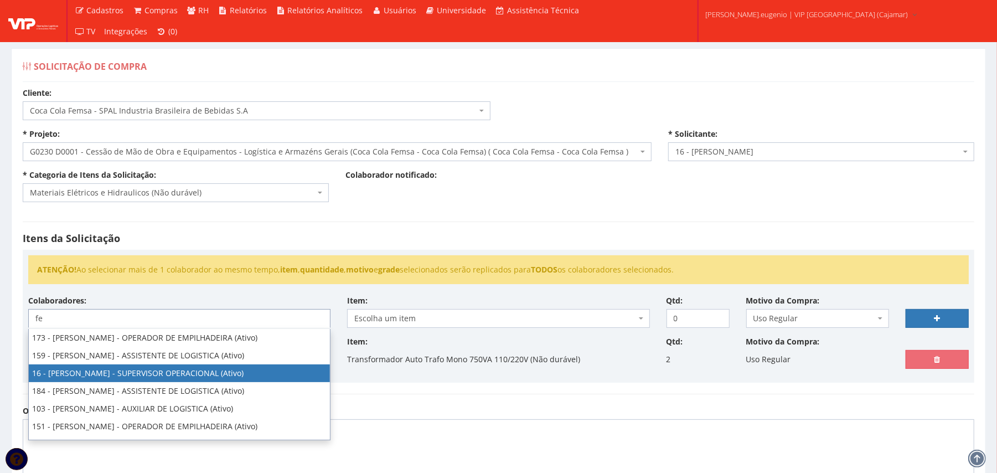
type input "fe"
select select "2809"
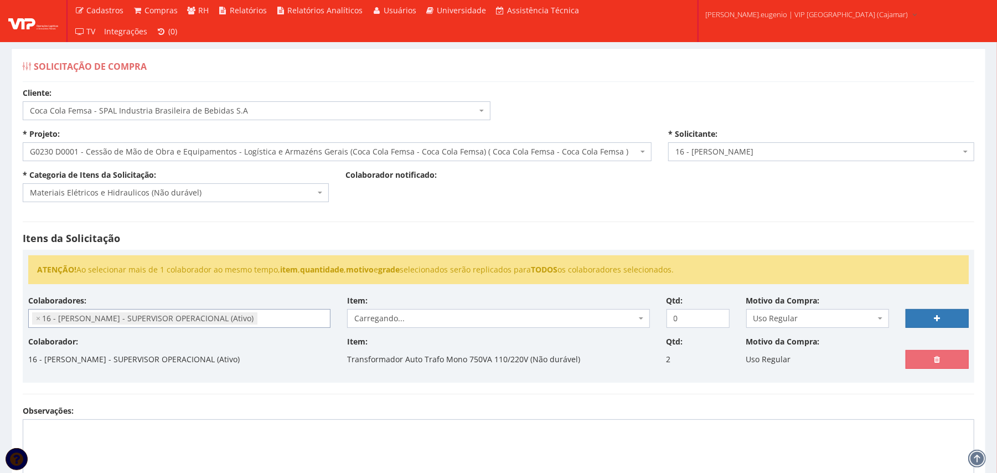
click at [509, 244] on h4 "Itens da Solicitação" at bounding box center [499, 238] width 952 height 11
click at [536, 229] on div "Itens da Solicitação ATENÇÃO! Ao selecionar mais de 1 colaborador ao mesmo temp…" at bounding box center [498, 307] width 969 height 195
click at [538, 223] on div "Itens da Solicitação ATENÇÃO! Ao selecionar mais de 1 colaborador ao mesmo temp…" at bounding box center [498, 307] width 969 height 195
click at [492, 313] on span "Carregando..." at bounding box center [494, 318] width 281 height 11
click at [556, 244] on h4 "Itens da Solicitação" at bounding box center [499, 238] width 952 height 11
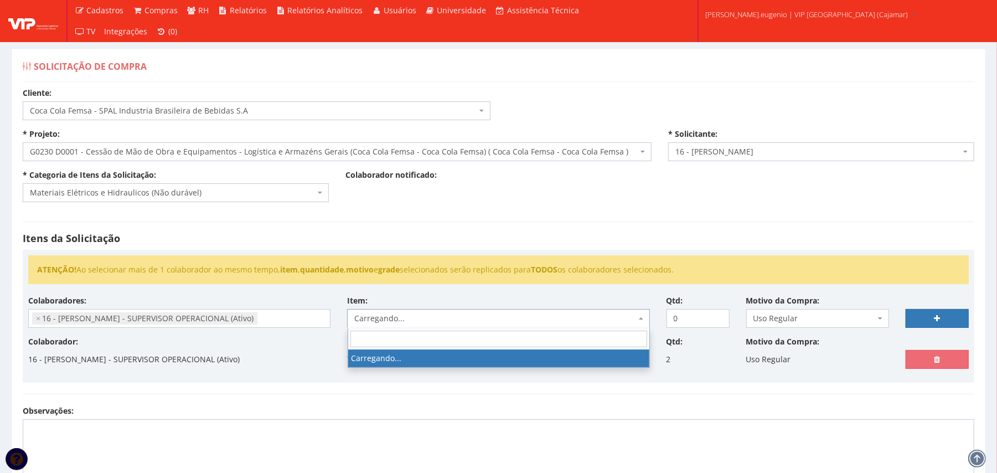
click at [505, 320] on span "Carregando..." at bounding box center [494, 318] width 281 height 11
click at [559, 222] on hr at bounding box center [499, 222] width 952 height 1
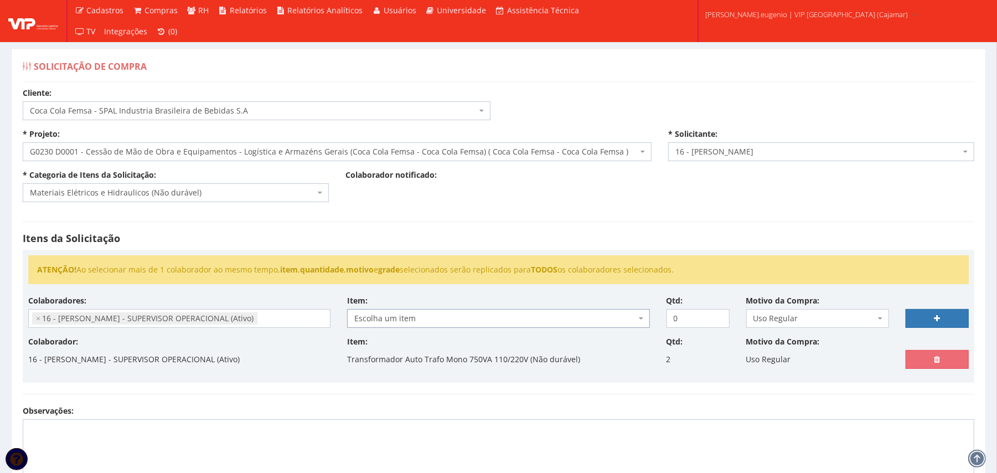
click at [559, 225] on div "Itens da Solicitação ATENÇÃO! Ao selecionar mais de 1 colaborador ao mesmo temp…" at bounding box center [498, 307] width 969 height 195
click at [455, 322] on span "Escolha um item" at bounding box center [494, 318] width 281 height 11
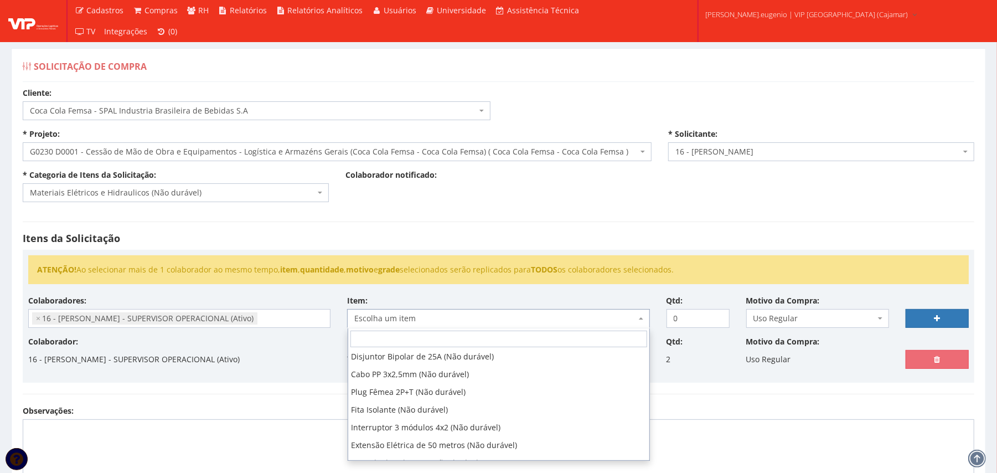
scroll to position [665, 0]
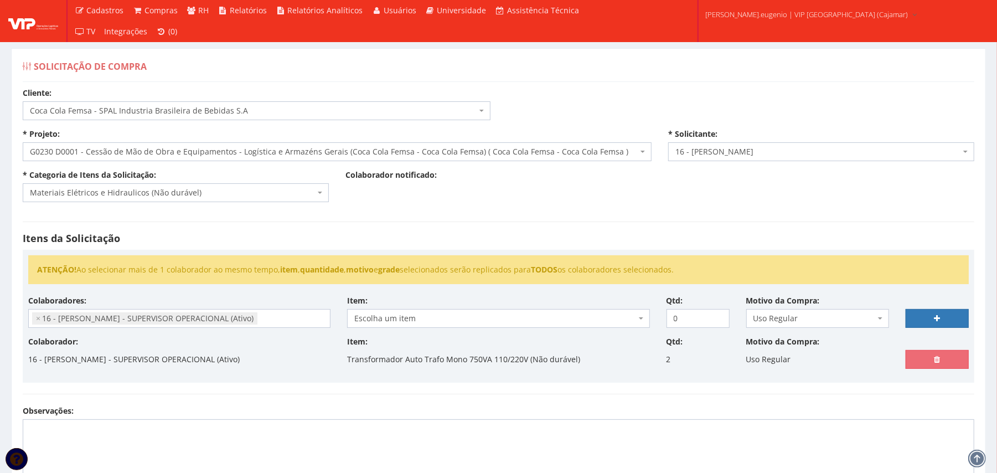
click at [719, 230] on div "Itens da Solicitação ATENÇÃO! Ao selecionar mais de 1 colaborador ao mesmo temp…" at bounding box center [498, 307] width 969 height 195
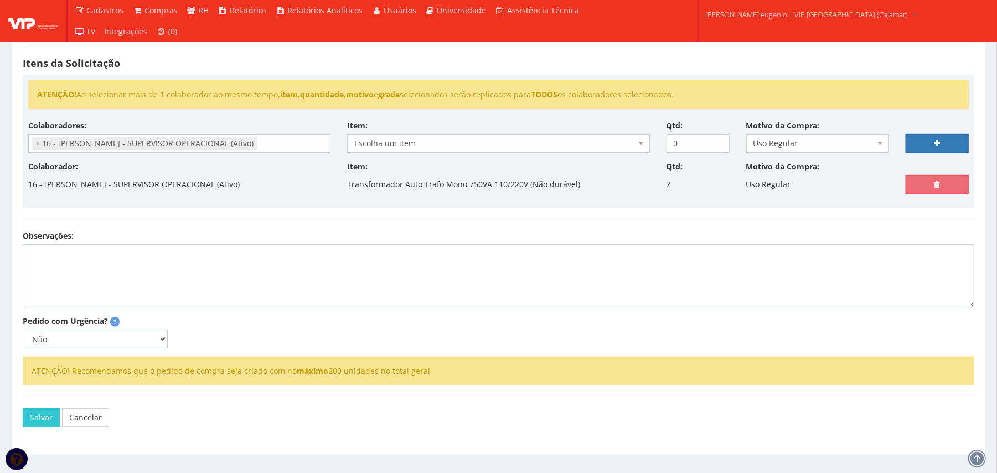
scroll to position [213, 0]
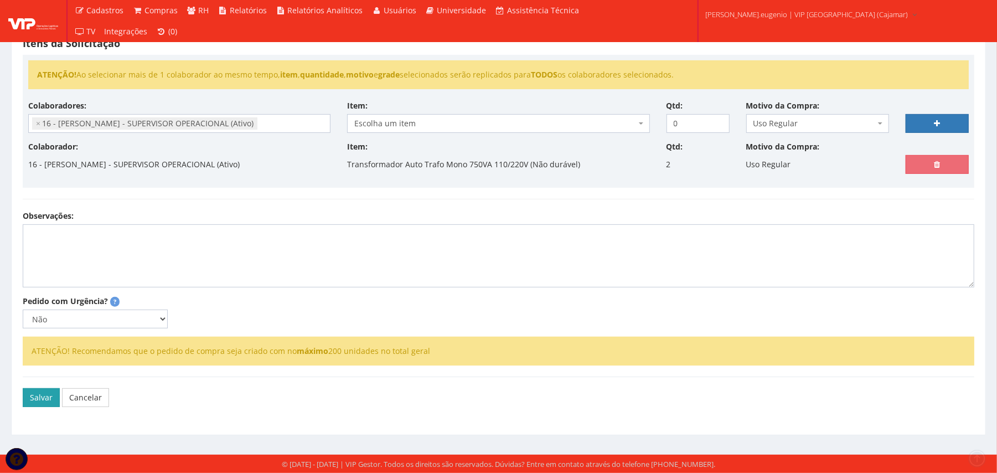
click at [32, 388] on button "Salvar" at bounding box center [41, 397] width 37 height 19
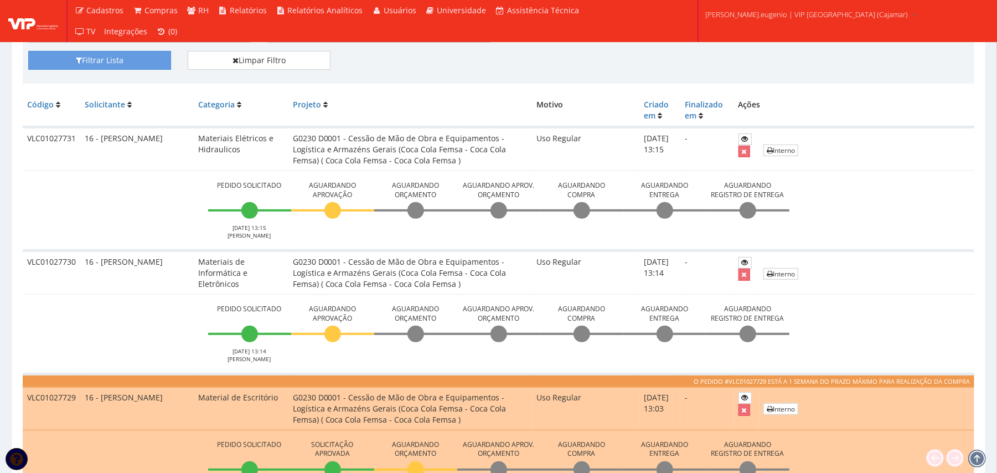
scroll to position [147, 0]
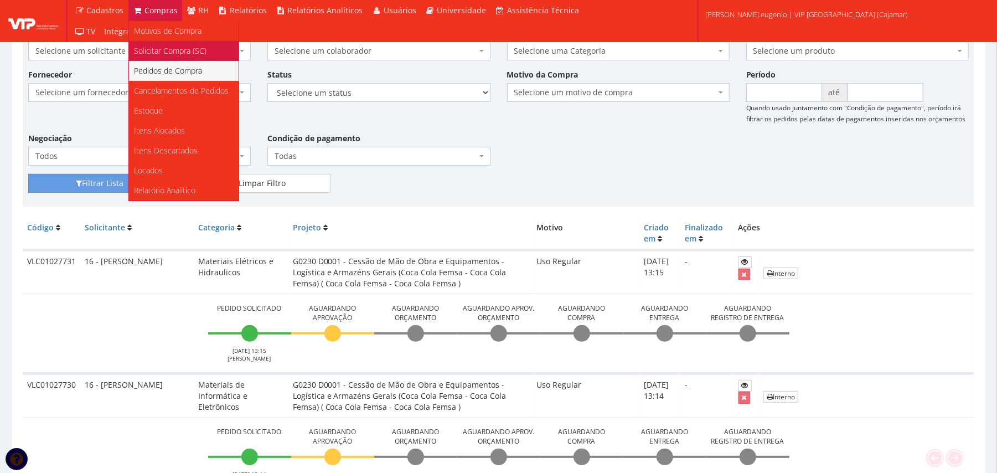
click at [175, 52] on span "Solicitar Compra (SC)" at bounding box center [171, 50] width 73 height 11
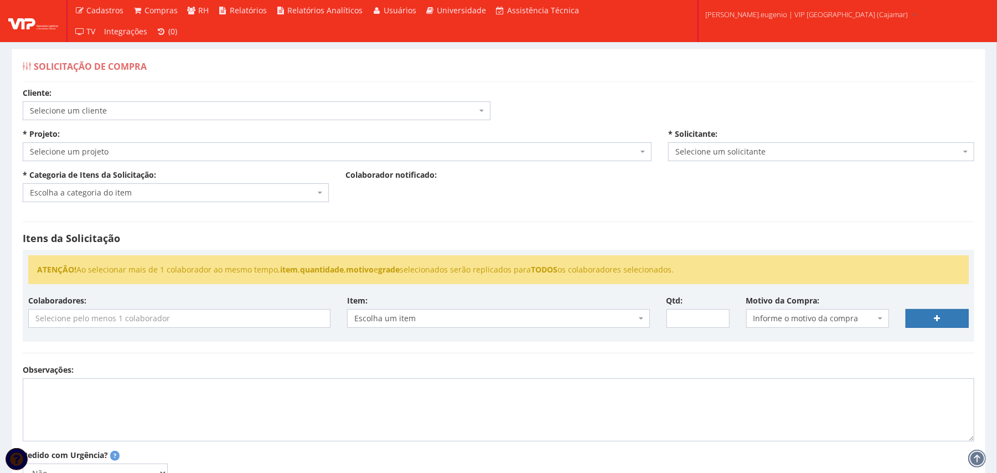
click at [184, 101] on span "Selecione um cliente" at bounding box center [257, 110] width 468 height 19
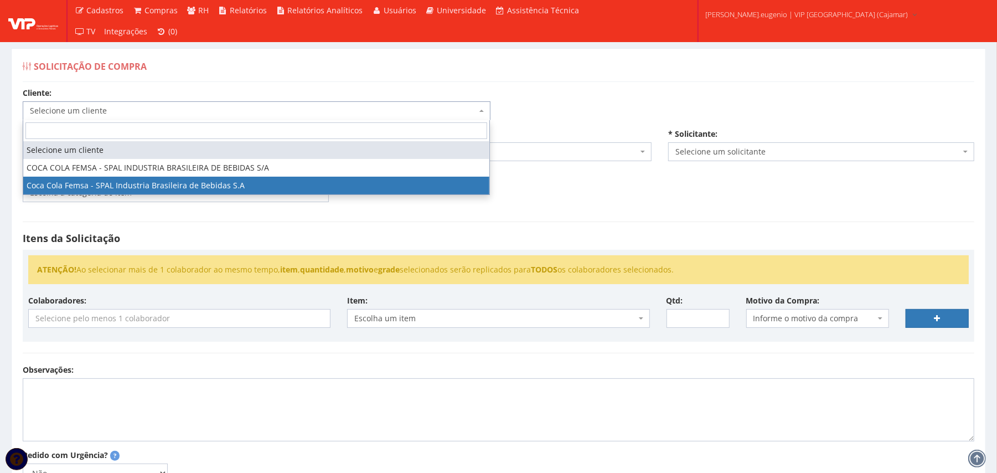
select select "51"
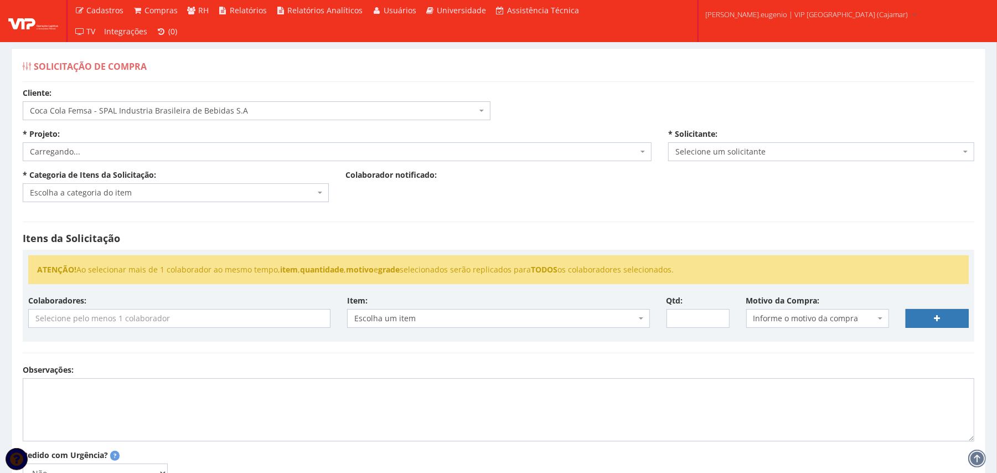
click at [563, 211] on div "Itens da Solicitação ATENÇÃO! Ao selecionar mais de 1 colaborador ao mesmo temp…" at bounding box center [498, 287] width 969 height 154
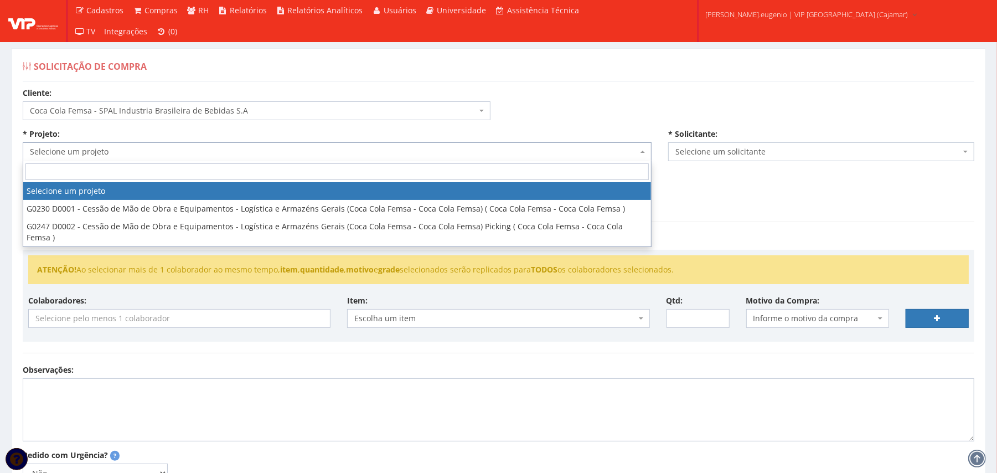
click at [308, 146] on span "Selecione um projeto" at bounding box center [334, 151] width 608 height 11
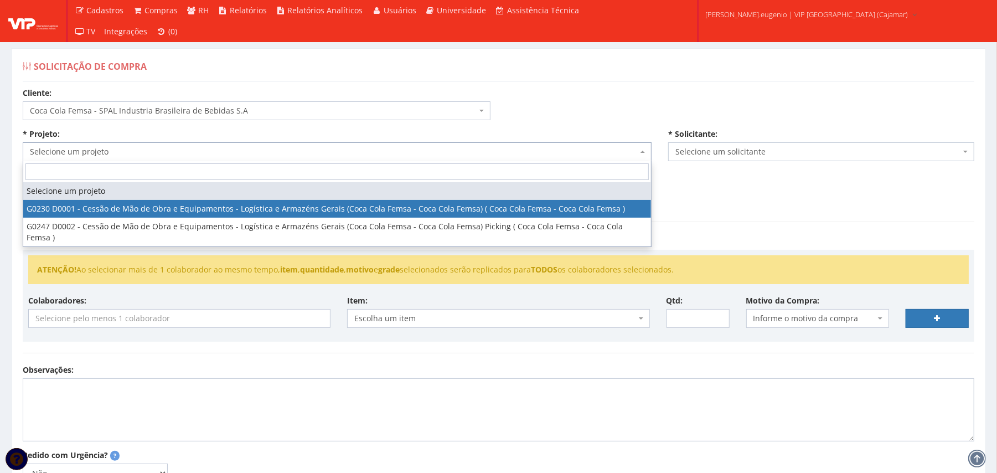
select select "230"
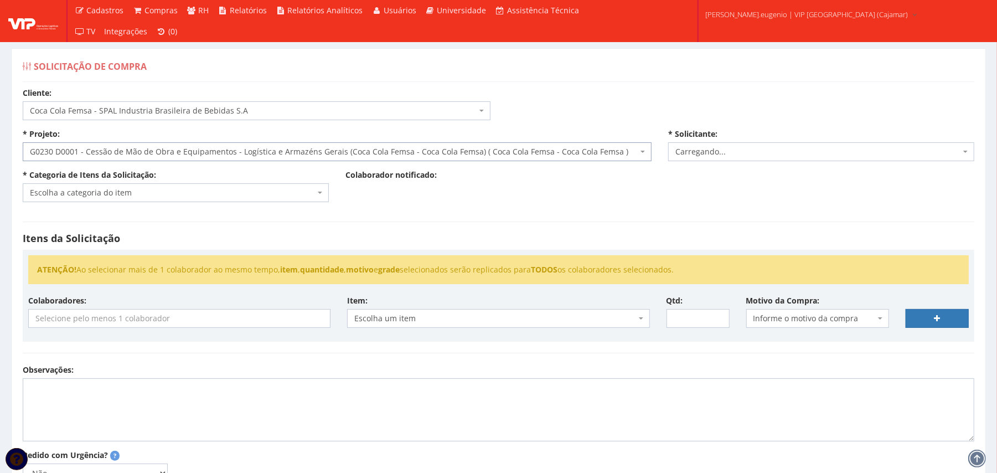
click at [625, 213] on div "Itens da Solicitação ATENÇÃO! Ao selecionar mais de 1 colaborador ao mesmo temp…" at bounding box center [498, 287] width 969 height 154
click at [158, 192] on span "Escolha a categoria do item" at bounding box center [172, 192] width 285 height 11
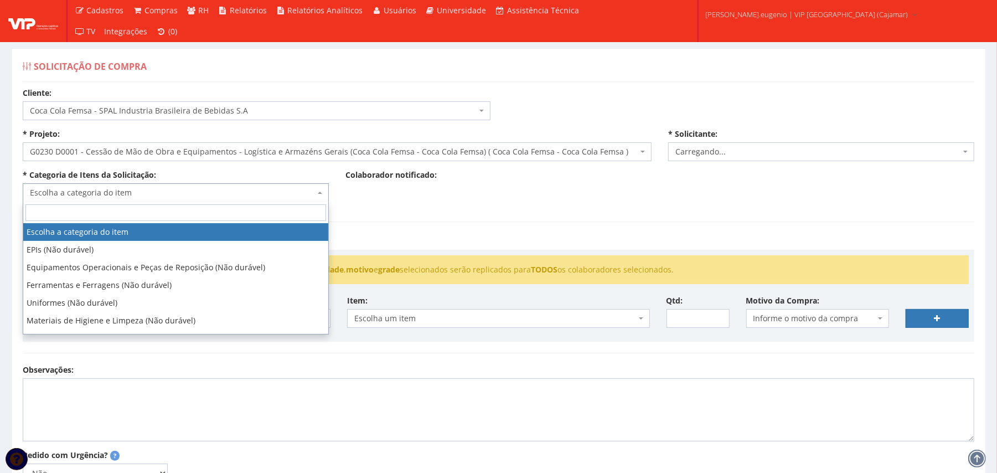
select select "2809"
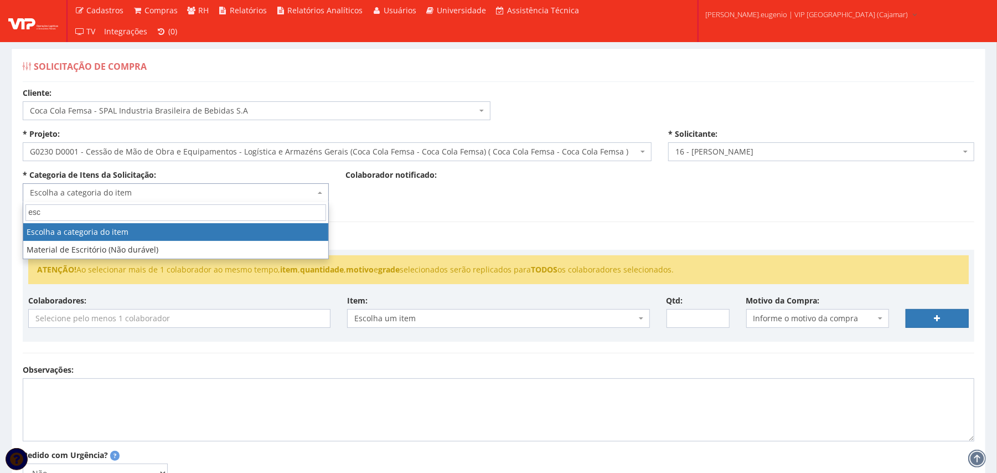
type input "escr"
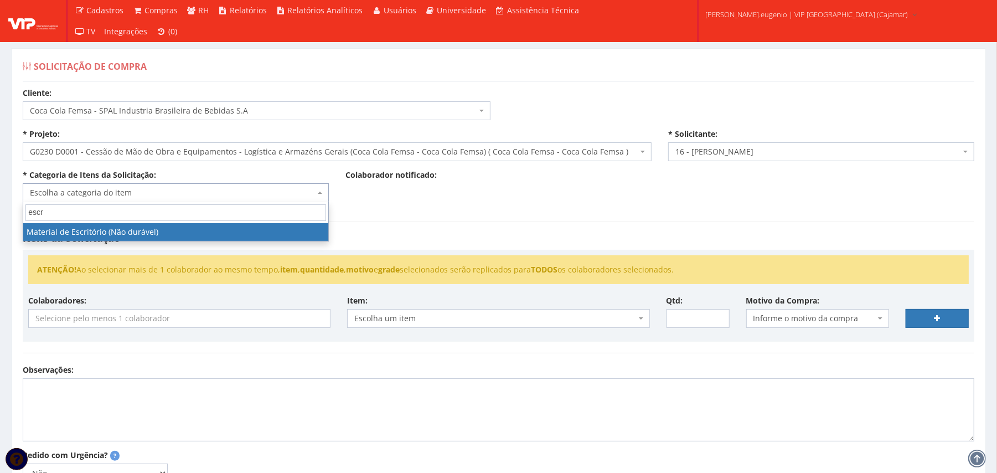
select select "16"
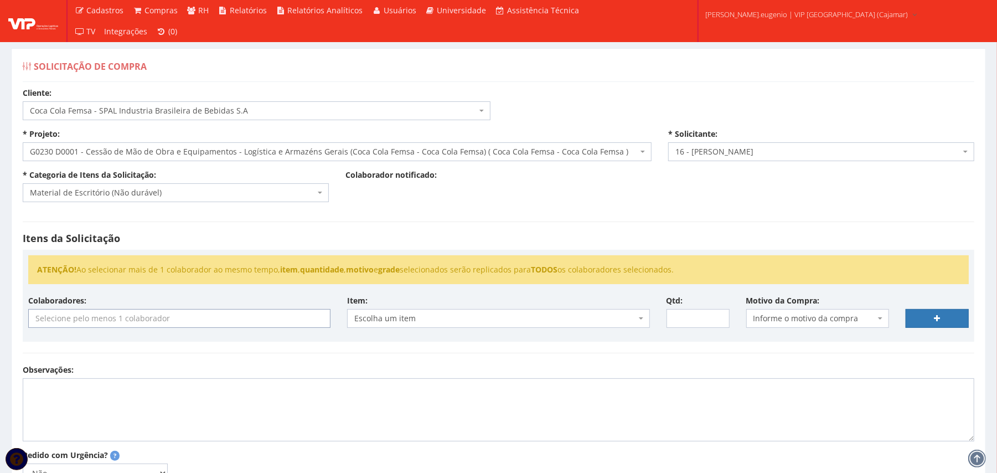
click at [191, 317] on input "search" at bounding box center [179, 319] width 301 height 18
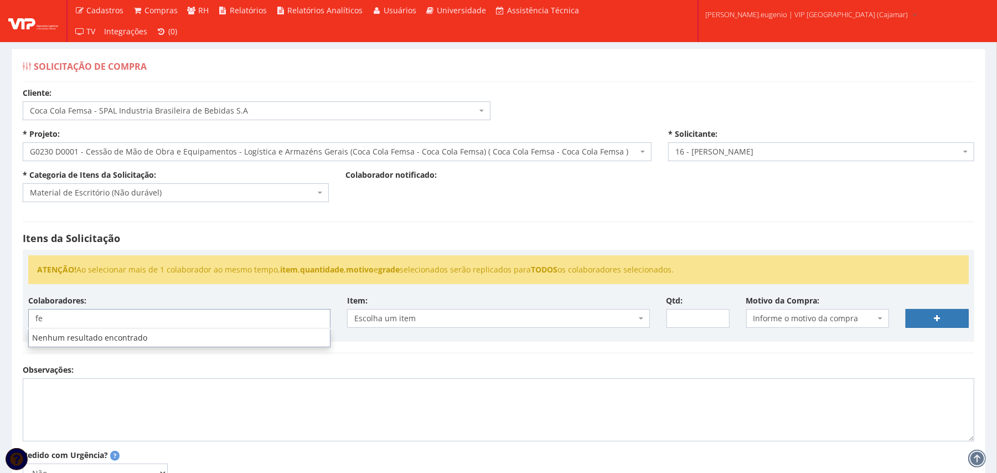
type input "fe"
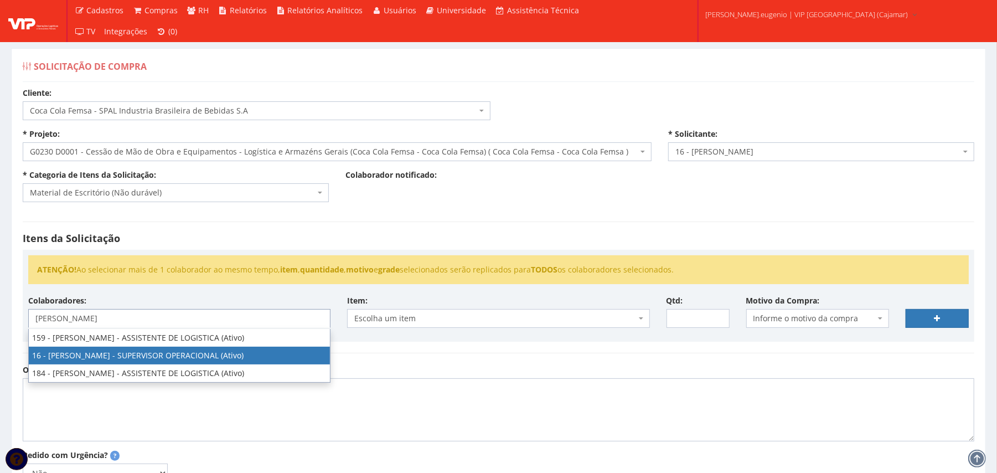
type input "[PERSON_NAME]"
select select "2809"
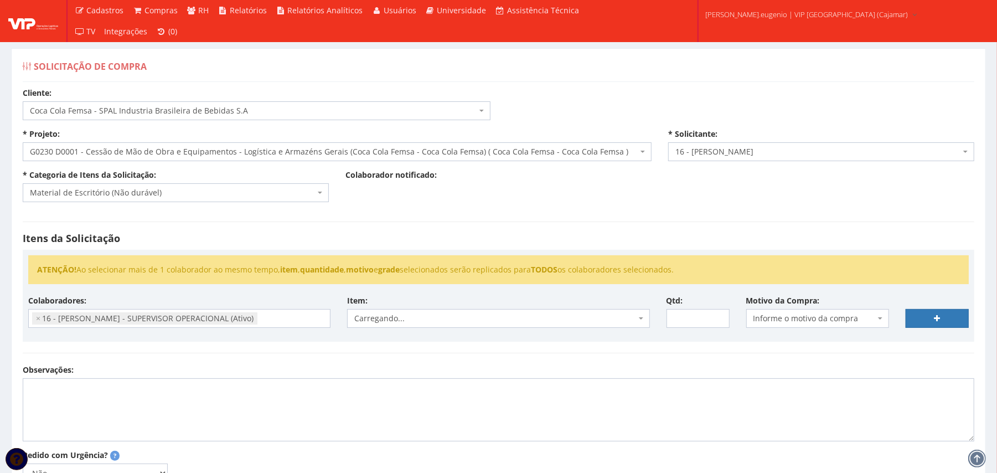
click at [629, 202] on div "Cliente: Selecione um cliente COCA COLA FEMSA - SPAL INDUSTRIA BRASILEIRA DE BE…" at bounding box center [498, 333] width 969 height 493
click at [627, 364] on div "Itens da Solicitação ATENÇÃO! Ao selecionar mais de 1 colaborador ao mesmo temp…" at bounding box center [498, 287] width 969 height 154
click at [450, 322] on span "Carregando..." at bounding box center [494, 318] width 281 height 11
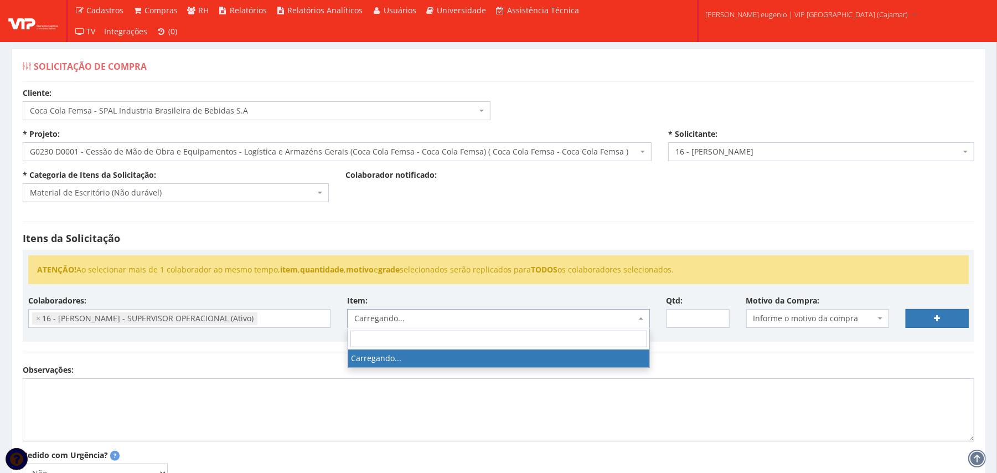
click at [681, 359] on div "Itens da Solicitação ATENÇÃO! Ao selecionar mais de 1 colaborador ao mesmo temp…" at bounding box center [498, 287] width 969 height 154
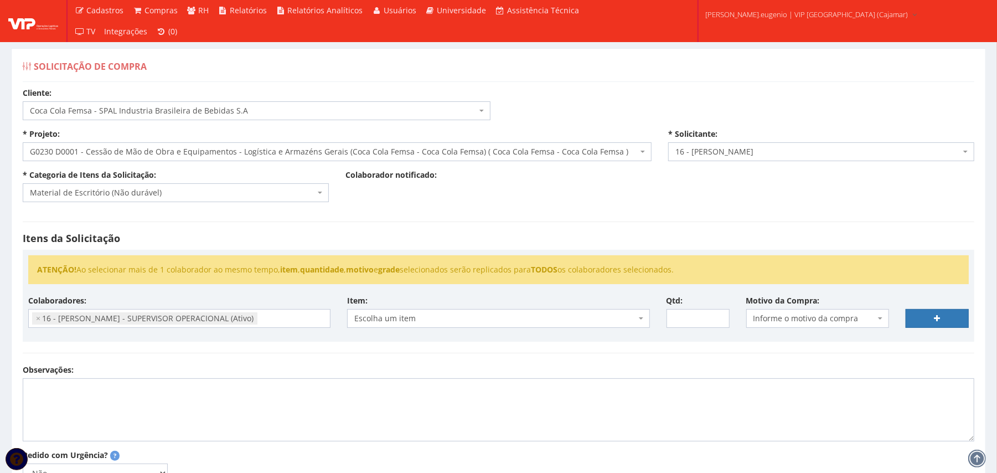
click at [466, 324] on span "Escolha um item" at bounding box center [494, 318] width 281 height 11
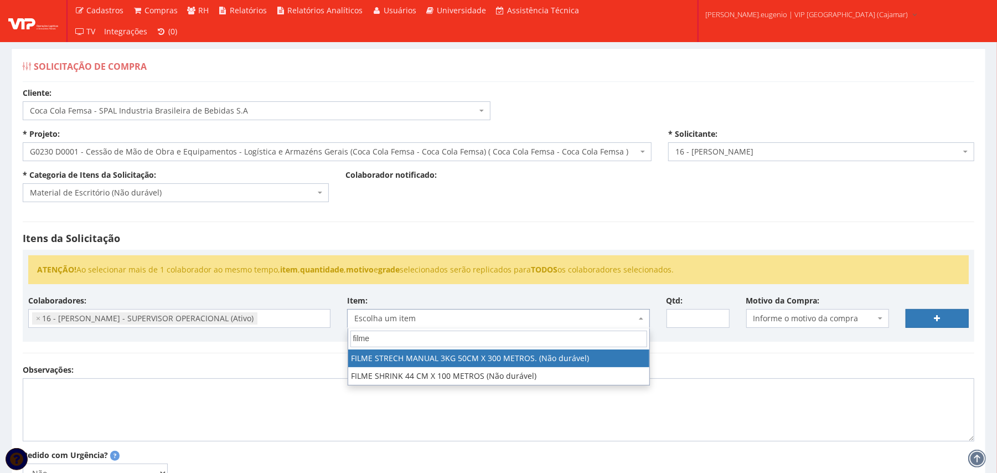
type input "filme"
select select "1600"
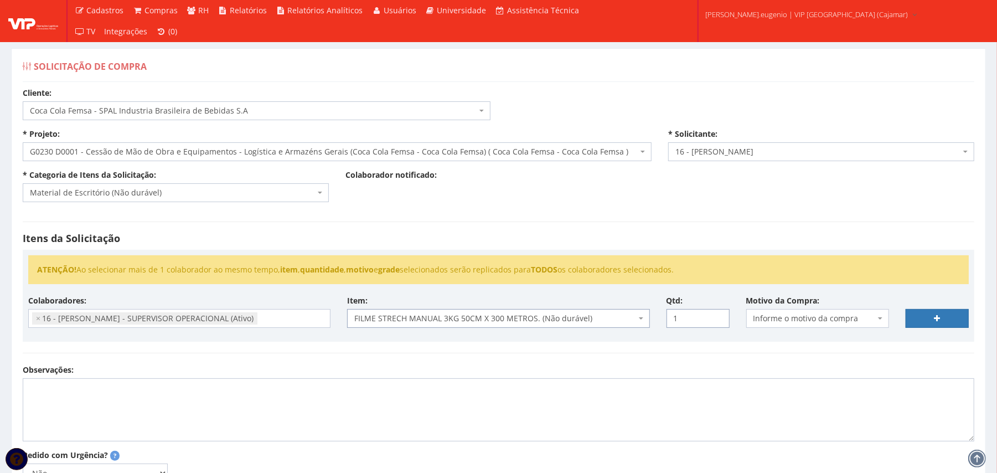
click at [717, 316] on input "1" at bounding box center [698, 318] width 63 height 19
click at [717, 316] on input "2" at bounding box center [698, 318] width 63 height 19
click at [717, 316] on input "3" at bounding box center [698, 318] width 63 height 19
click at [717, 316] on input "4" at bounding box center [698, 318] width 63 height 19
click at [717, 316] on input "5" at bounding box center [698, 318] width 63 height 19
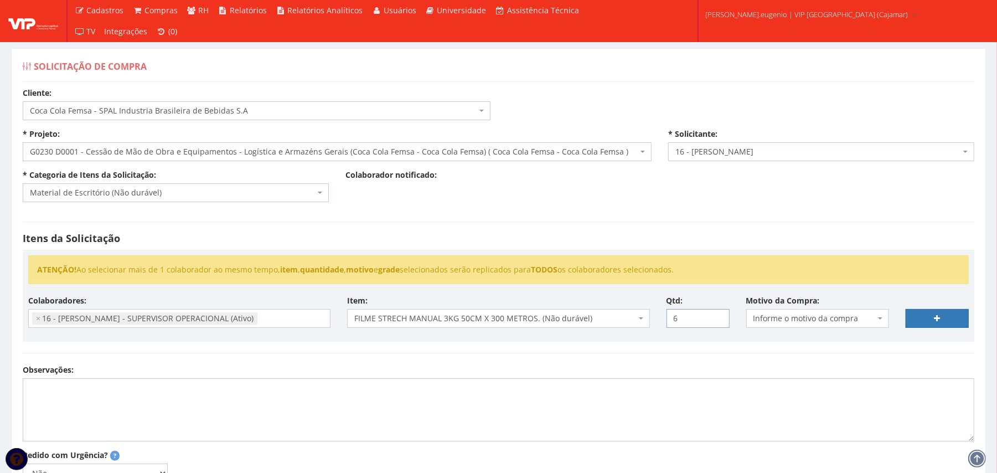
type input "6"
click at [717, 316] on input "6" at bounding box center [698, 318] width 63 height 19
click at [827, 317] on span "Informe o motivo da compra" at bounding box center [815, 318] width 122 height 11
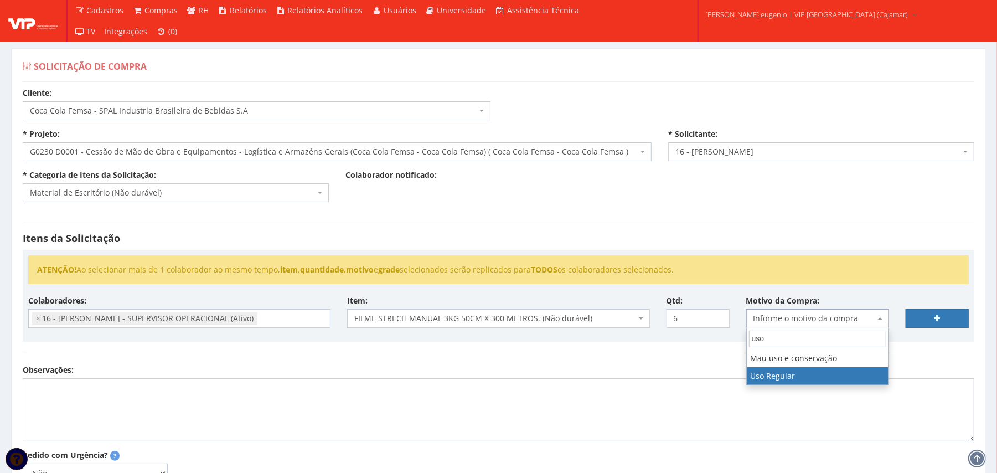
type input "uso"
select select "13"
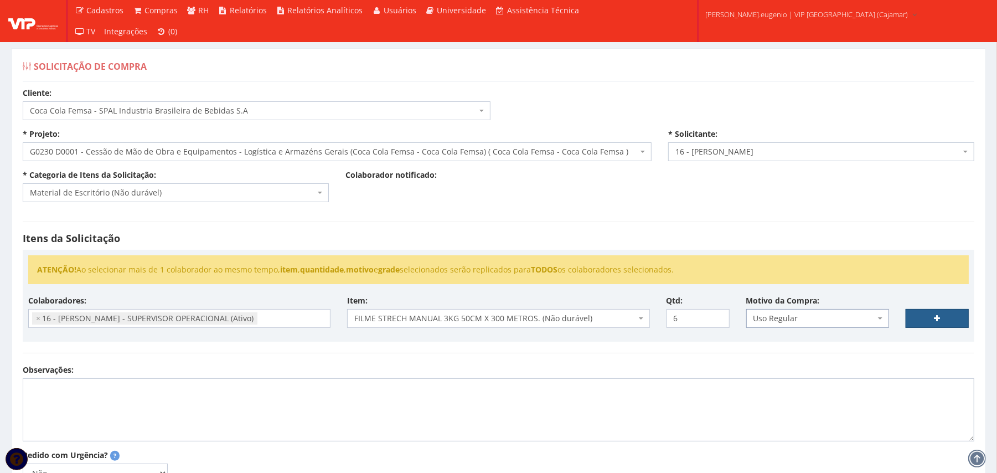
click at [929, 310] on link at bounding box center [937, 318] width 63 height 19
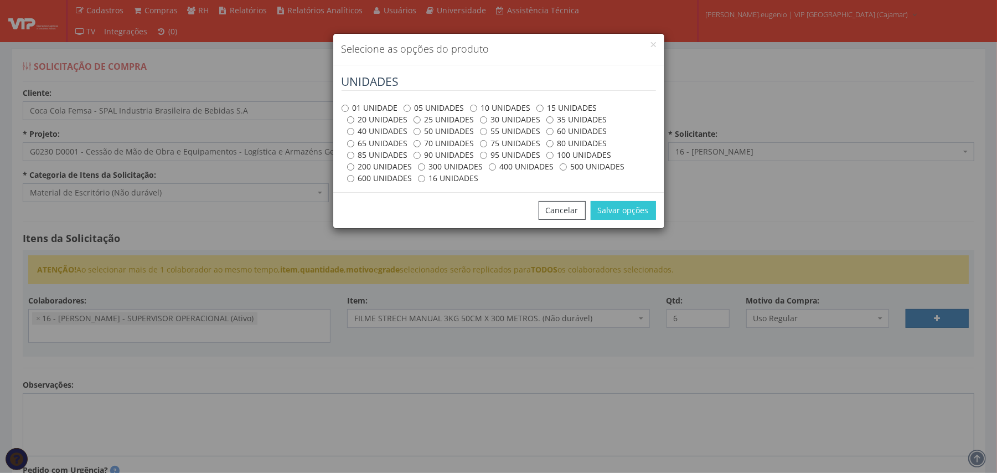
click at [370, 103] on label "01 UNIDADE" at bounding box center [370, 107] width 56 height 11
click at [349, 105] on input "01 UNIDADE" at bounding box center [345, 108] width 7 height 7
radio input "true"
click at [629, 215] on button "Salvar opções" at bounding box center [623, 210] width 65 height 19
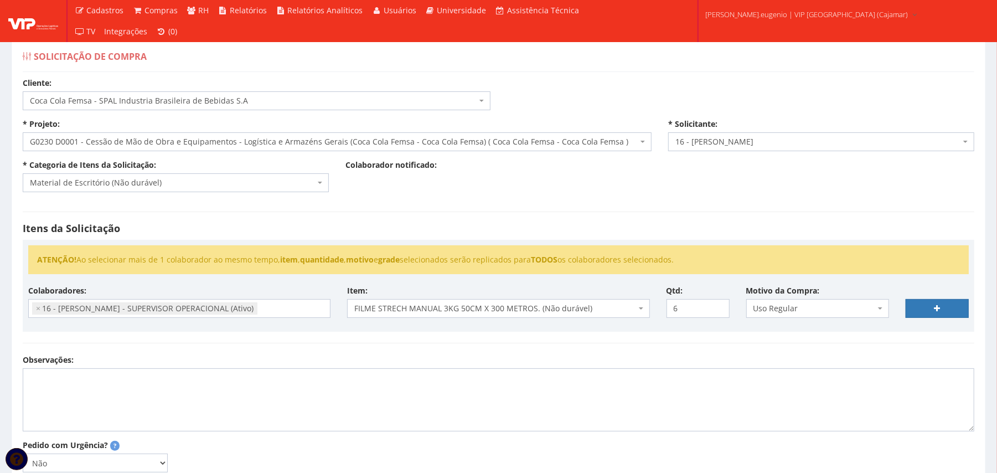
scroll to position [0, 0]
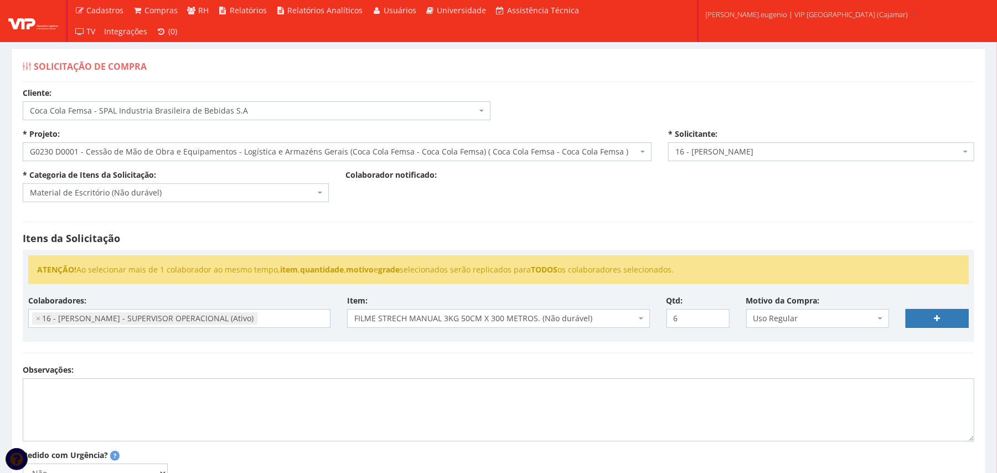
select select
type input "0"
select select
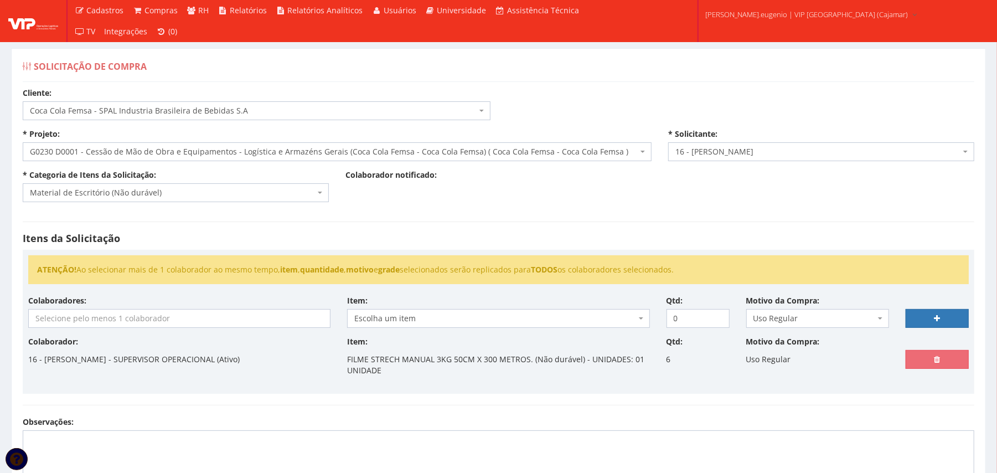
scroll to position [209, 0]
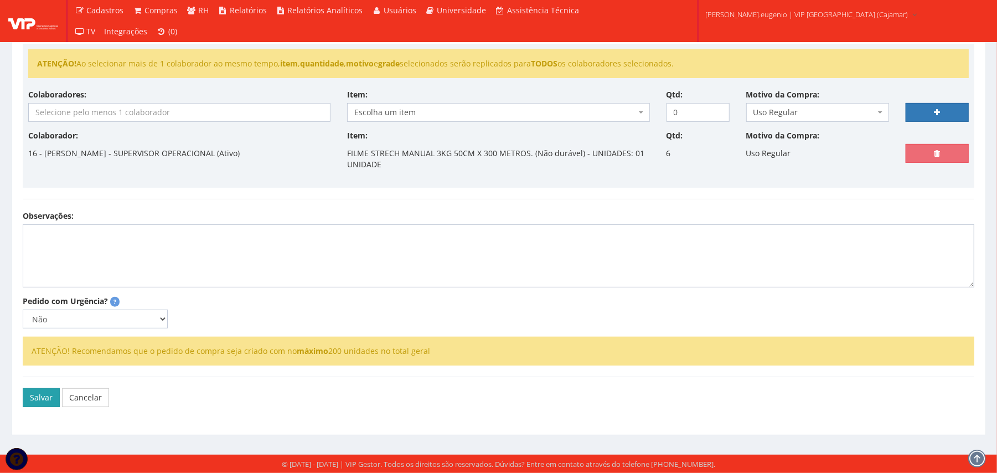
click at [45, 393] on button "Salvar" at bounding box center [41, 397] width 37 height 19
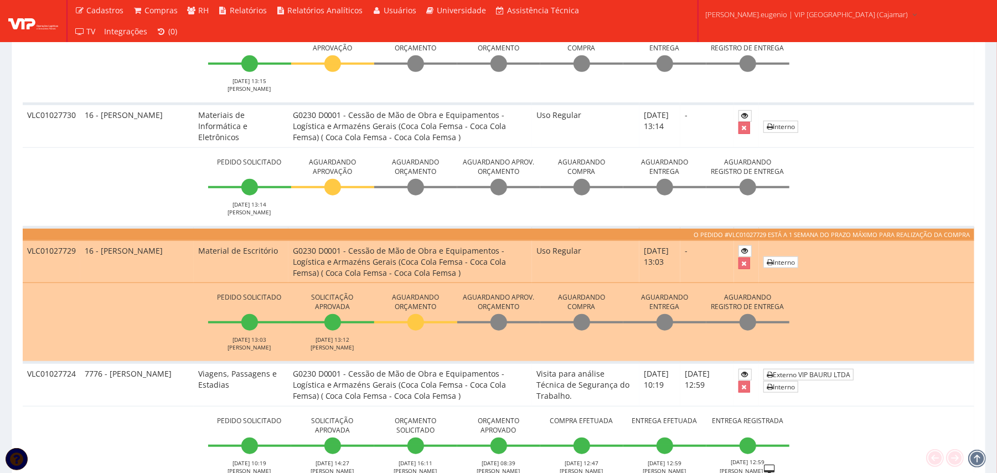
scroll to position [222, 0]
